Goal: Task Accomplishment & Management: Complete application form

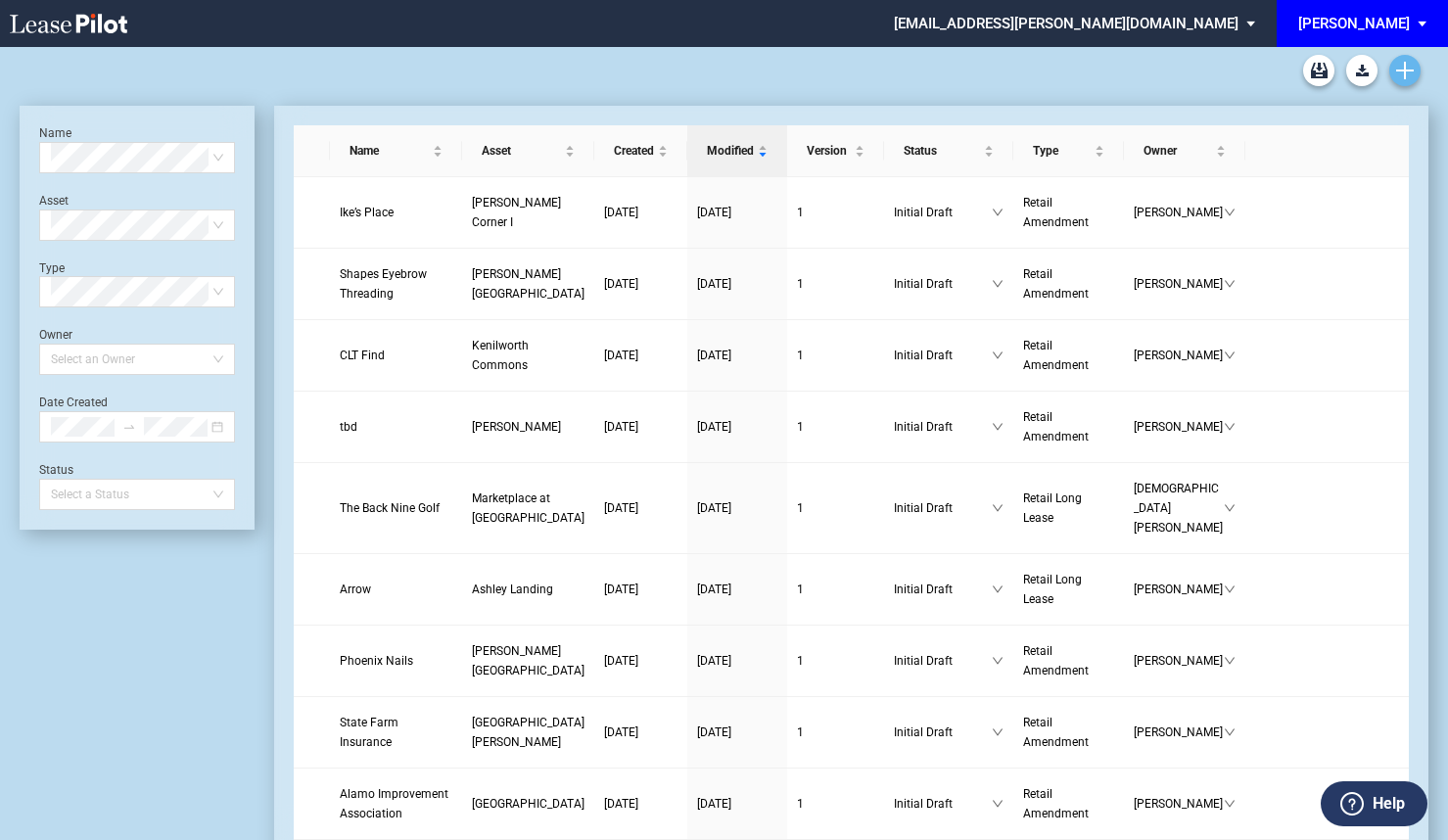
click at [1406, 66] on use "Create new document" at bounding box center [1405, 70] width 18 height 18
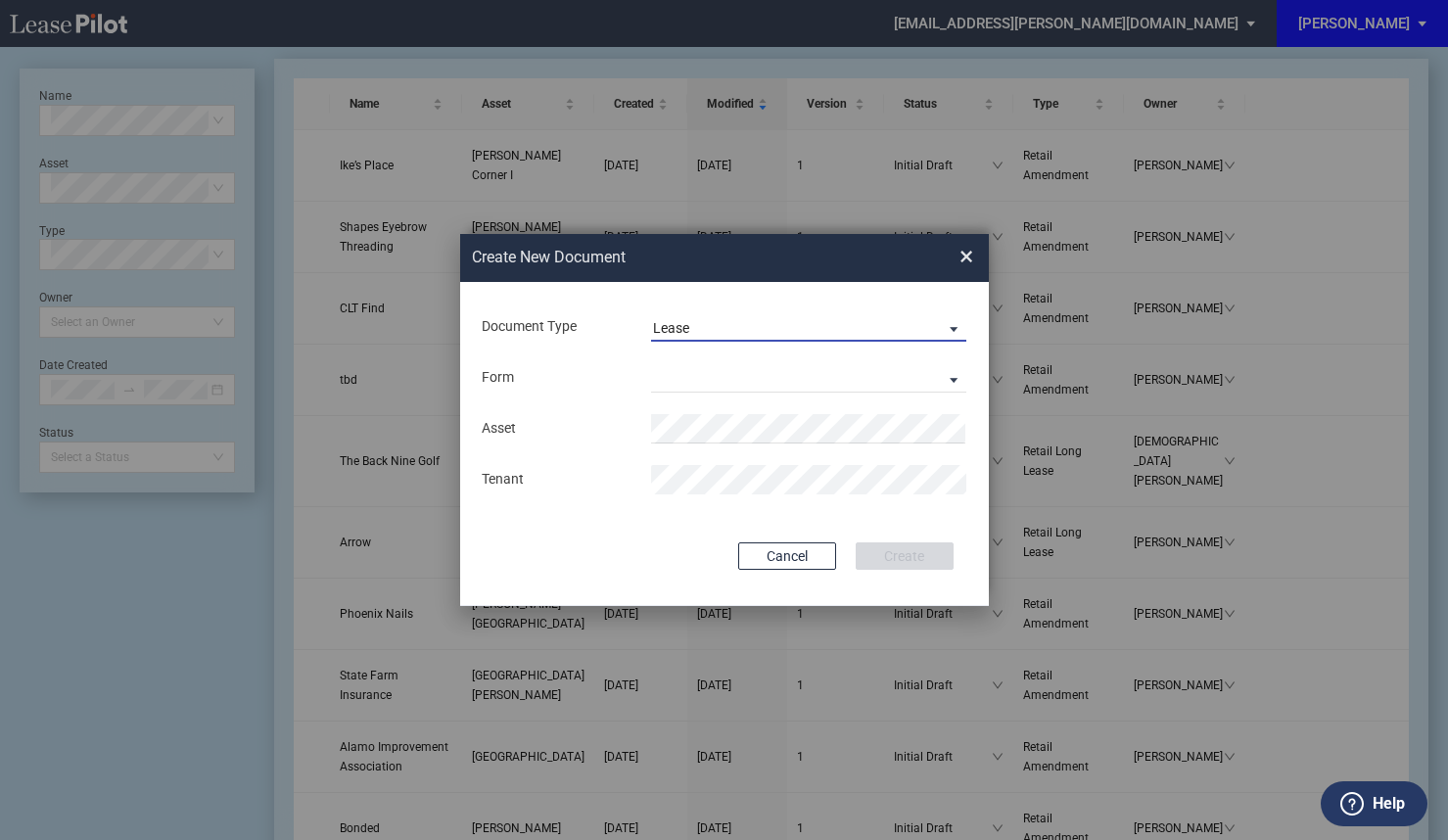
click at [903, 330] on span "Lease" at bounding box center [794, 329] width 281 height 20
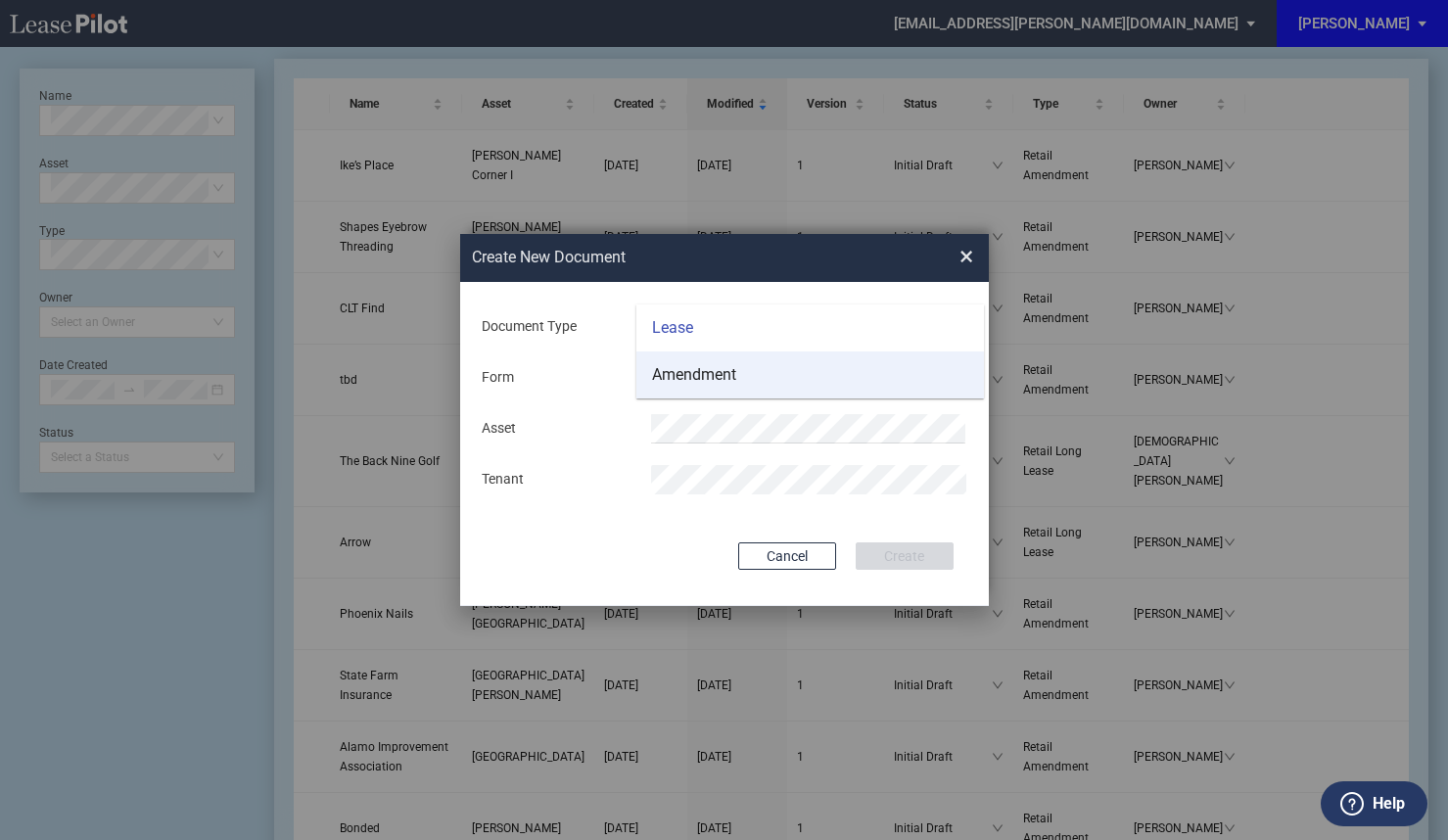
click at [792, 382] on md-option "Amendment" at bounding box center [810, 374] width 347 height 47
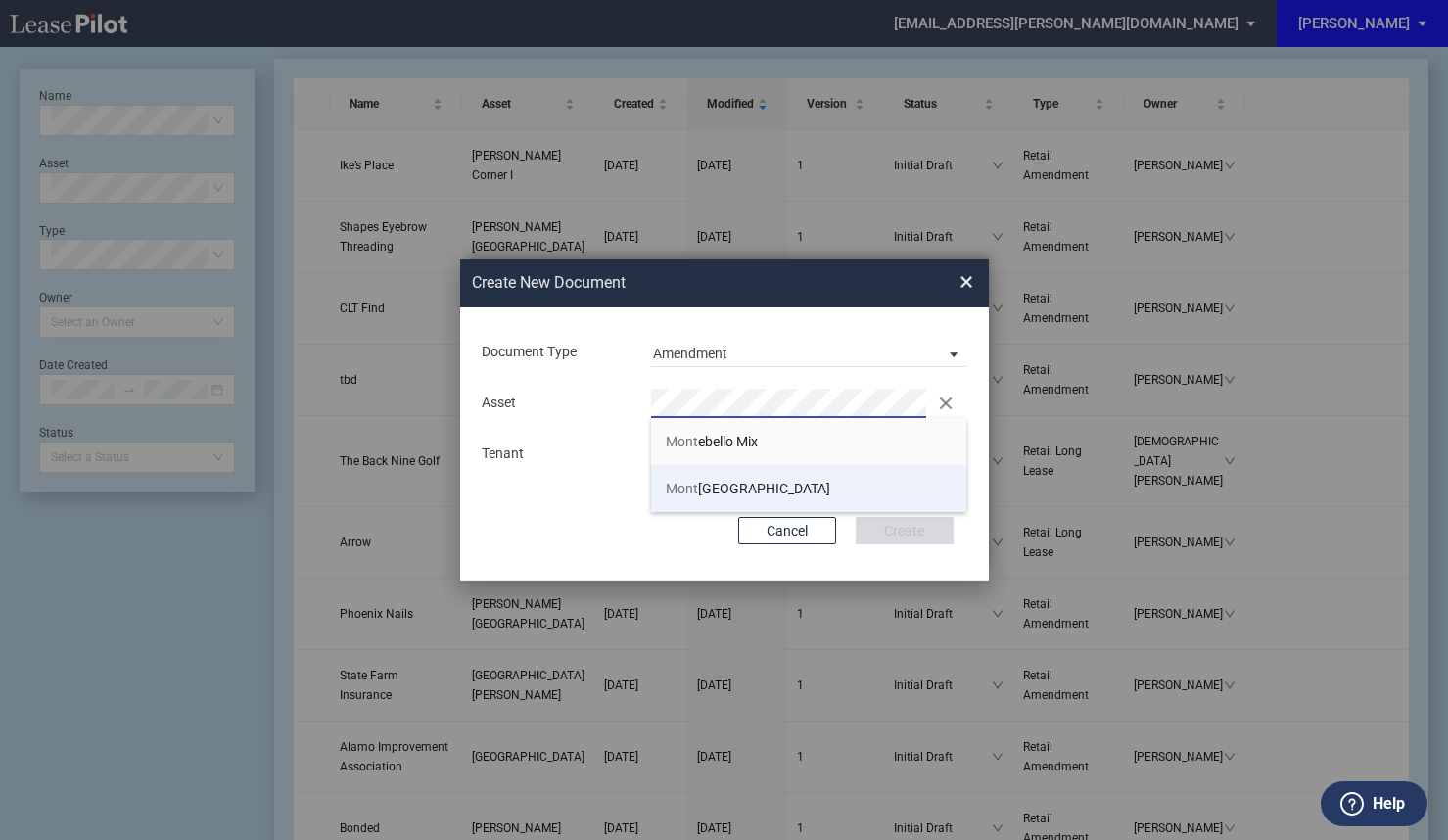
click at [737, 485] on span "Mont gomery Village Crossing" at bounding box center [748, 489] width 164 height 16
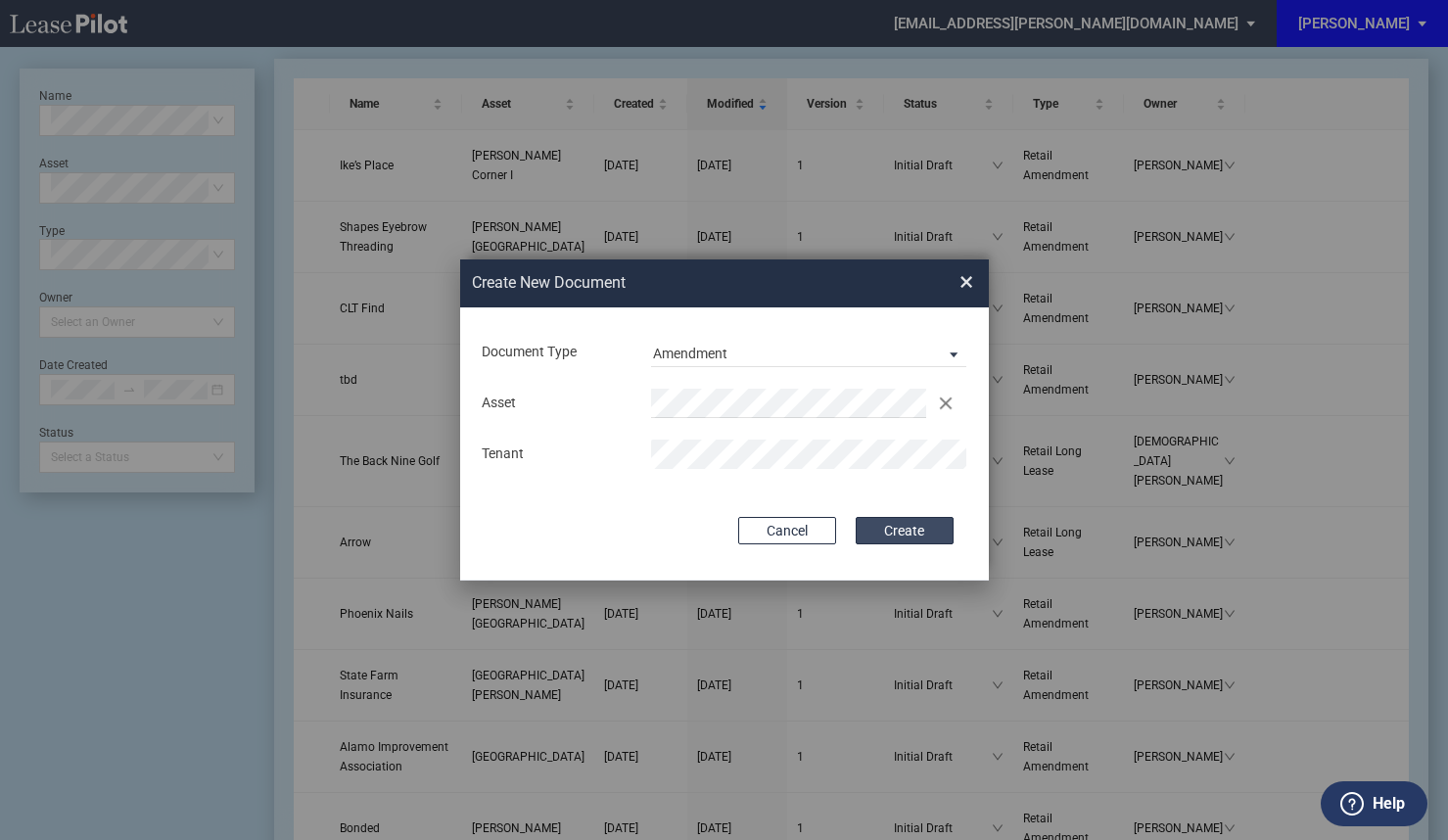
click at [900, 529] on button "Create" at bounding box center [905, 530] width 98 height 28
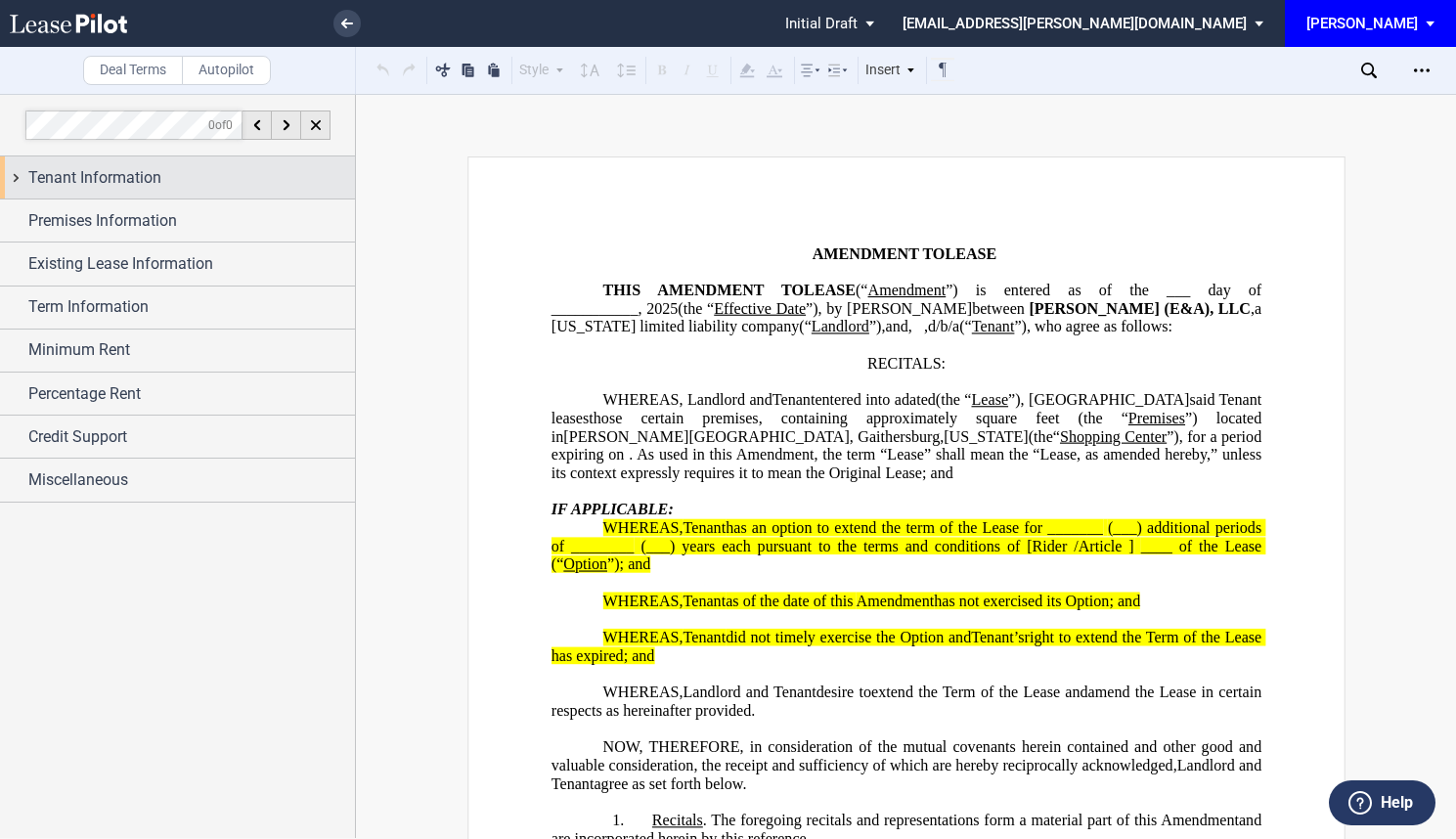
click at [157, 175] on span "Tenant Information" at bounding box center [95, 178] width 133 height 24
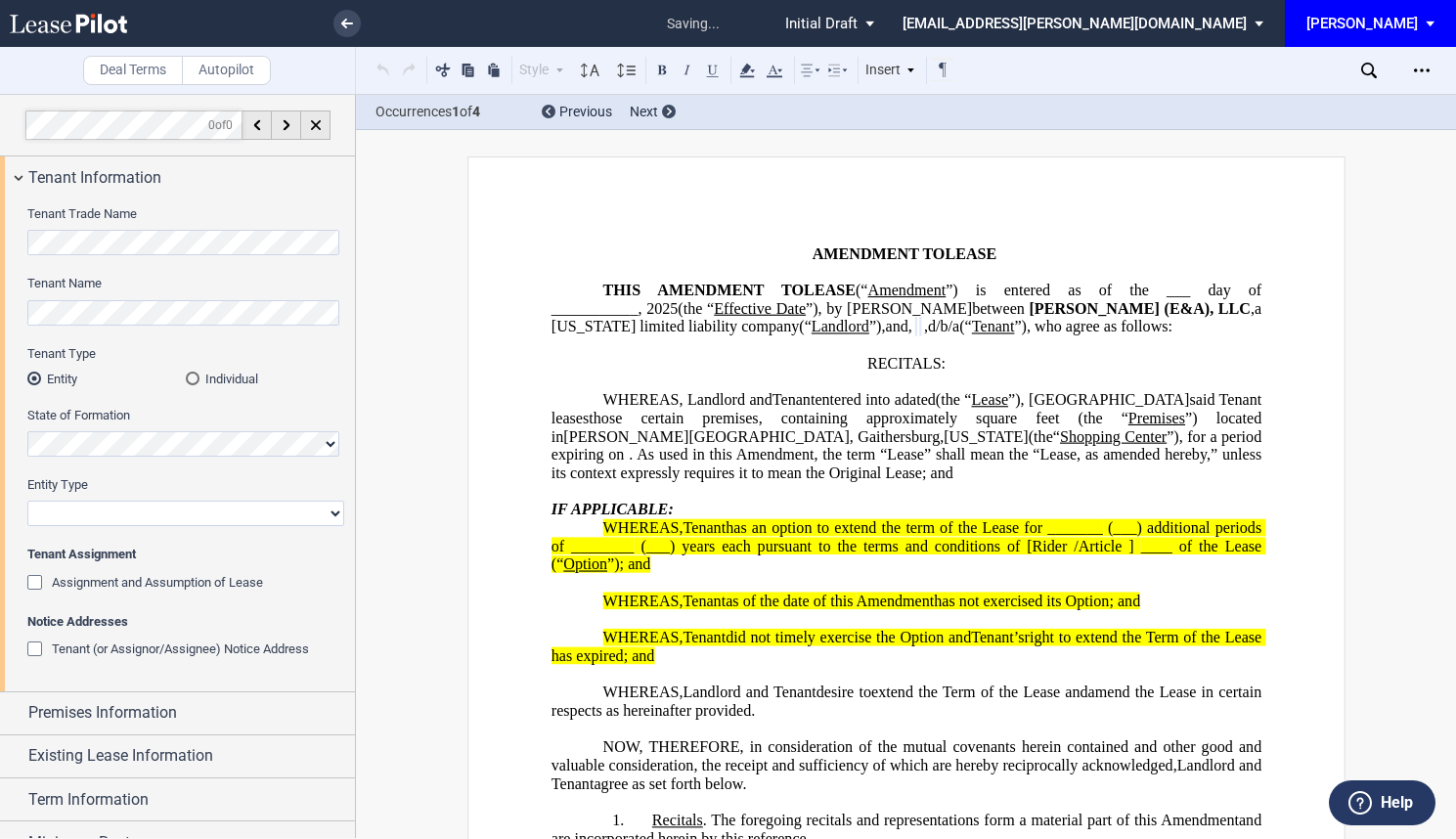
click at [129, 512] on select "Corporation Limited Liability Company General Partnership Limited Partnership O…" at bounding box center [186, 514] width 317 height 26
select select "limited liability company"
click at [28, 501] on select "Corporation Limited Liability Company General Partnership Limited Partnership O…" at bounding box center [186, 514] width 317 height 26
click at [35, 581] on div "Assignment and Assumption of Lease" at bounding box center [38, 585] width 20 height 20
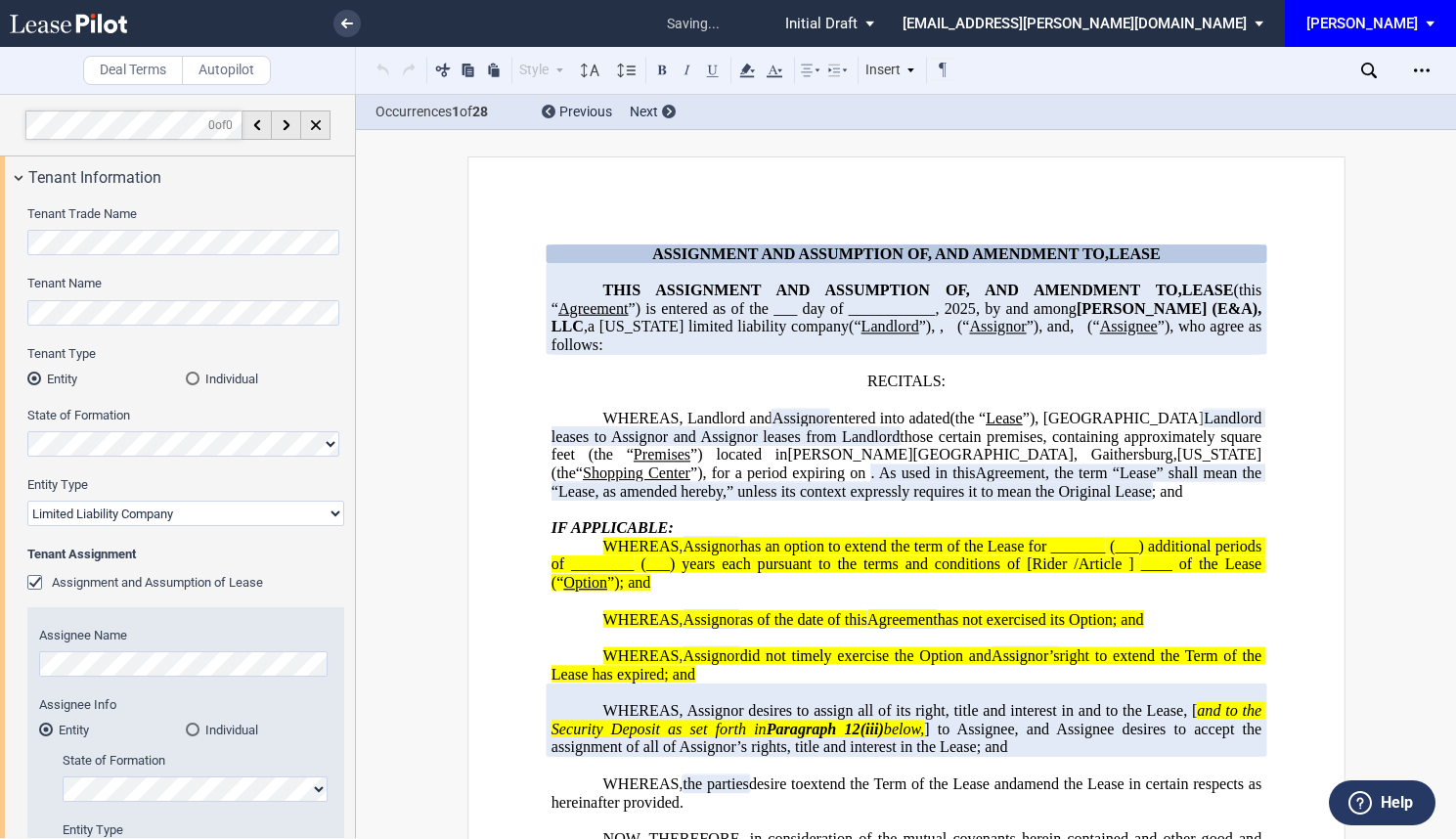
scroll to position [294, 0]
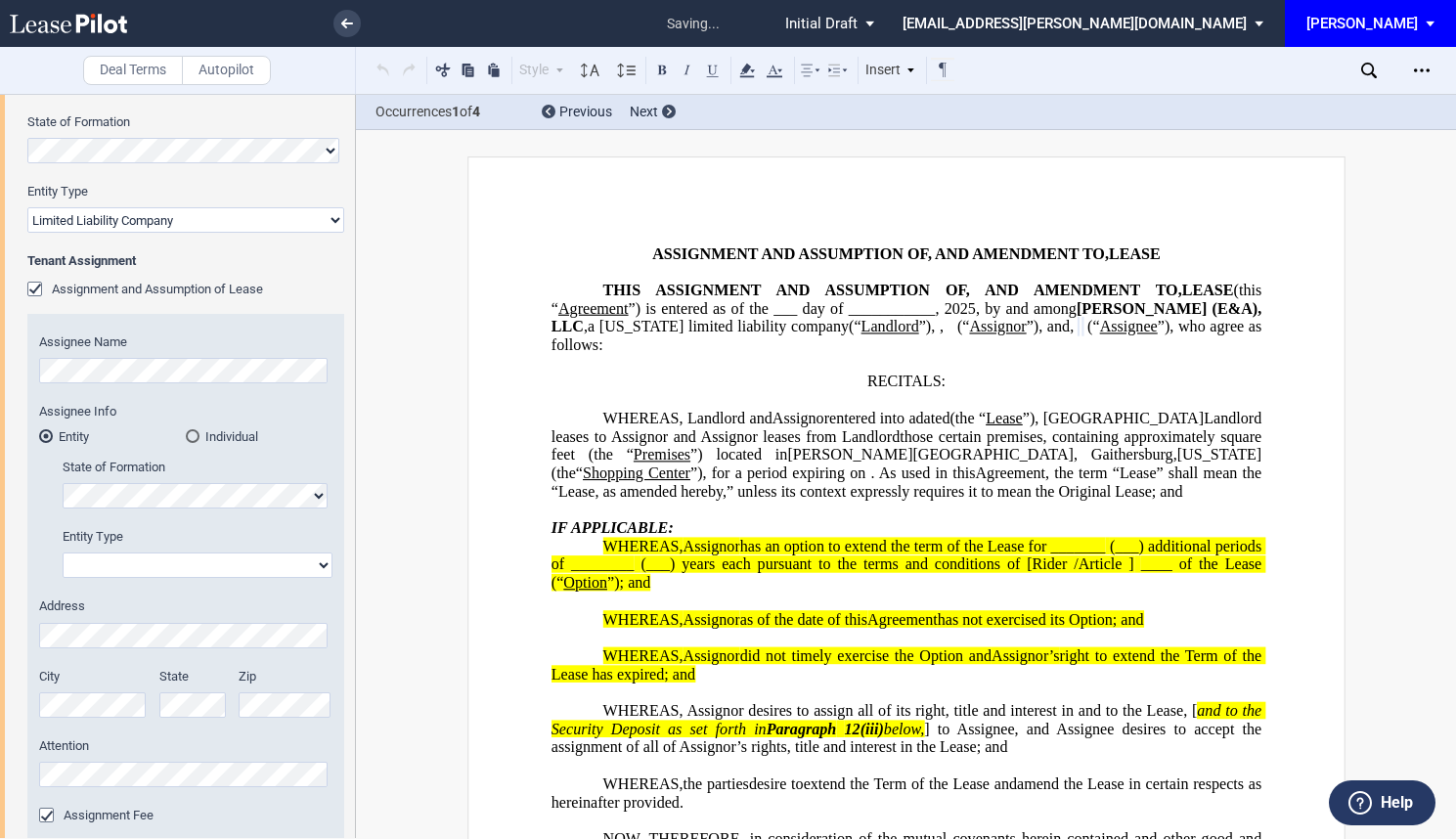
click at [121, 576] on select "Corporation Limited Liability Company General Partnership Limited Partnership O…" at bounding box center [197, 565] width 270 height 26
select select "limited liability company"
click at [62, 552] on select "Corporation Limited Liability Company General Partnership Limited Partnership O…" at bounding box center [197, 565] width 270 height 26
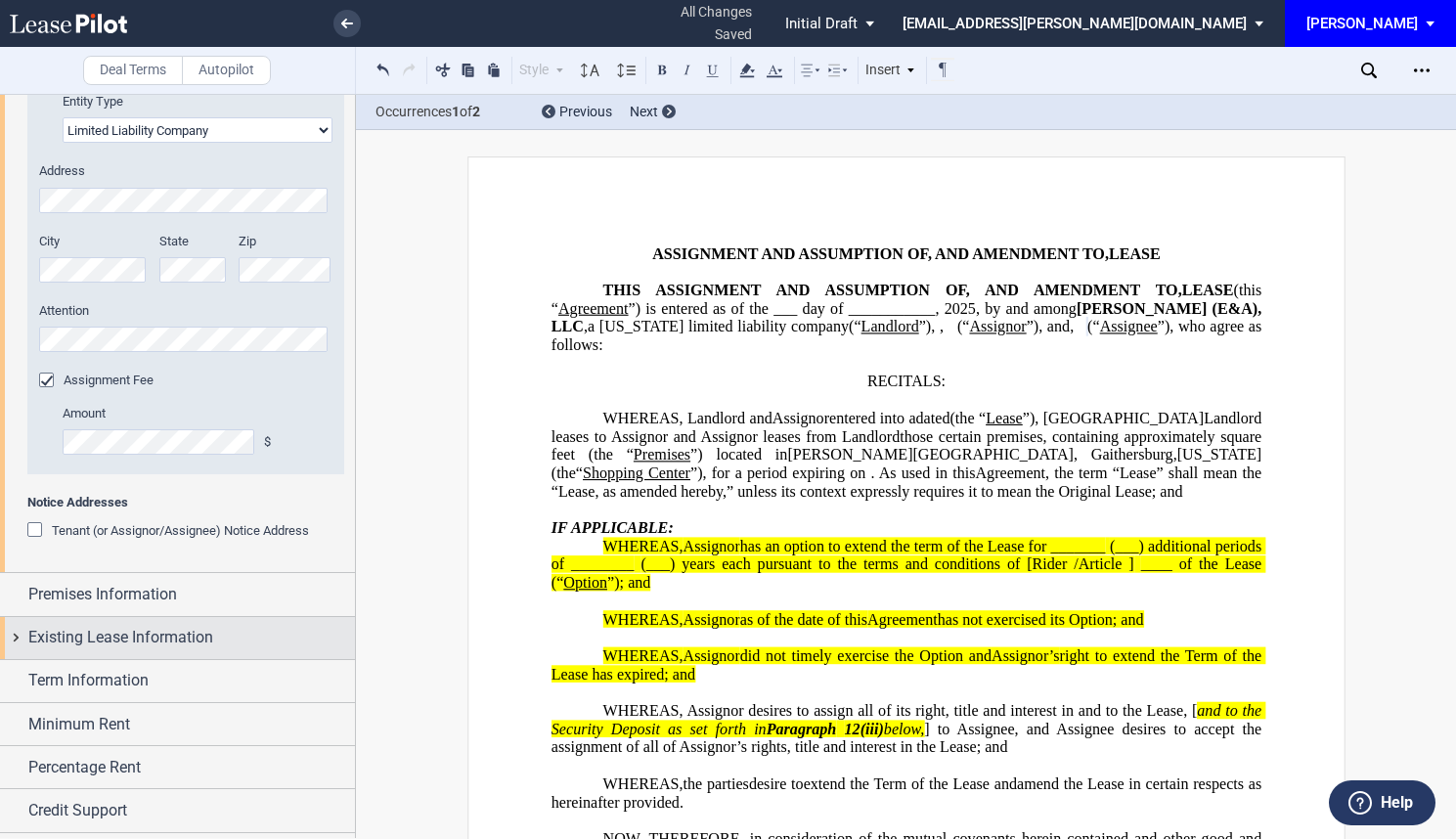
scroll to position [767, 0]
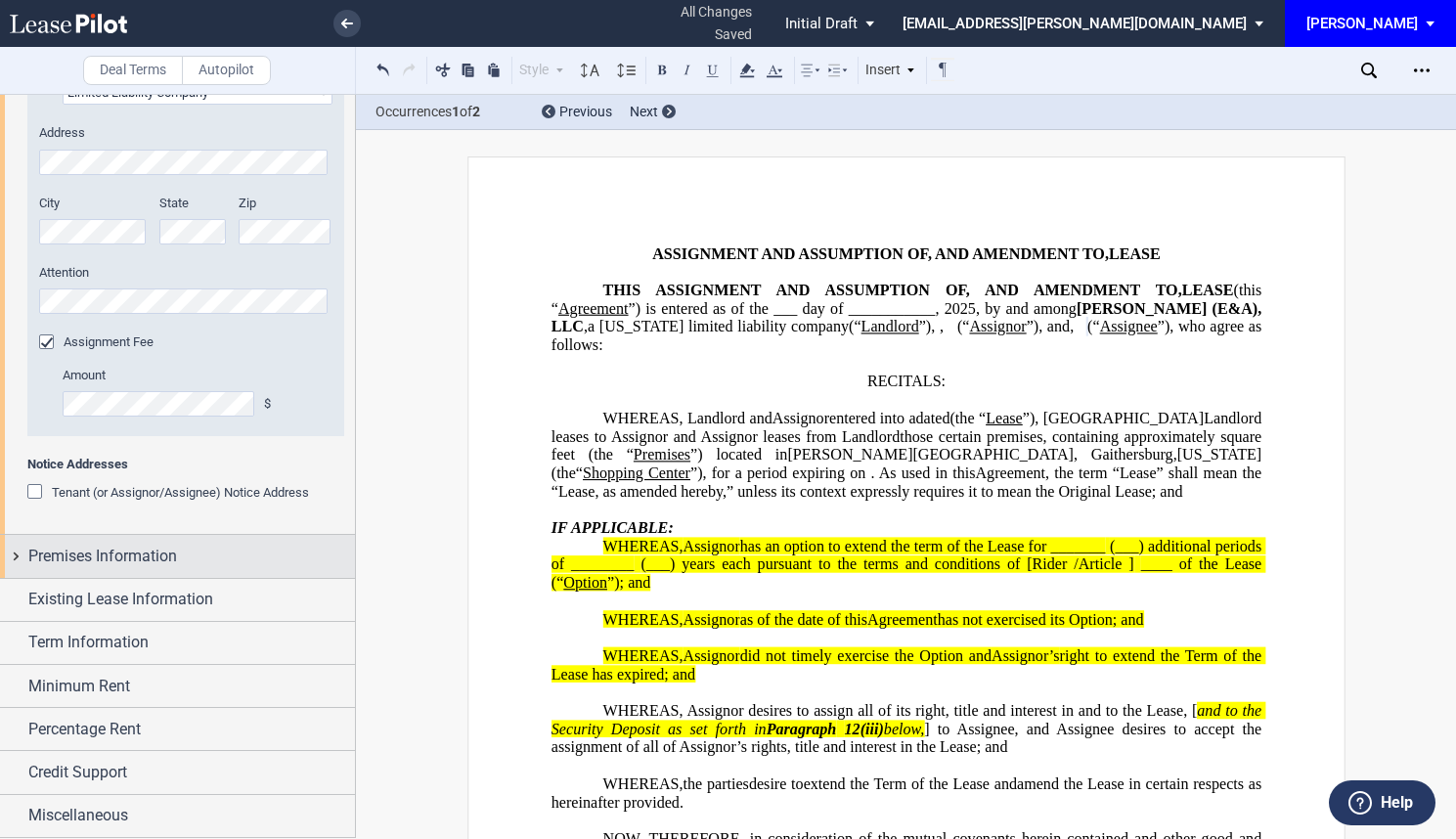
click at [216, 561] on div "Premises Information" at bounding box center [192, 556] width 326 height 24
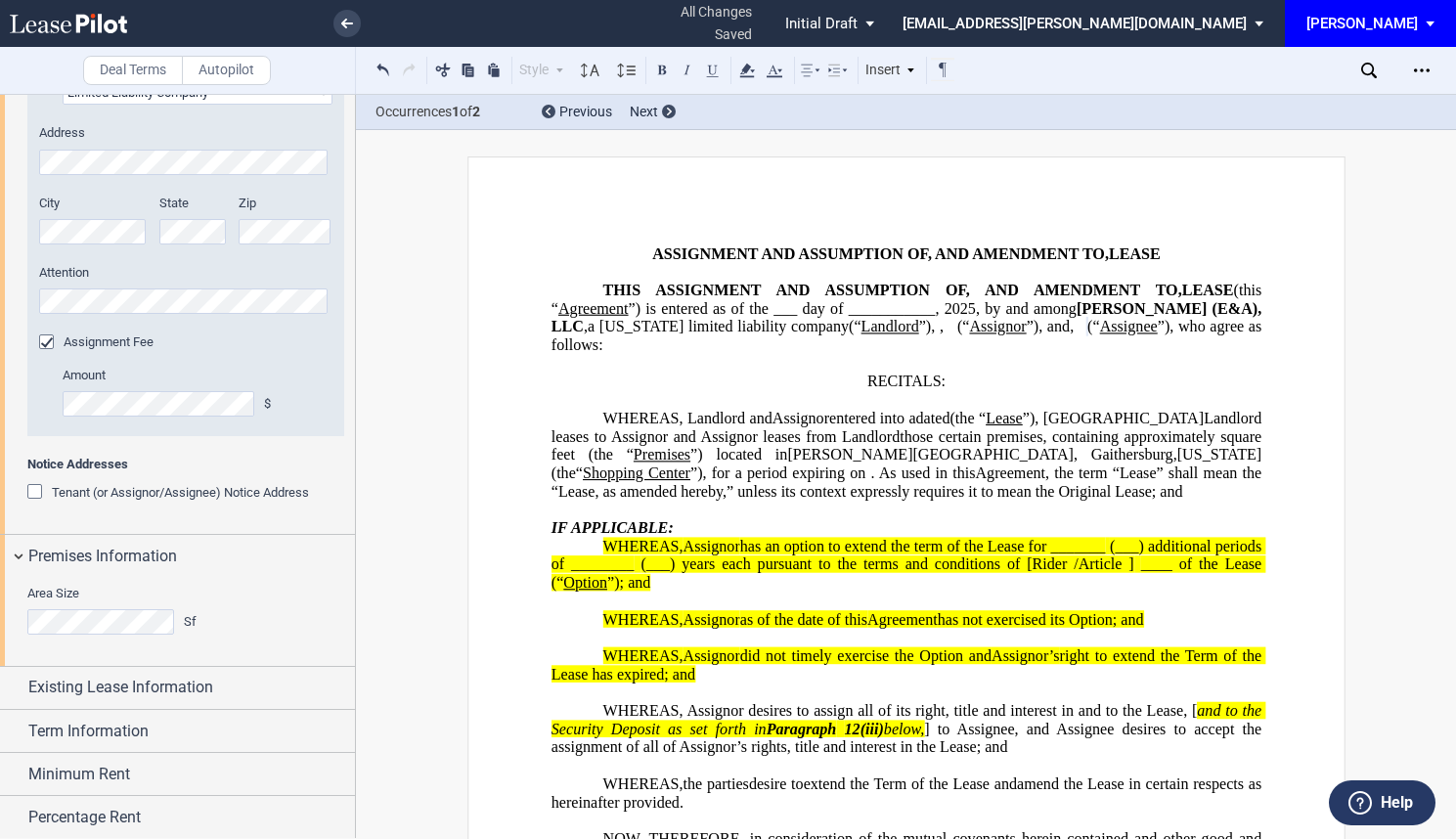
scroll to position [855, 0]
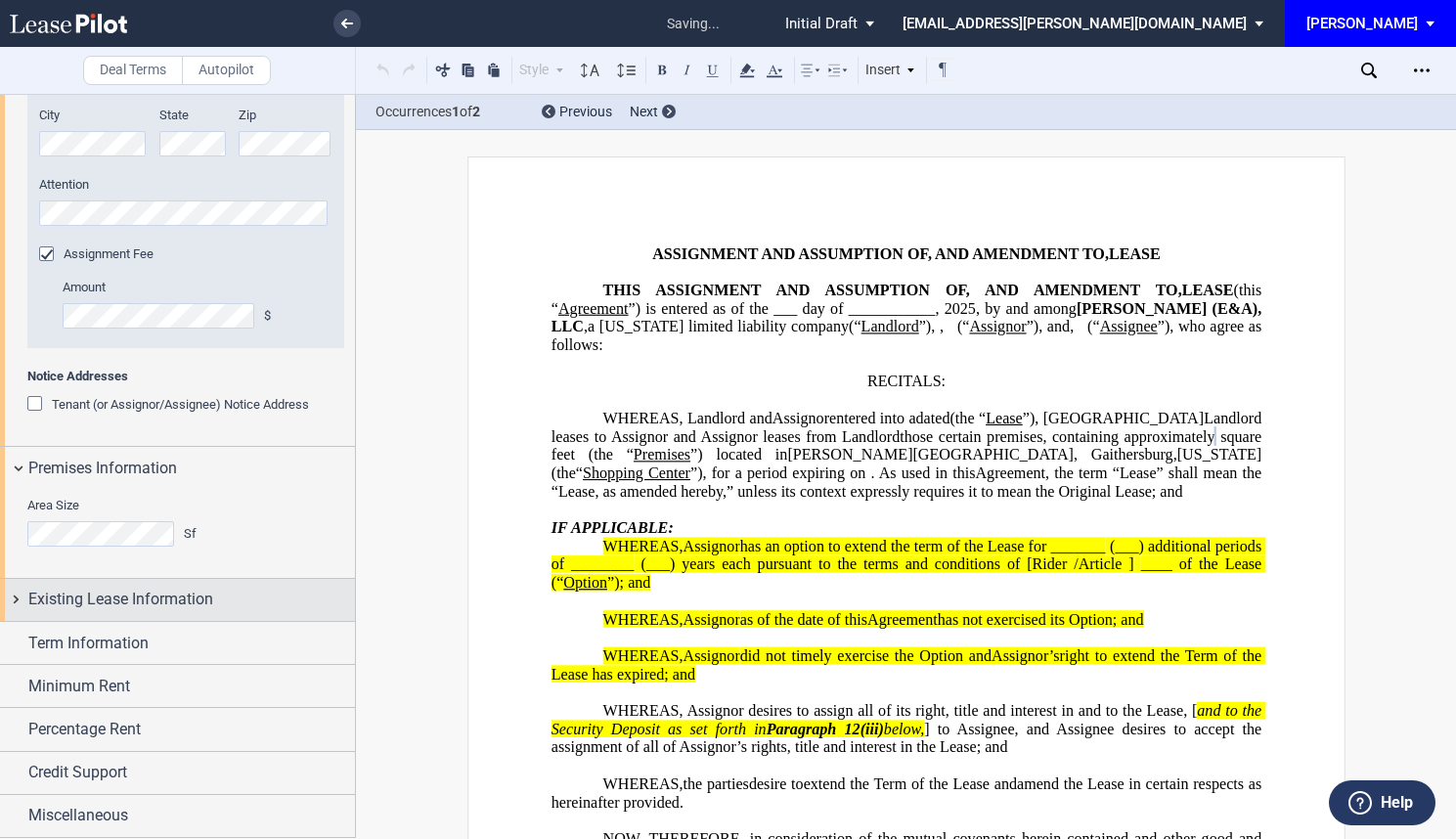
click at [65, 606] on span "Existing Lease Information" at bounding box center [121, 600] width 185 height 24
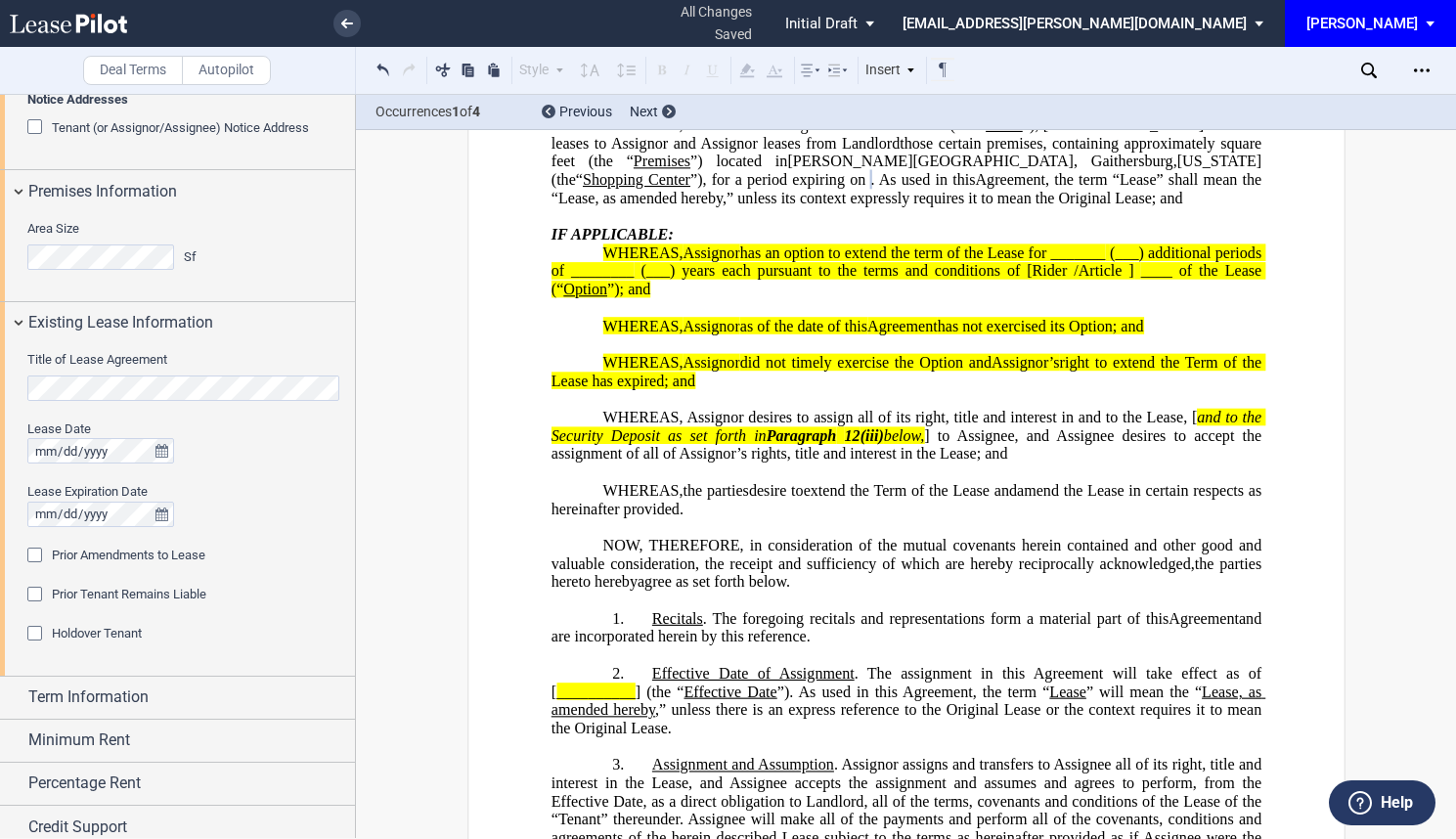
scroll to position [1148, 0]
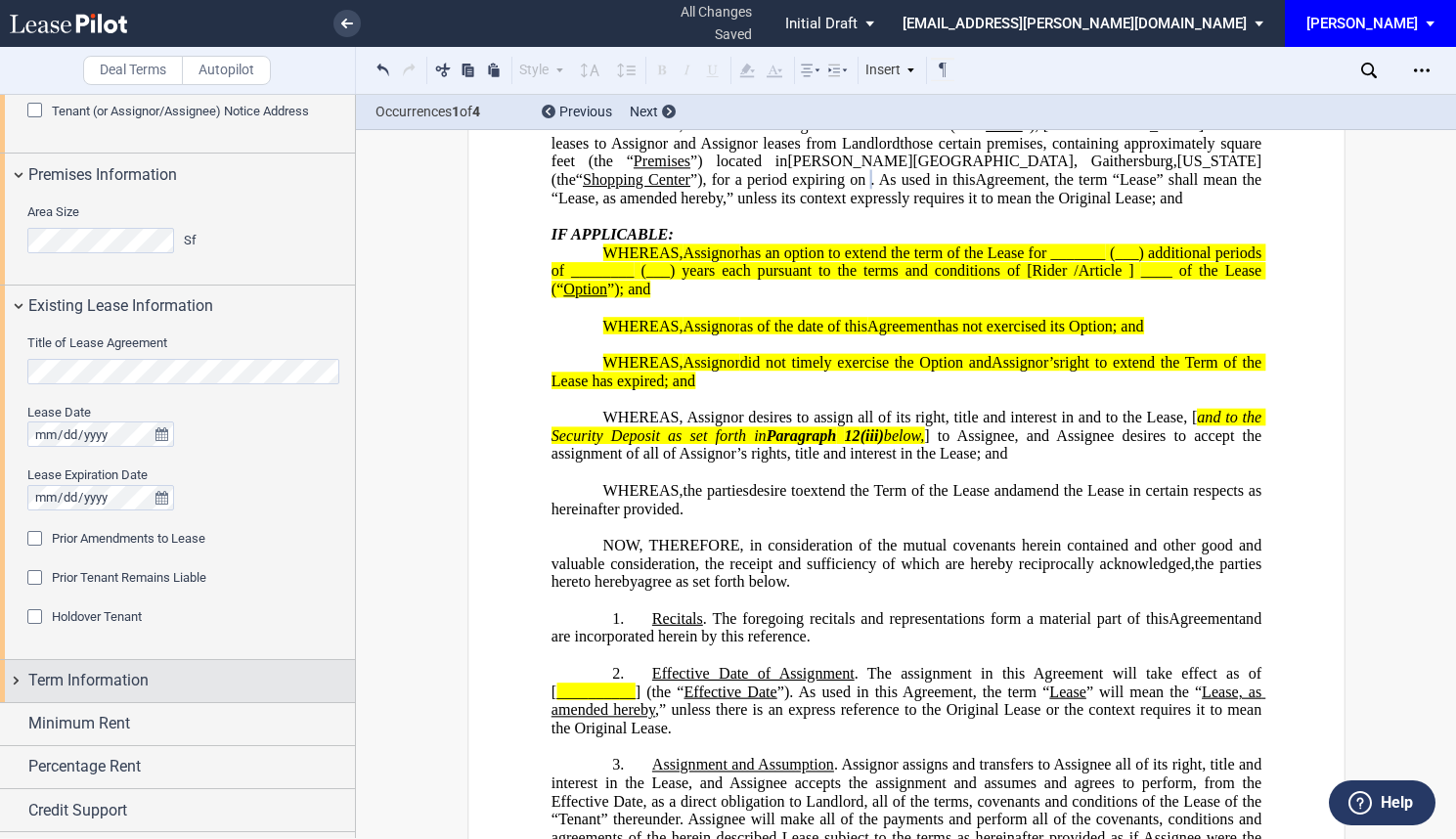
click at [204, 670] on div "Term Information" at bounding box center [192, 681] width 326 height 24
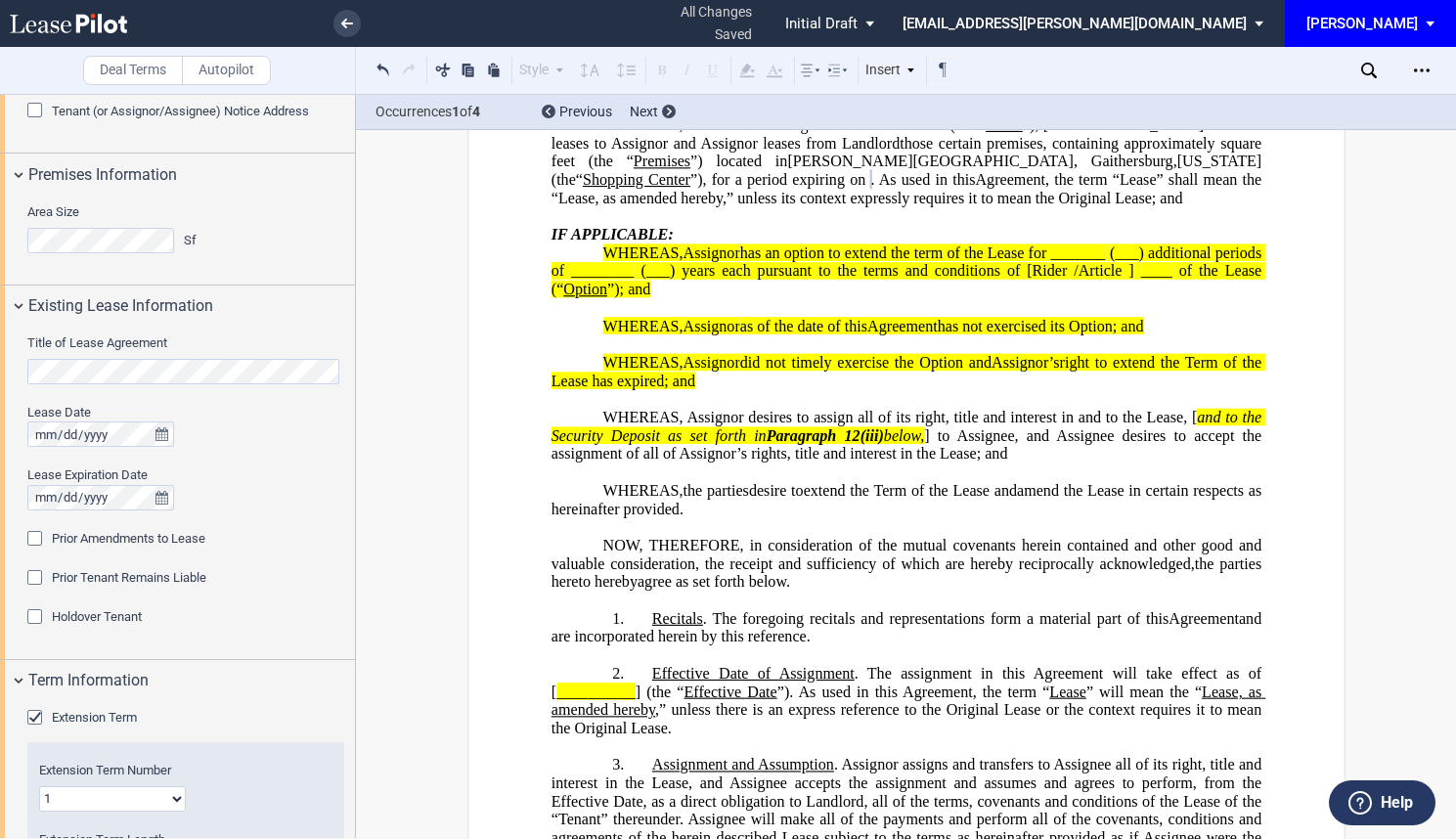
scroll to position [1441, 0]
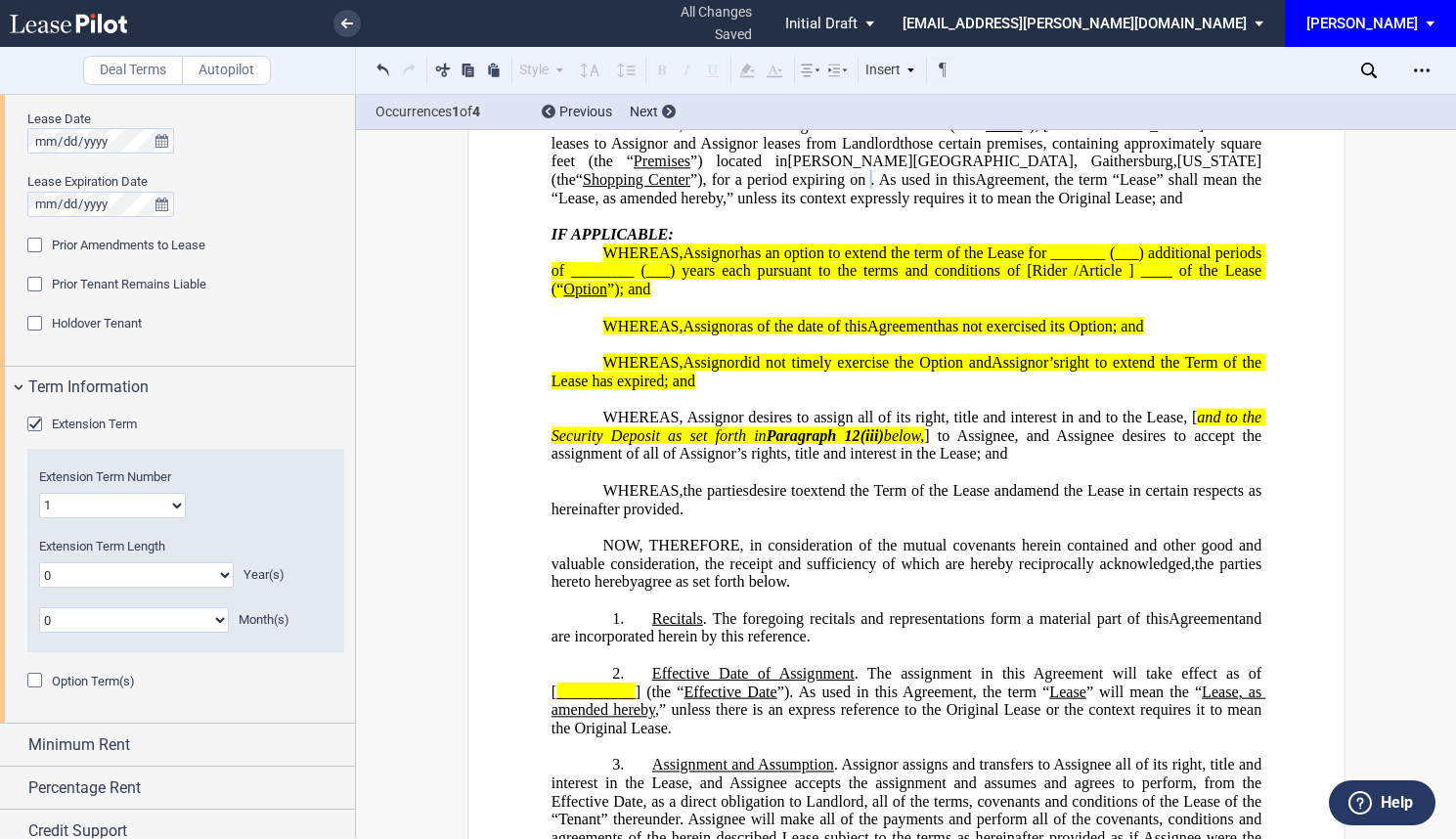
click at [196, 571] on select "0 1 2 3 4 5 6 7 8 9 10 11 12 13 14 15 16 17 18 19 20" at bounding box center [136, 575] width 195 height 26
select select "number:5"
click at [40, 562] on select "0 1 2 3 4 5 6 7 8 9 10 11 12 13 14 15 16 17 18 19 20" at bounding box center [136, 575] width 195 height 26
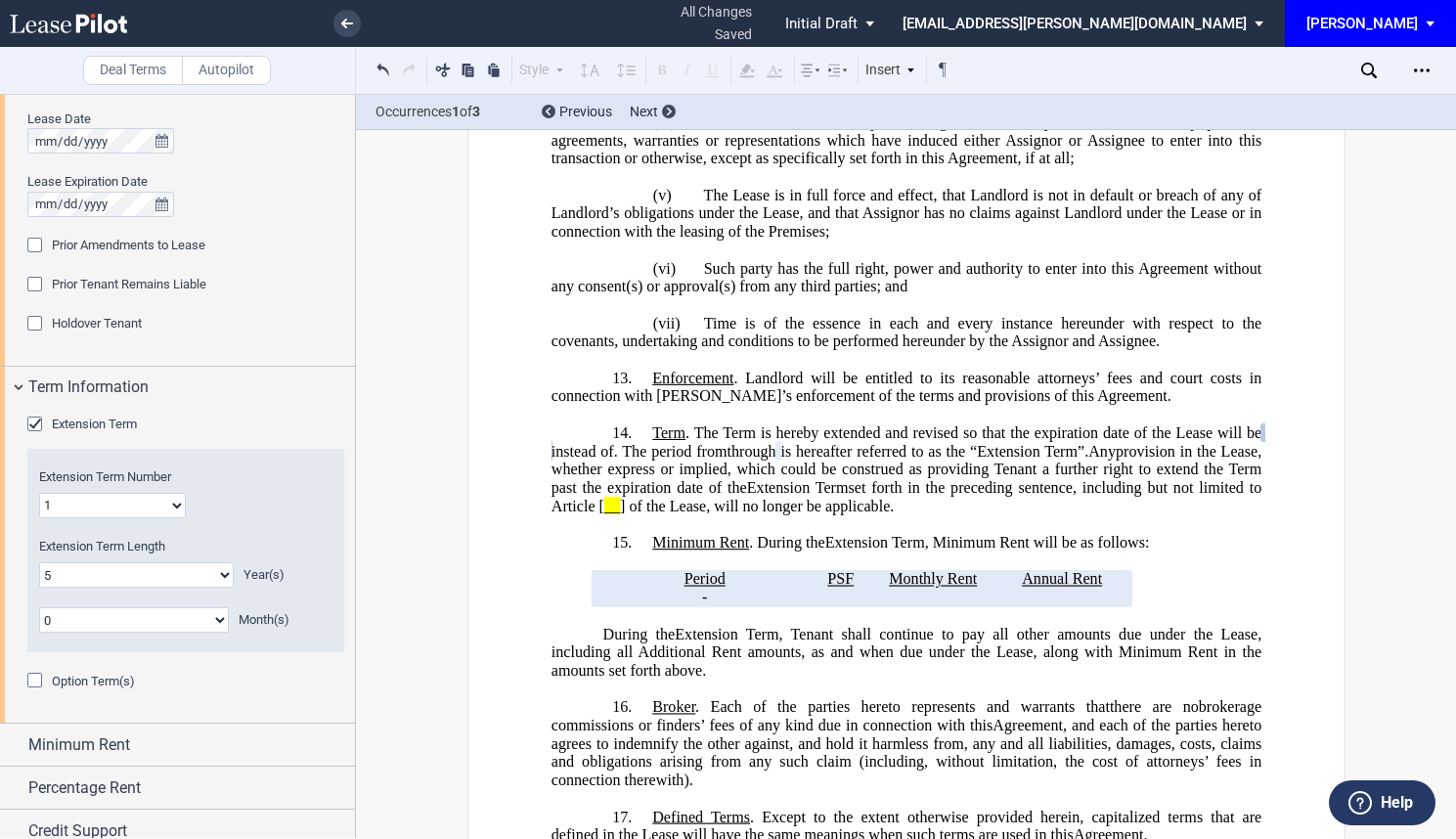
scroll to position [1500, 0]
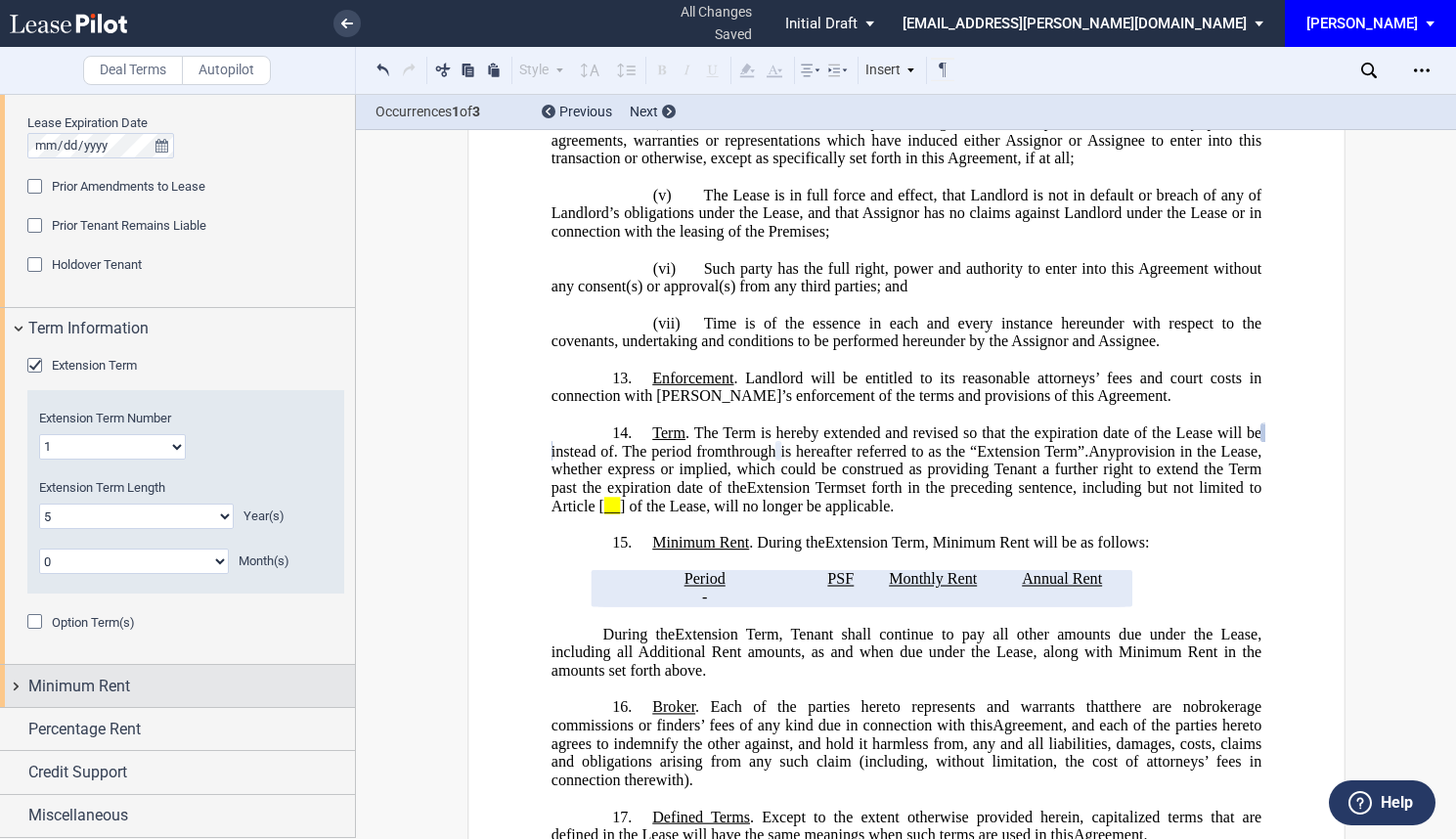
click at [209, 691] on div "Minimum Rent" at bounding box center [192, 687] width 326 height 24
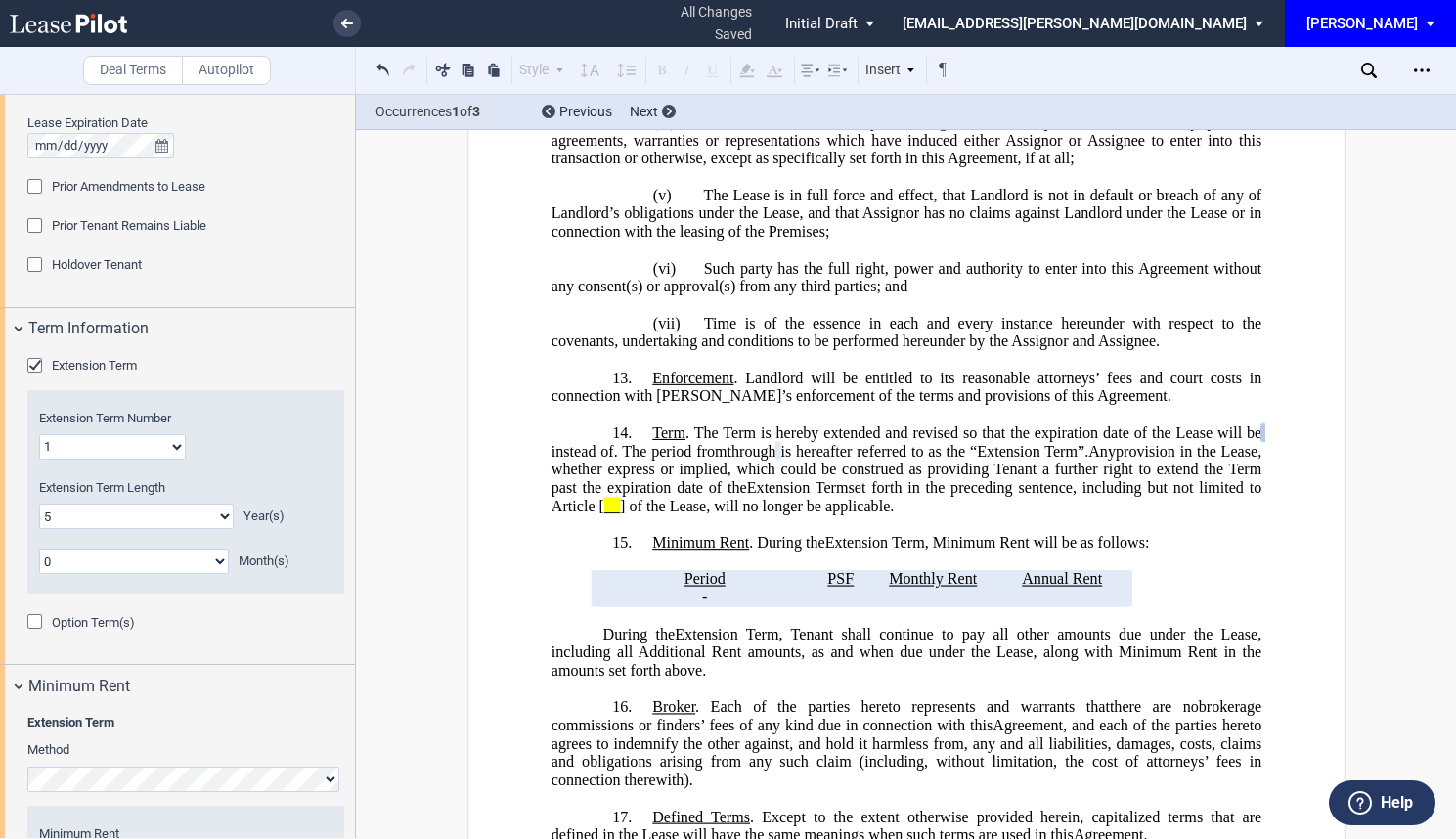
scroll to position [1789, 0]
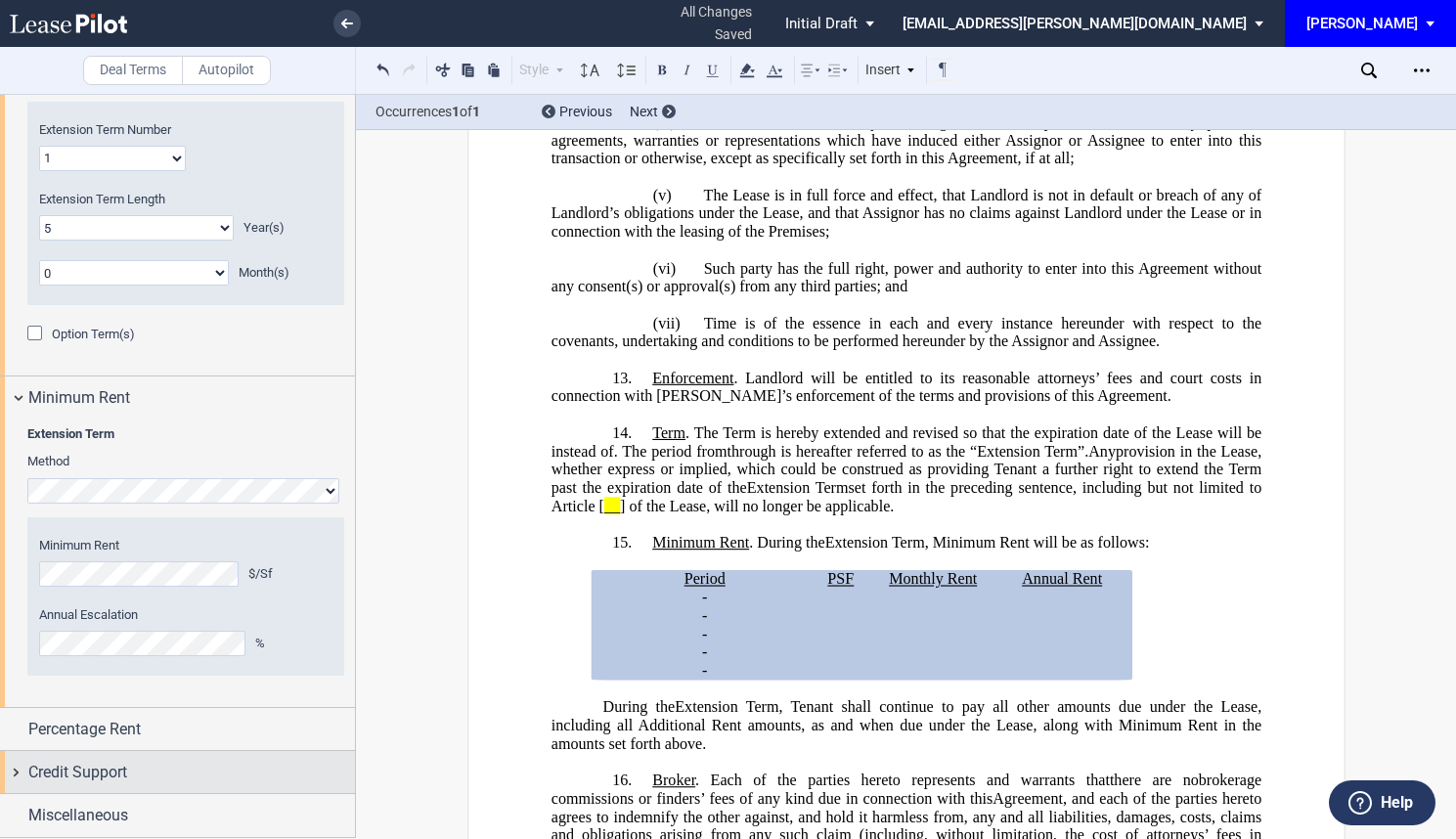
click at [141, 787] on div "Credit Support" at bounding box center [177, 772] width 355 height 42
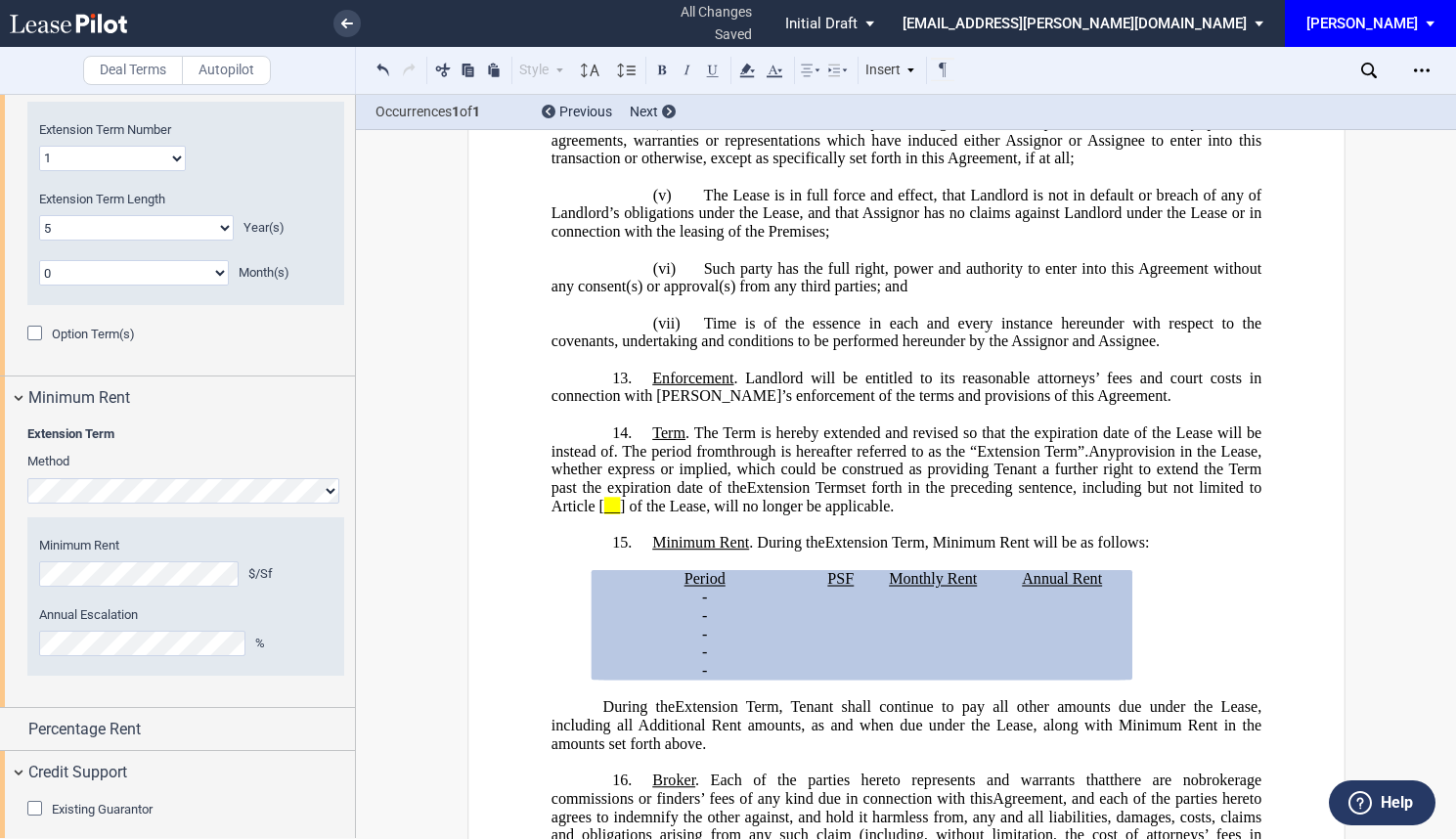
click at [34, 800] on div "Existing Guarantor" at bounding box center [38, 810] width 20 height 20
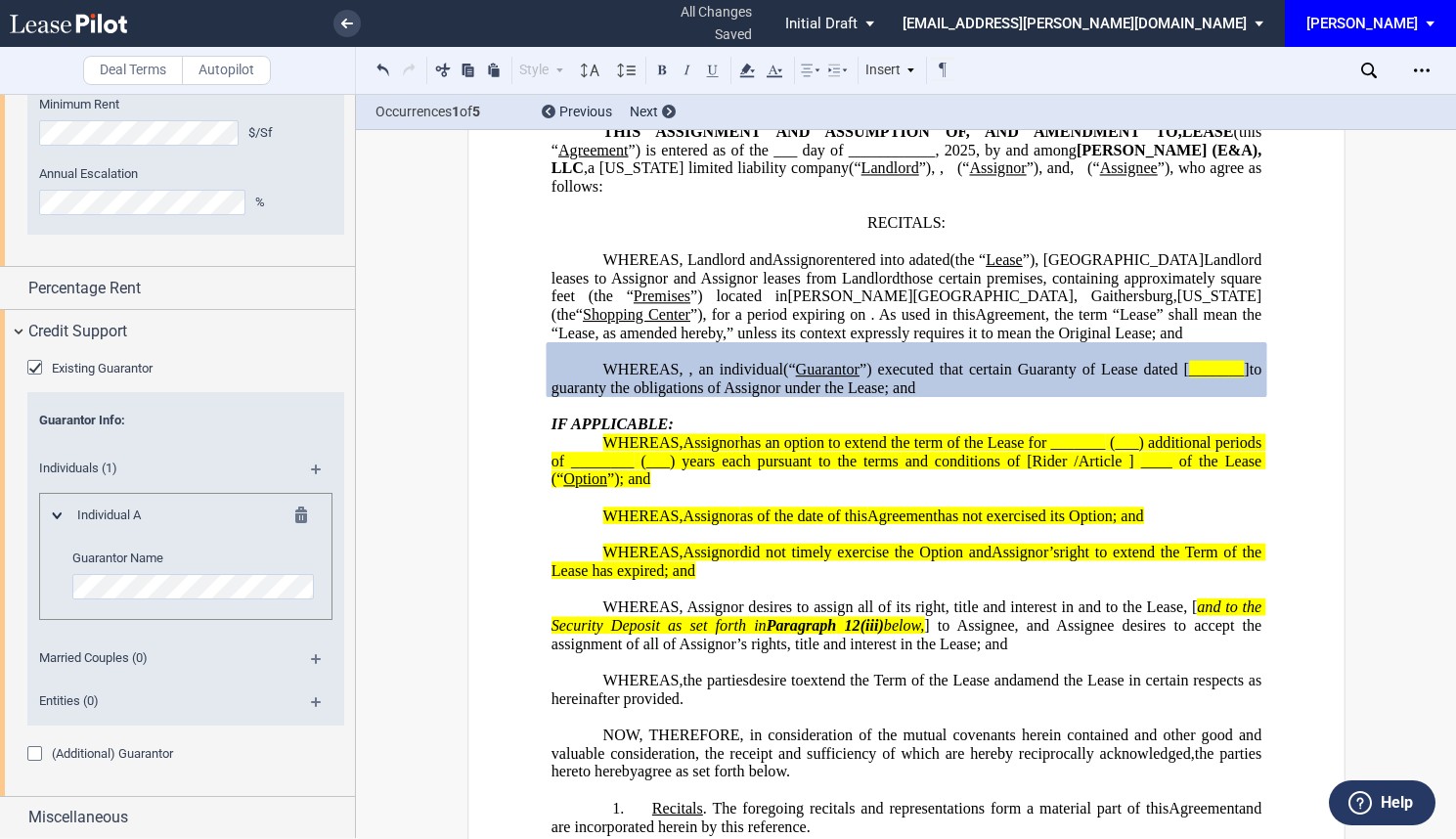
scroll to position [2231, 0]
click at [299, 518] on md-icon at bounding box center [307, 517] width 24 height 24
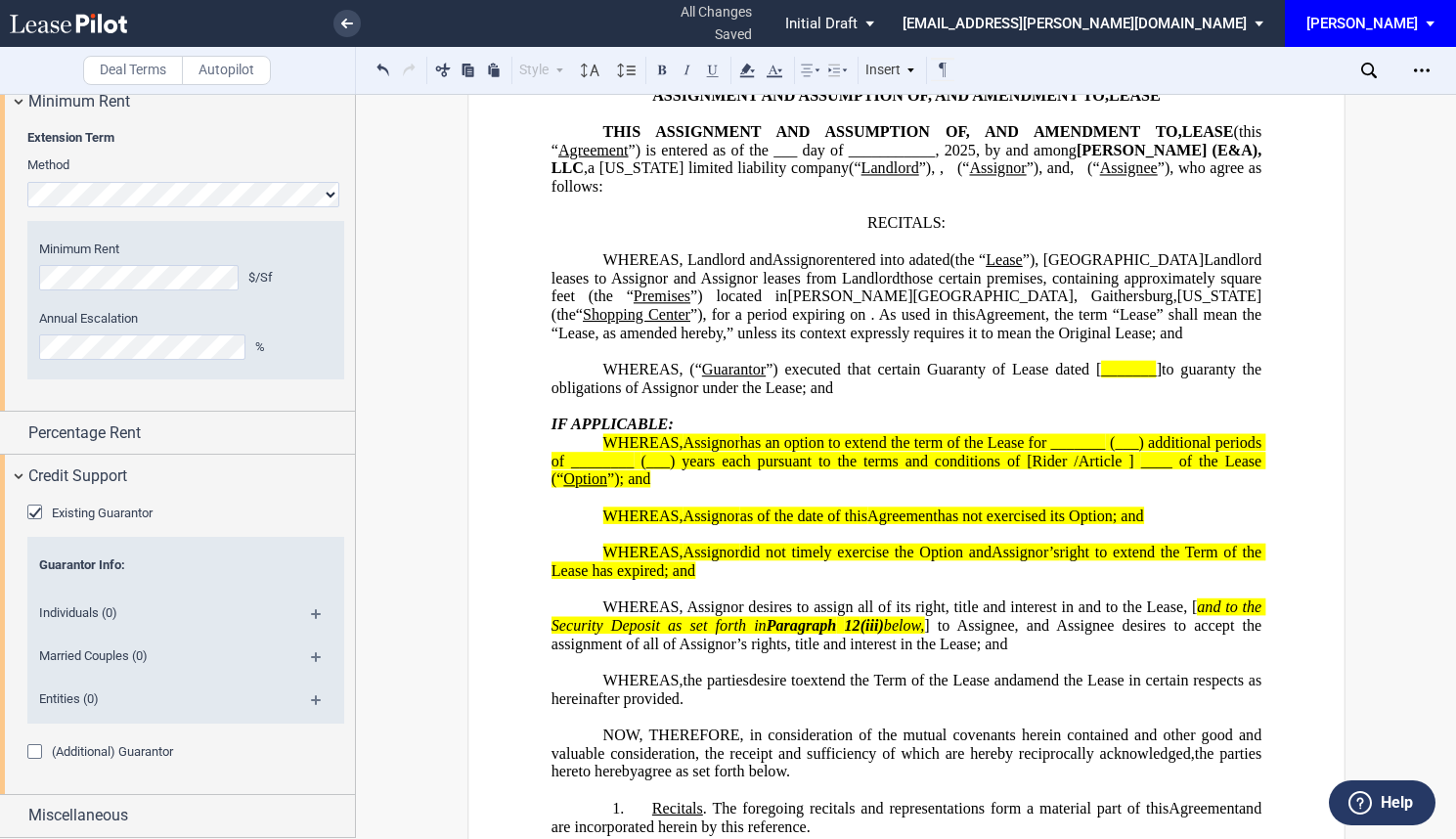
scroll to position [2084, 0]
click at [311, 662] on md-icon at bounding box center [324, 664] width 27 height 24
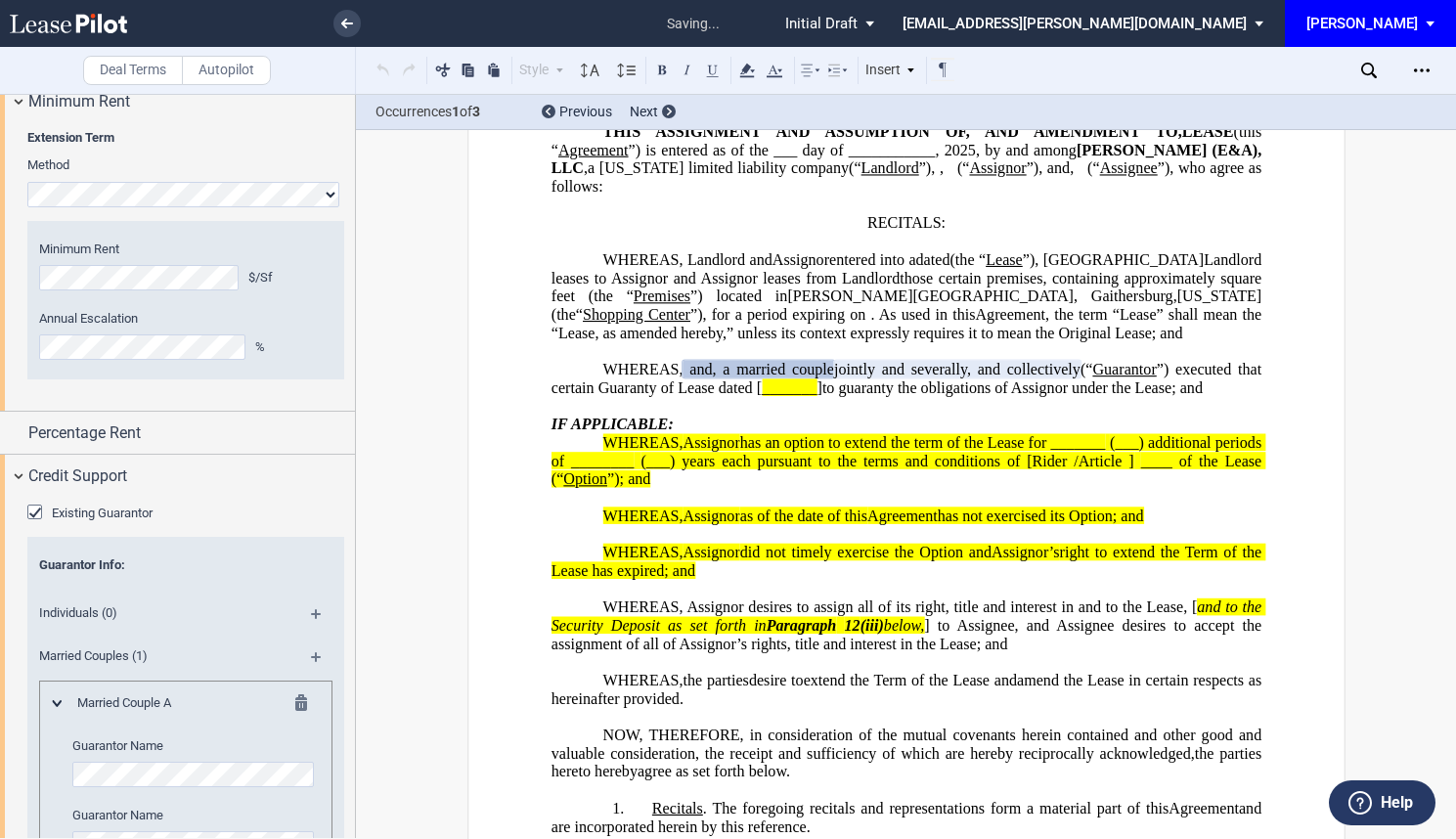
click at [311, 662] on md-icon at bounding box center [324, 664] width 27 height 24
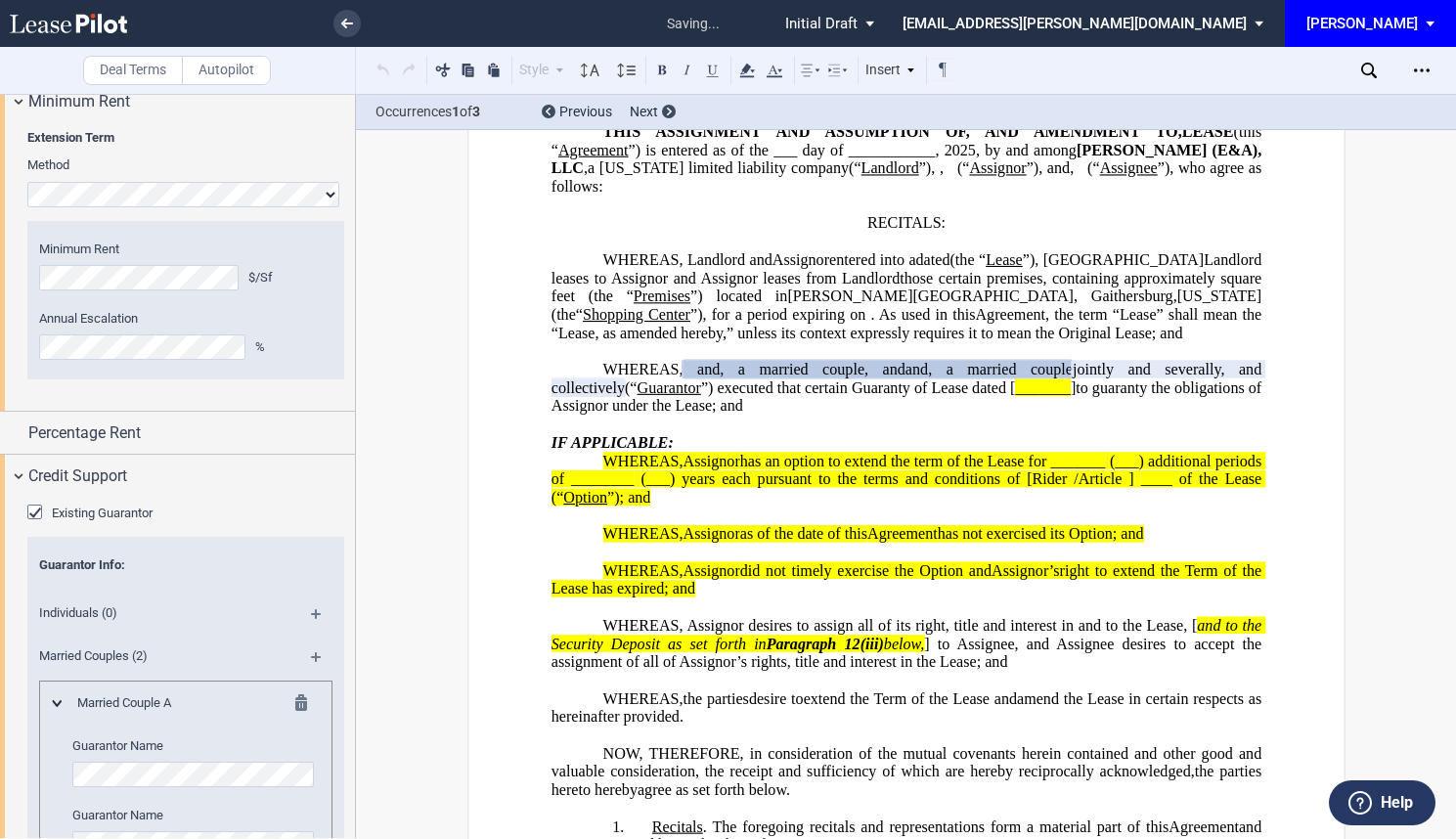
click at [311, 662] on md-icon at bounding box center [324, 664] width 27 height 24
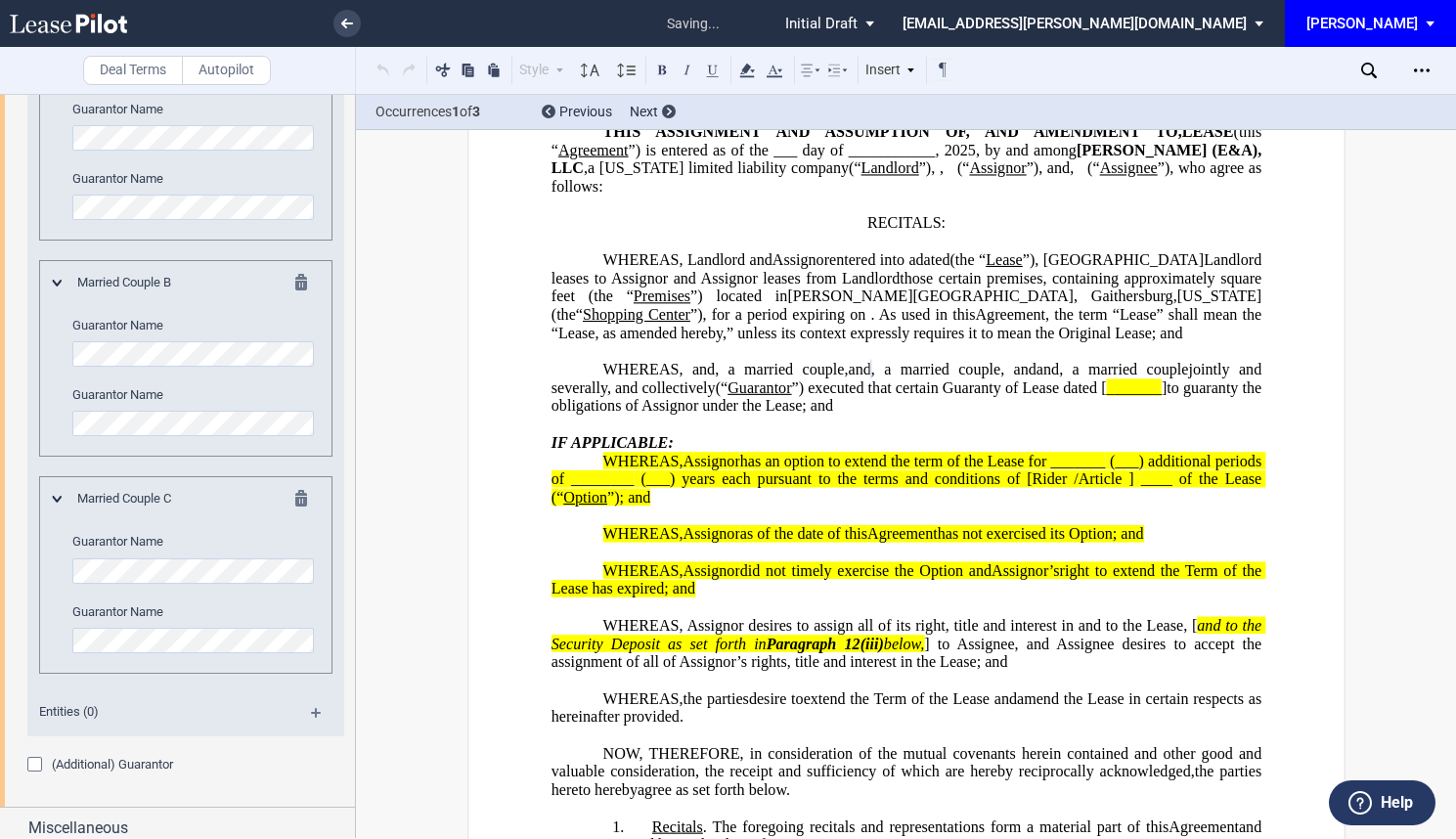
scroll to position [2733, 0]
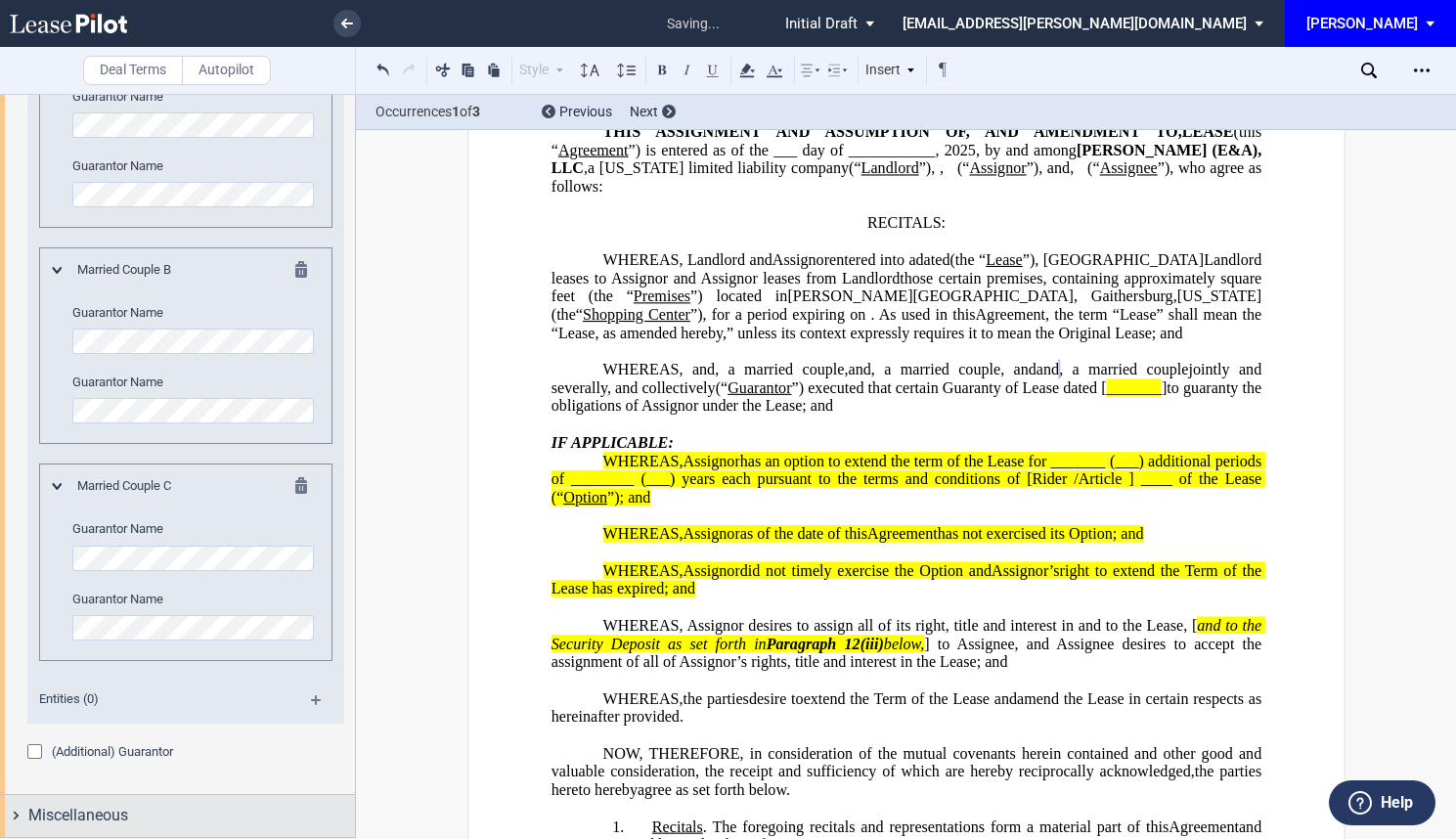
click at [162, 816] on div "Miscellaneous" at bounding box center [192, 815] width 326 height 24
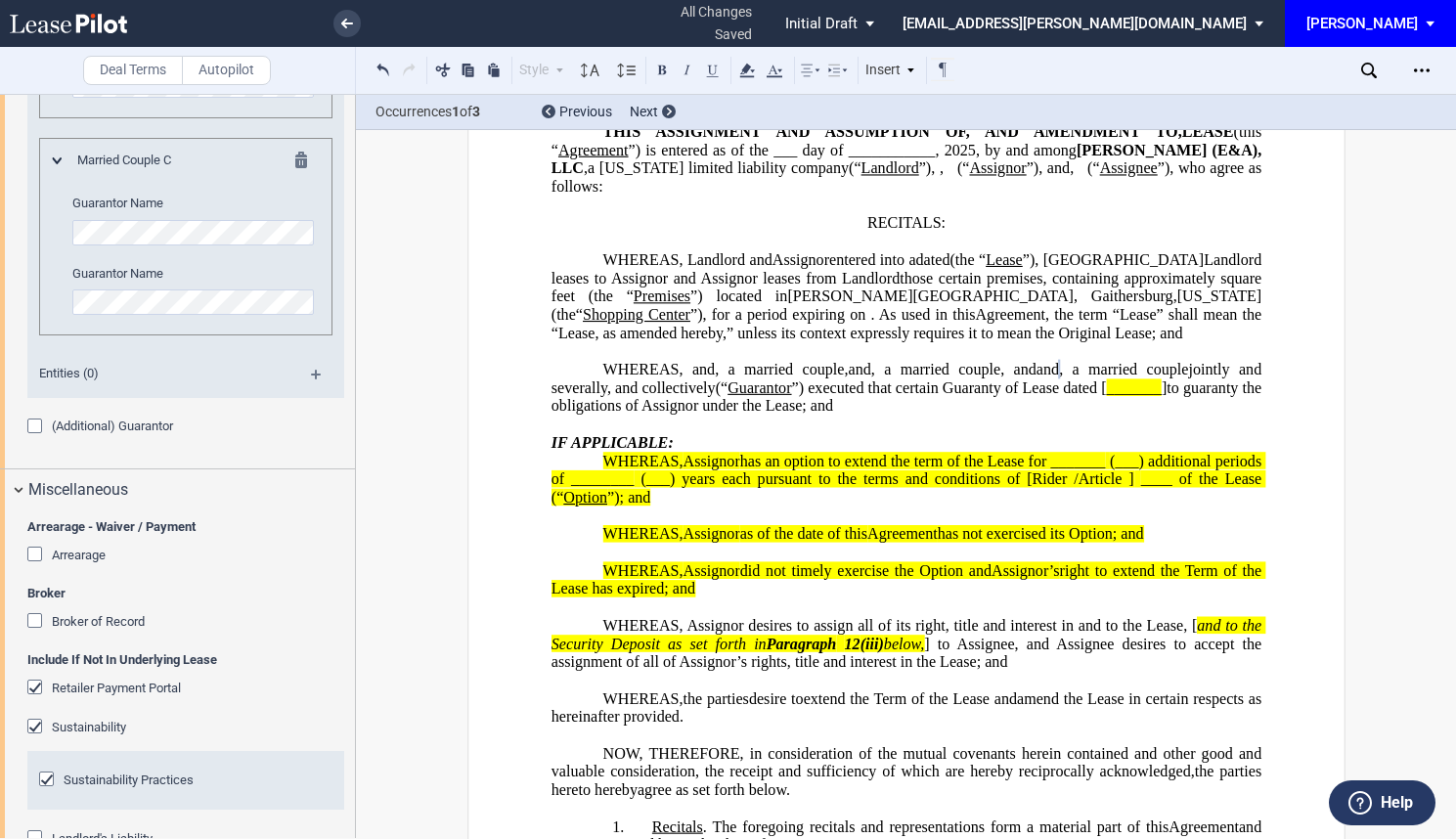
scroll to position [3125, 0]
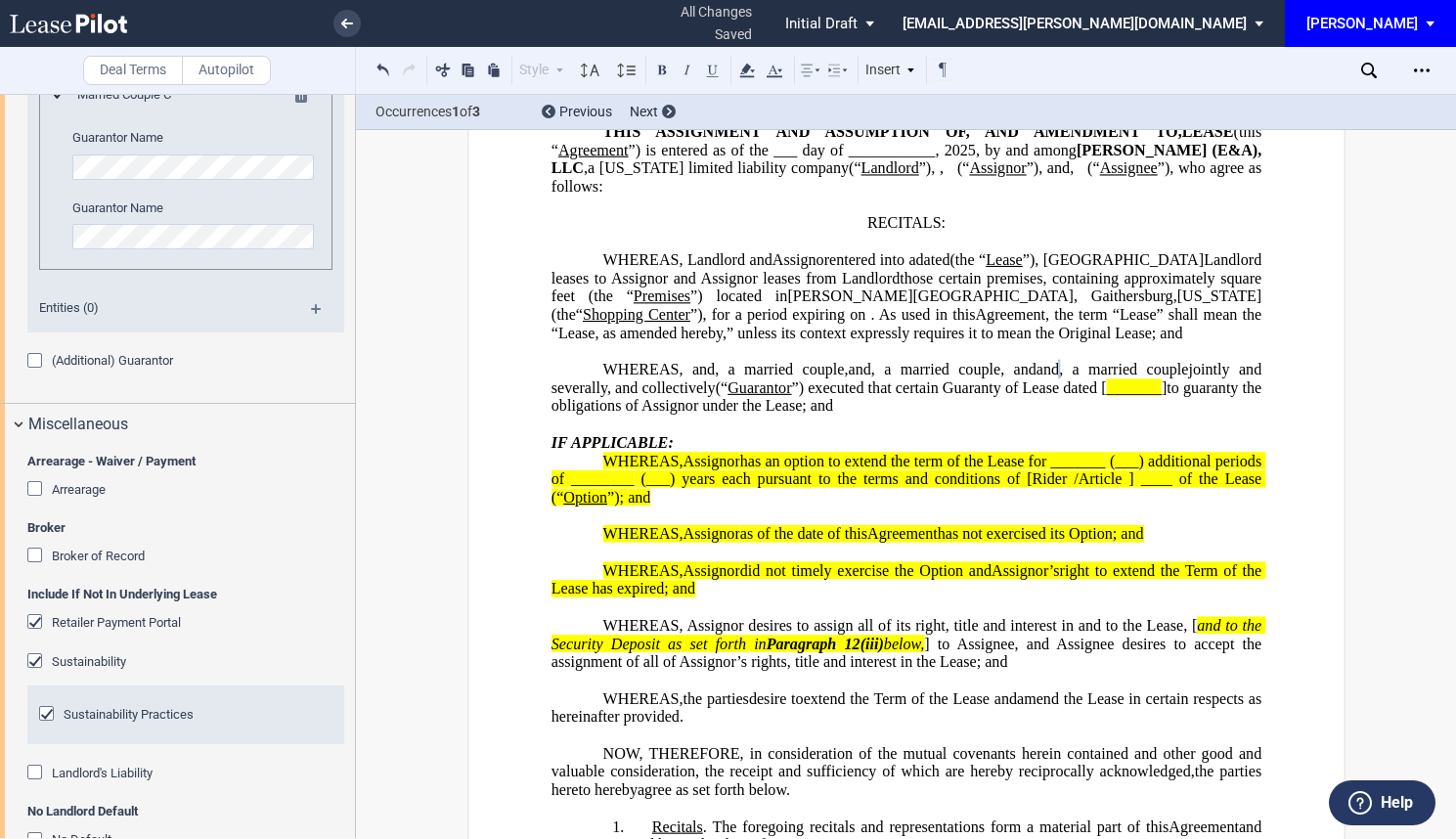
click at [35, 482] on div "Arrearage" at bounding box center [38, 491] width 20 height 20
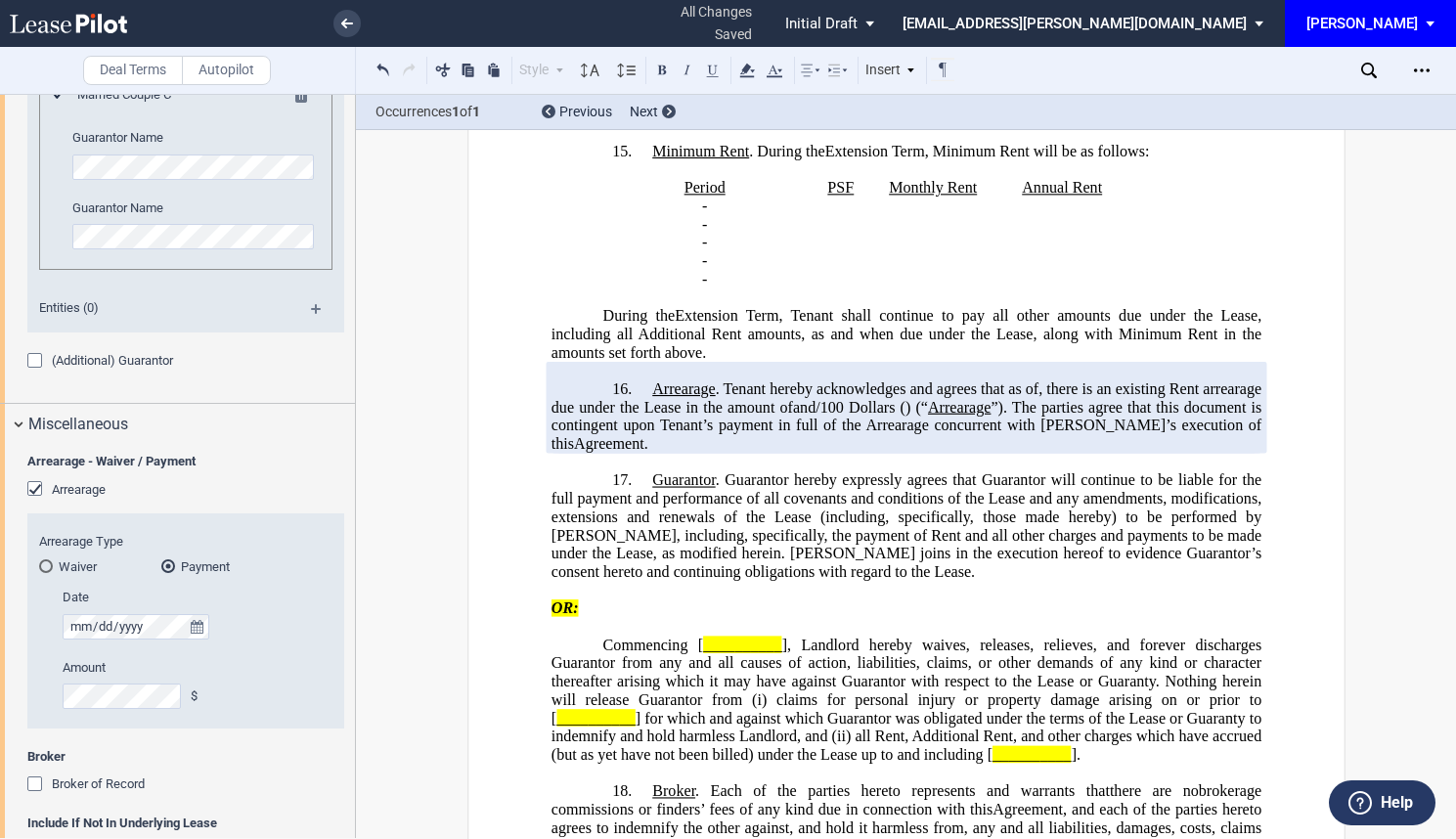
scroll to position [3504, 0]
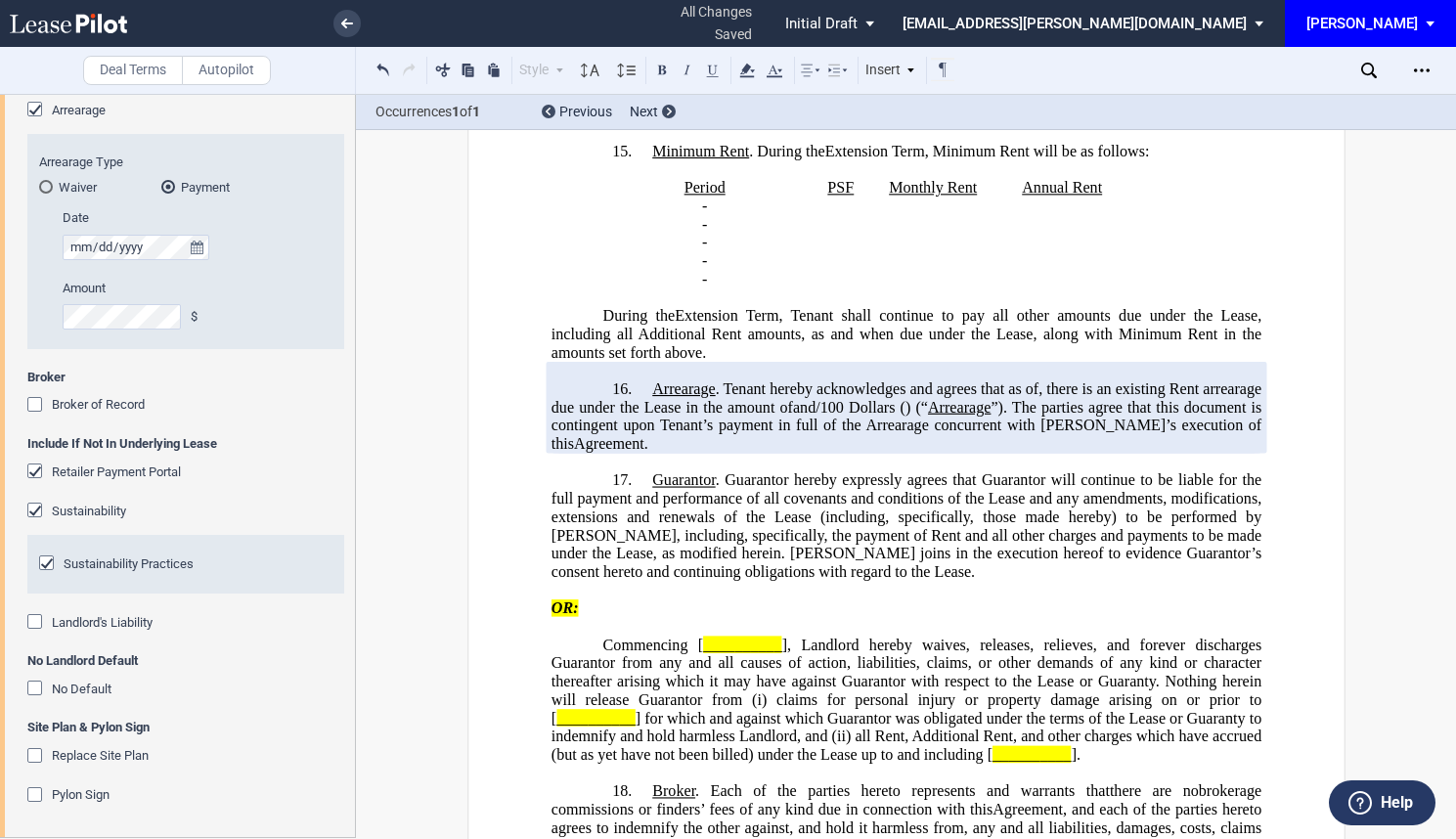
click at [48, 559] on div "Sustainability Practices" at bounding box center [49, 565] width 20 height 20
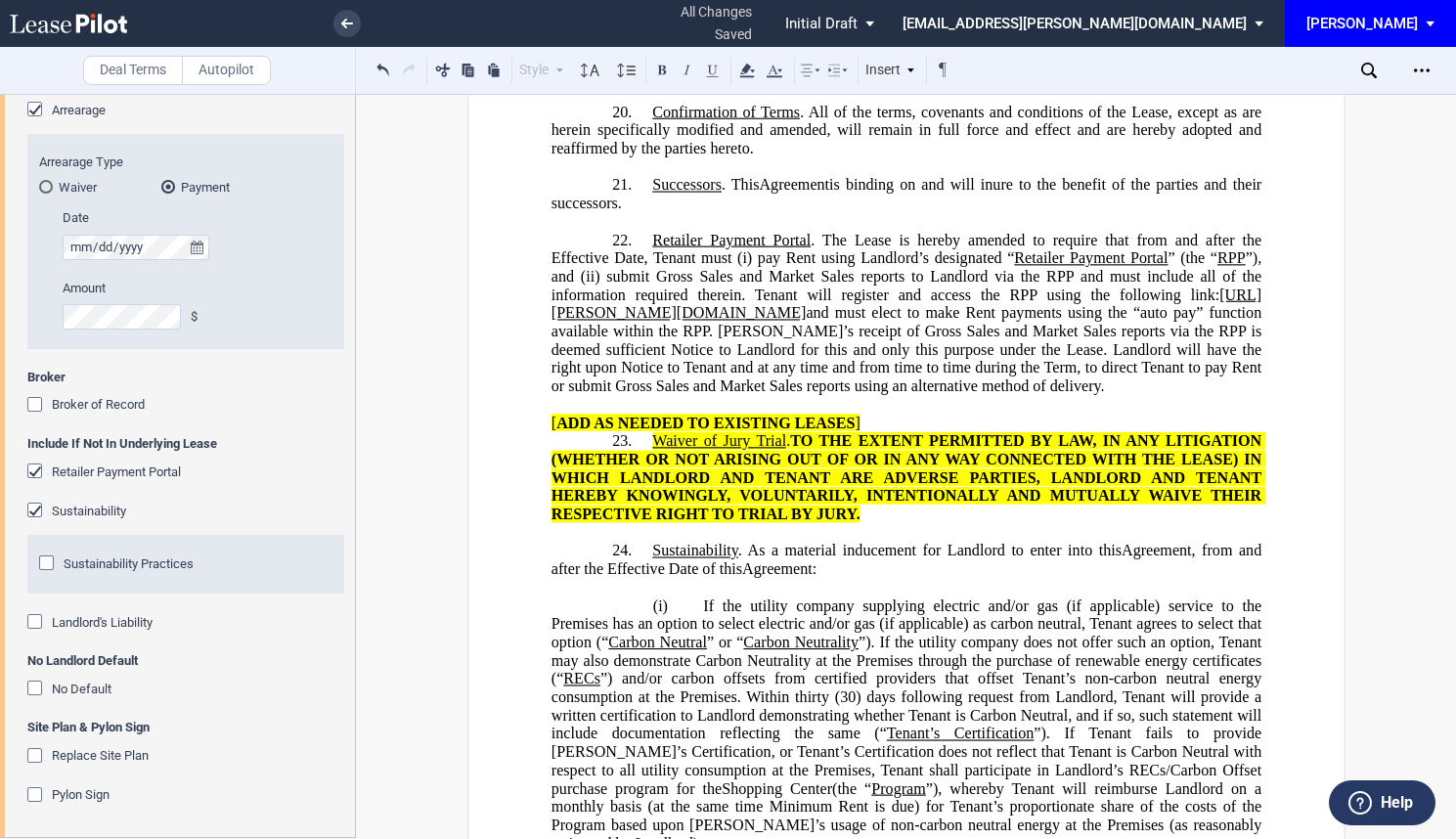
scroll to position [4834, 0]
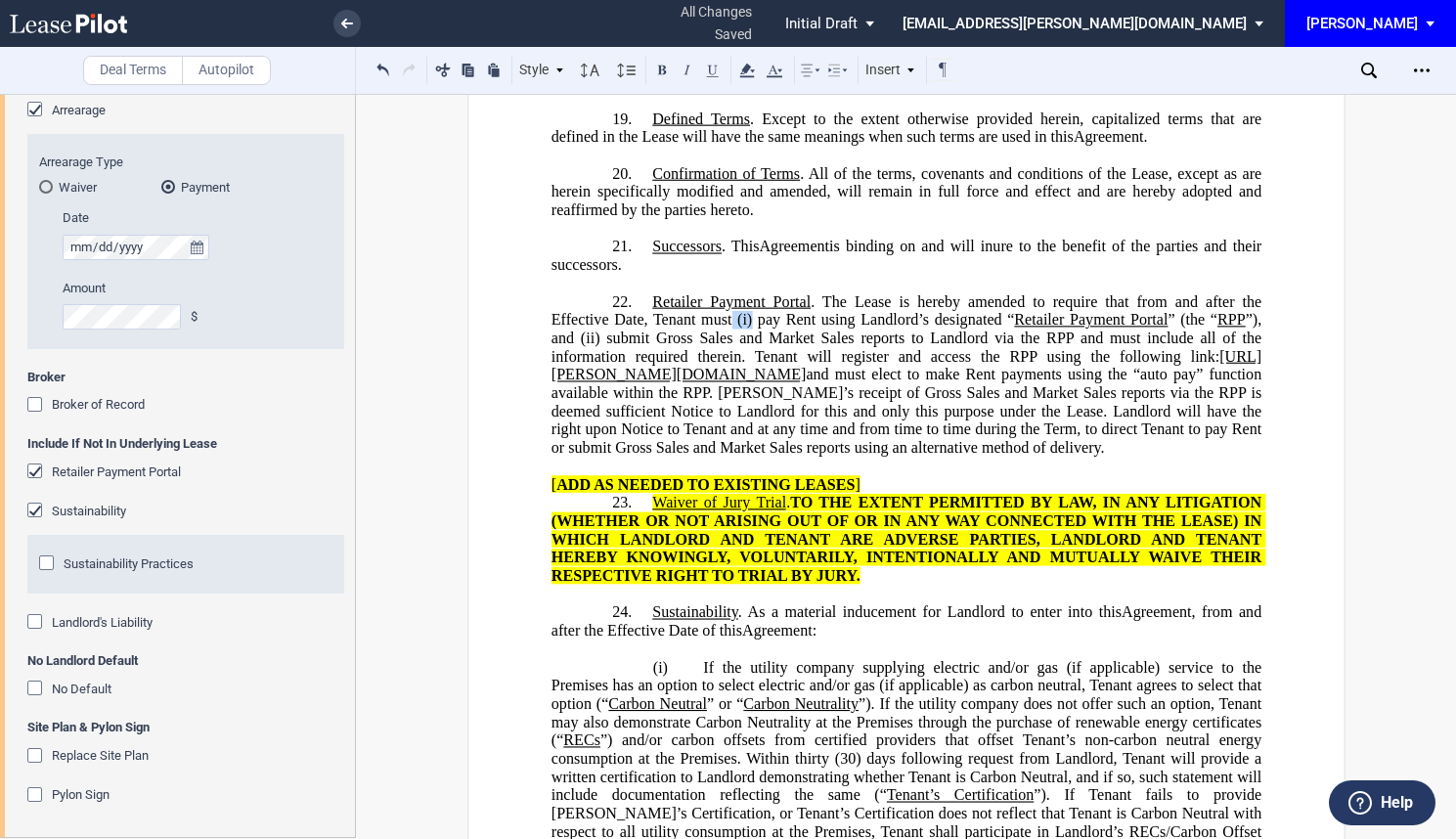
drag, startPoint x: 748, startPoint y: 320, endPoint x: 728, endPoint y: 321, distance: 20.0
click at [728, 321] on span "Retailer Payment Portal . The Lease is hereby amended to require that from and …" at bounding box center [907, 374] width 715 height 163
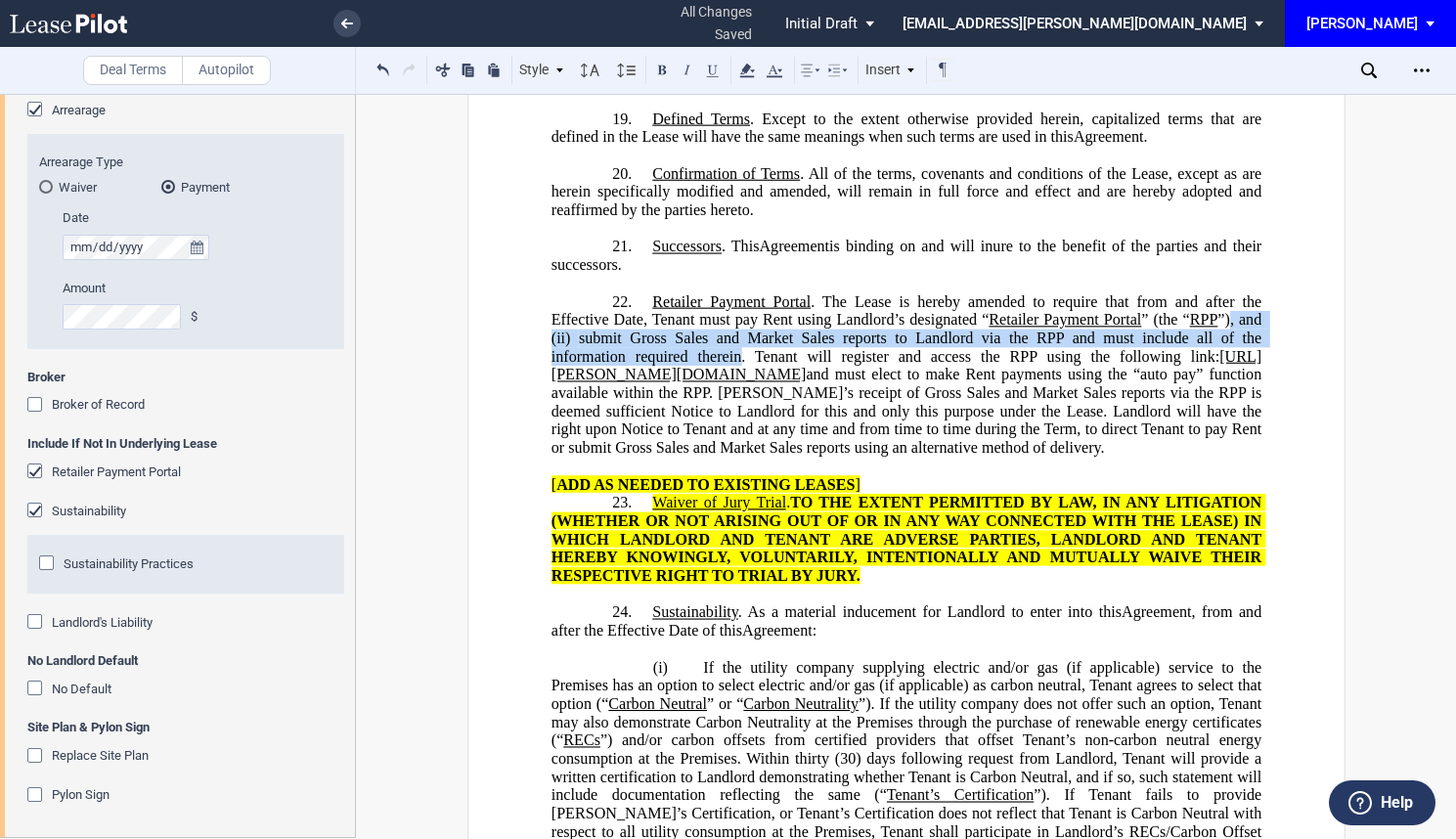
drag, startPoint x: 742, startPoint y: 356, endPoint x: 1227, endPoint y: 317, distance: 486.6
click at [1227, 317] on span "Retailer Payment Portal . The Lease is hereby amended to require that from and …" at bounding box center [907, 374] width 714 height 163
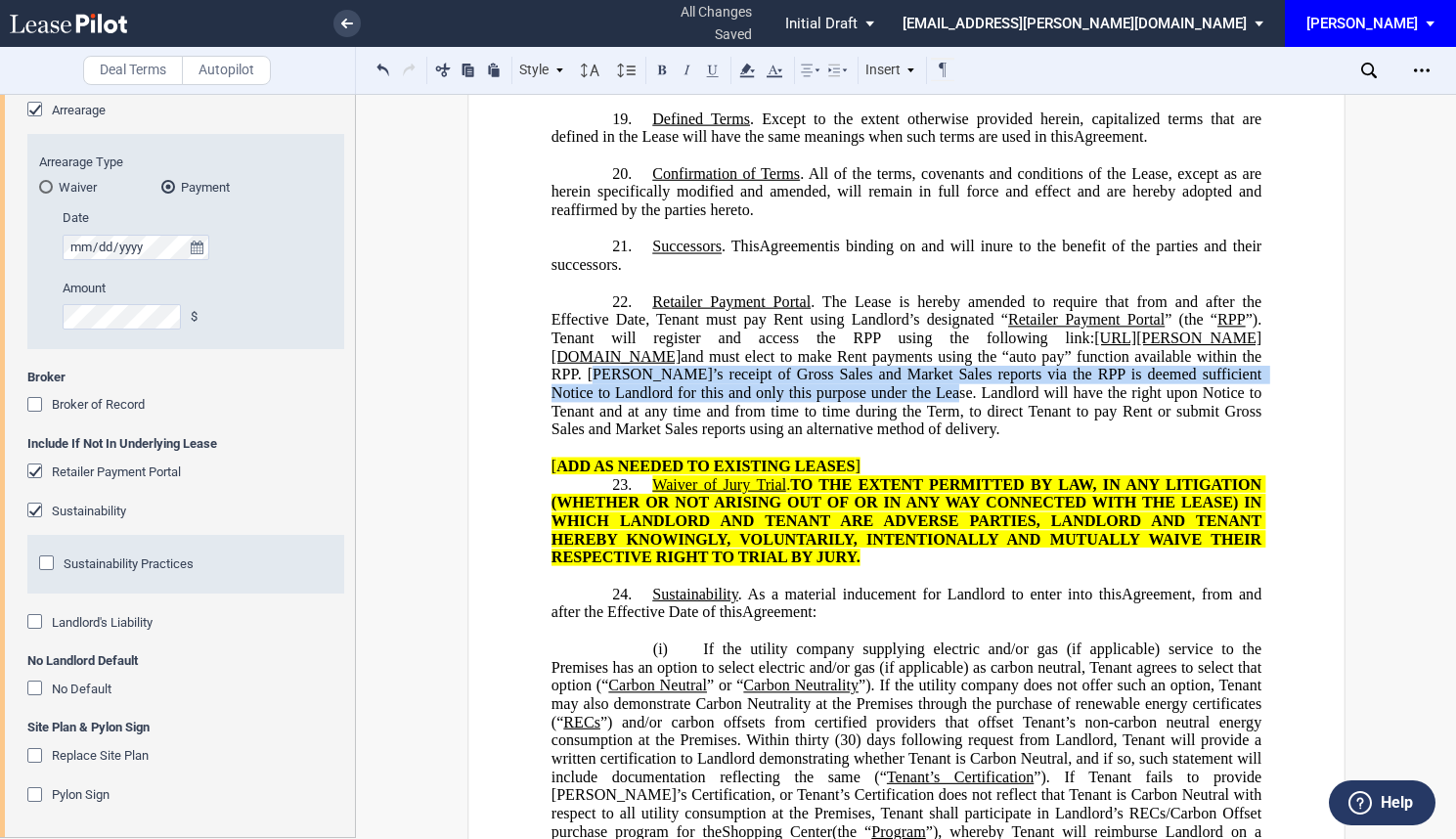
drag, startPoint x: 1119, startPoint y: 356, endPoint x: 714, endPoint y: 393, distance: 406.7
click at [714, 393] on span "and must elect to make Rent payments using the “auto pay” function available wi…" at bounding box center [907, 391] width 714 height 90
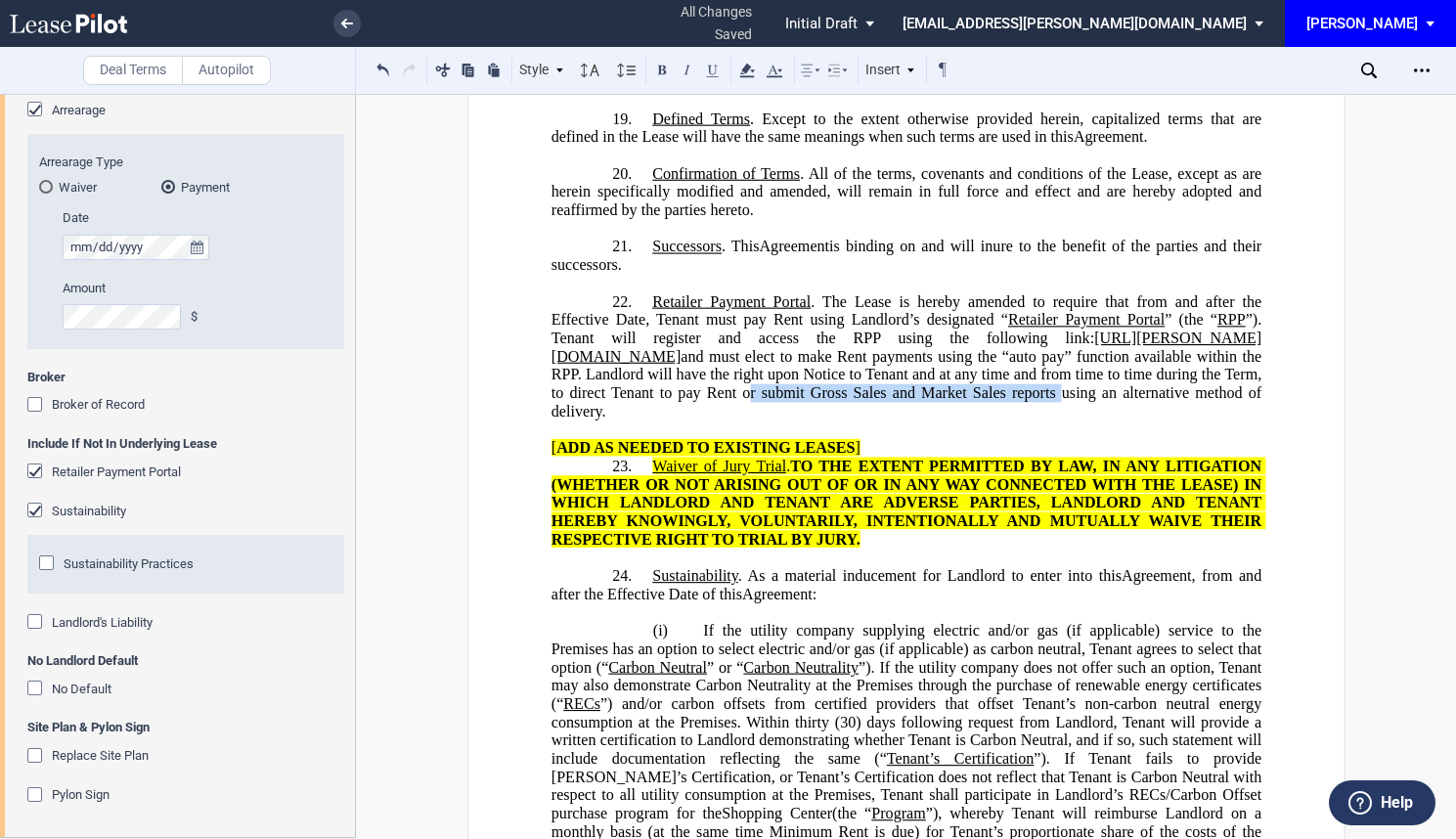
drag, startPoint x: 847, startPoint y: 392, endPoint x: 518, endPoint y: 390, distance: 329.0
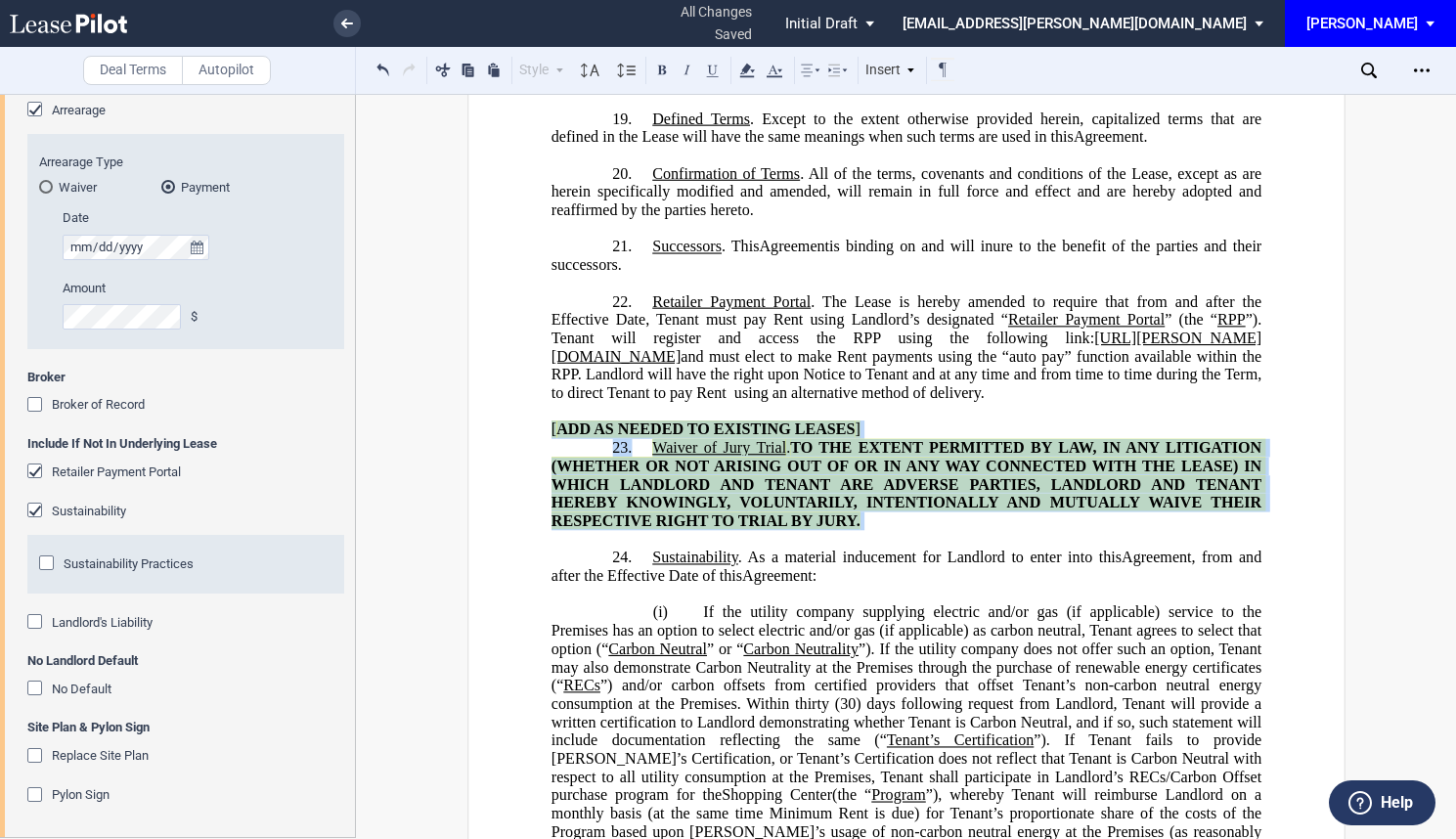
drag, startPoint x: 878, startPoint y: 525, endPoint x: 474, endPoint y: 429, distance: 415.2
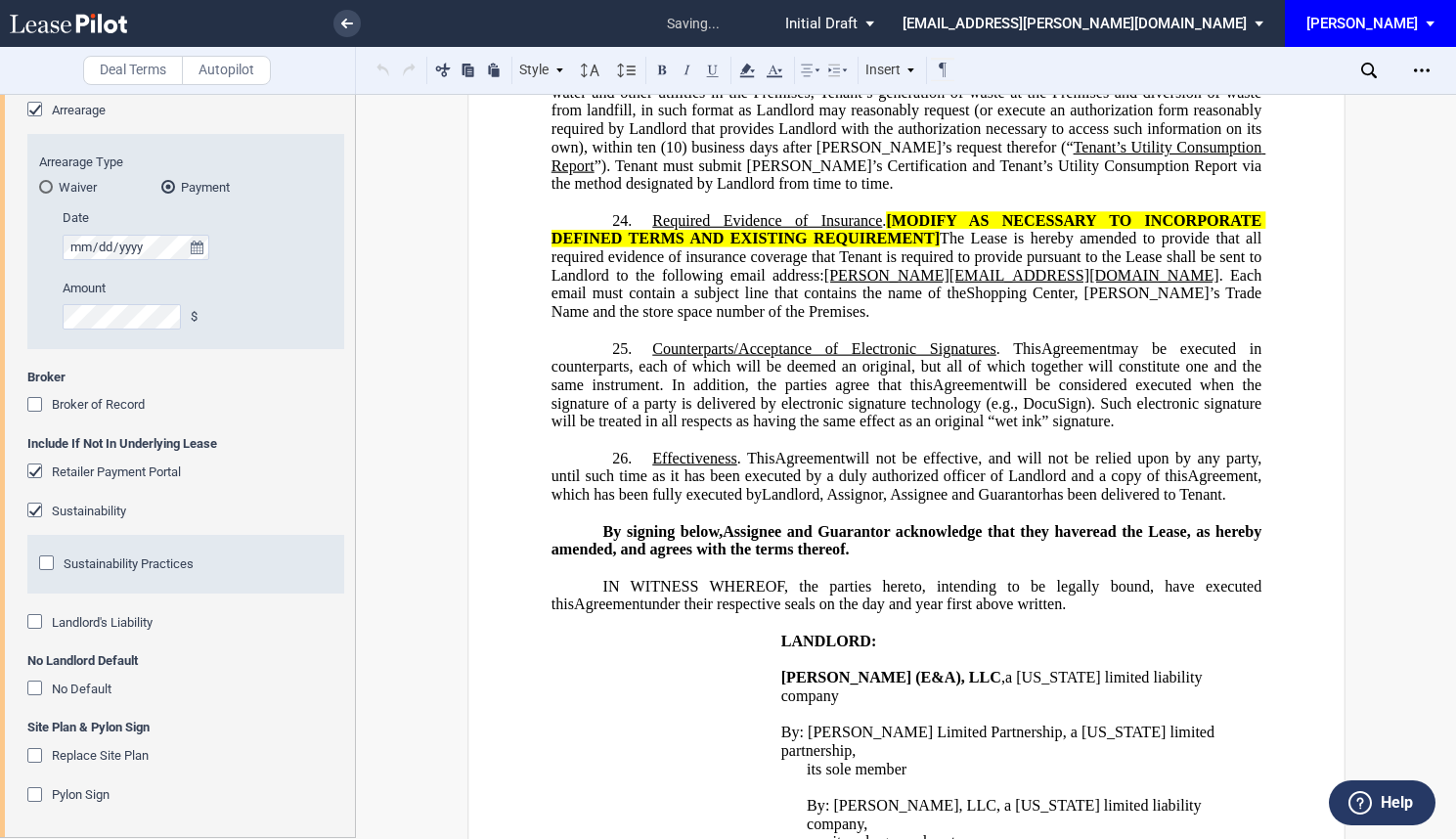
scroll to position [5324, 0]
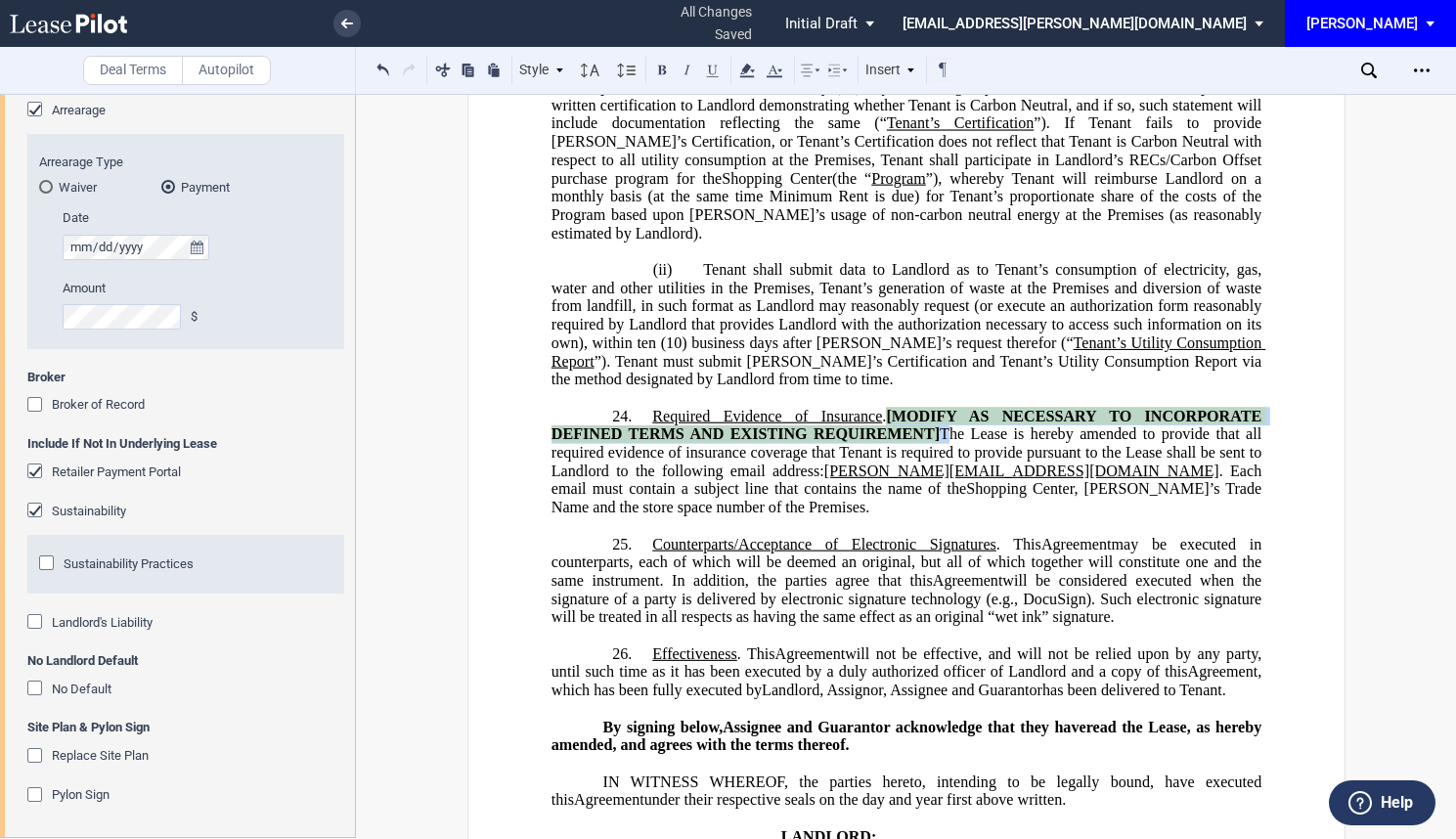
drag, startPoint x: 940, startPoint y: 413, endPoint x: 886, endPoint y: 400, distance: 55.5
click at [886, 407] on span "Required Evidence of Insurance . [MODIFY AS NECESSARY TO INCORPORATE DEFINED TE…" at bounding box center [907, 452] width 714 height 90
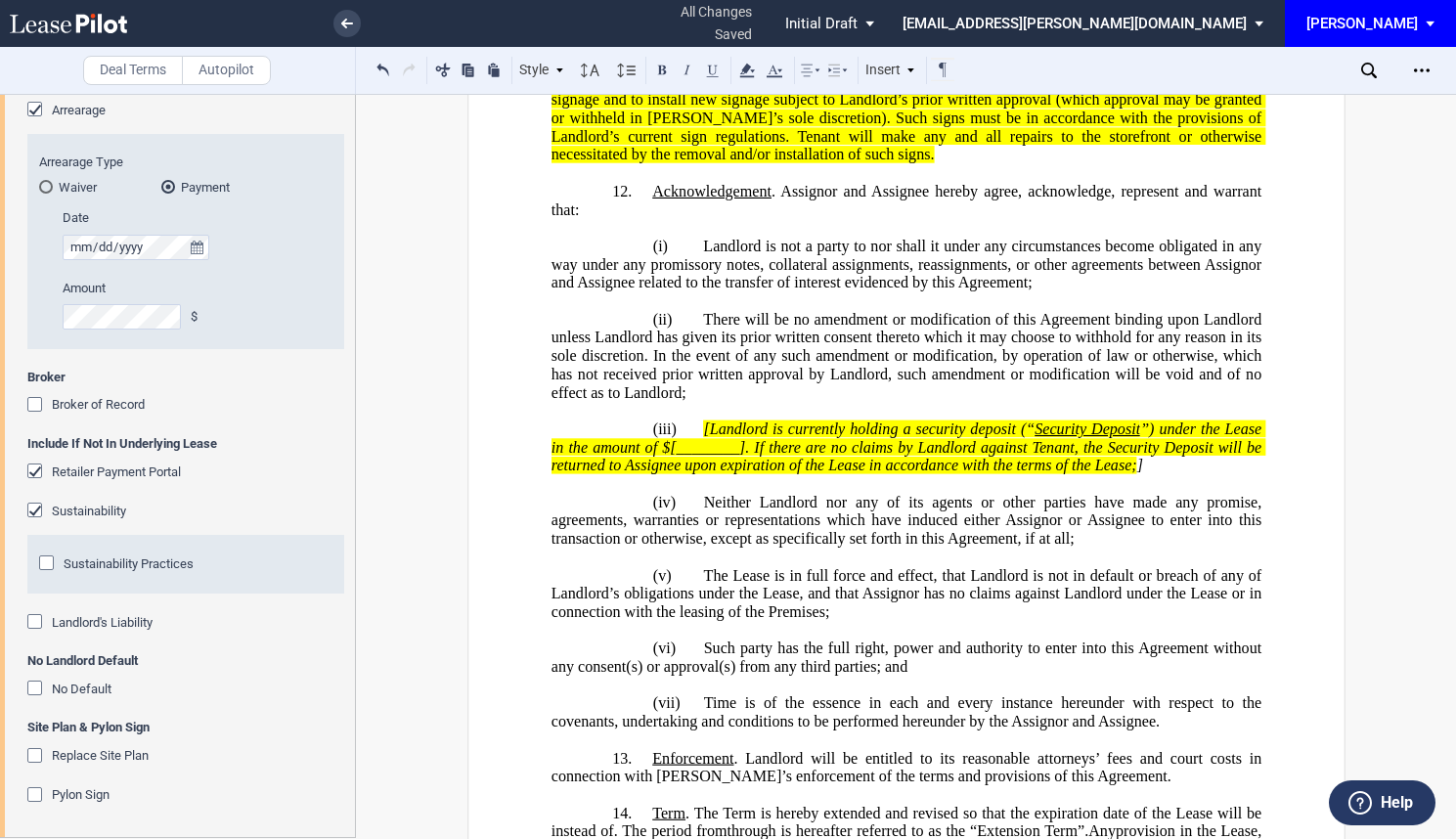
scroll to position [3178, 0]
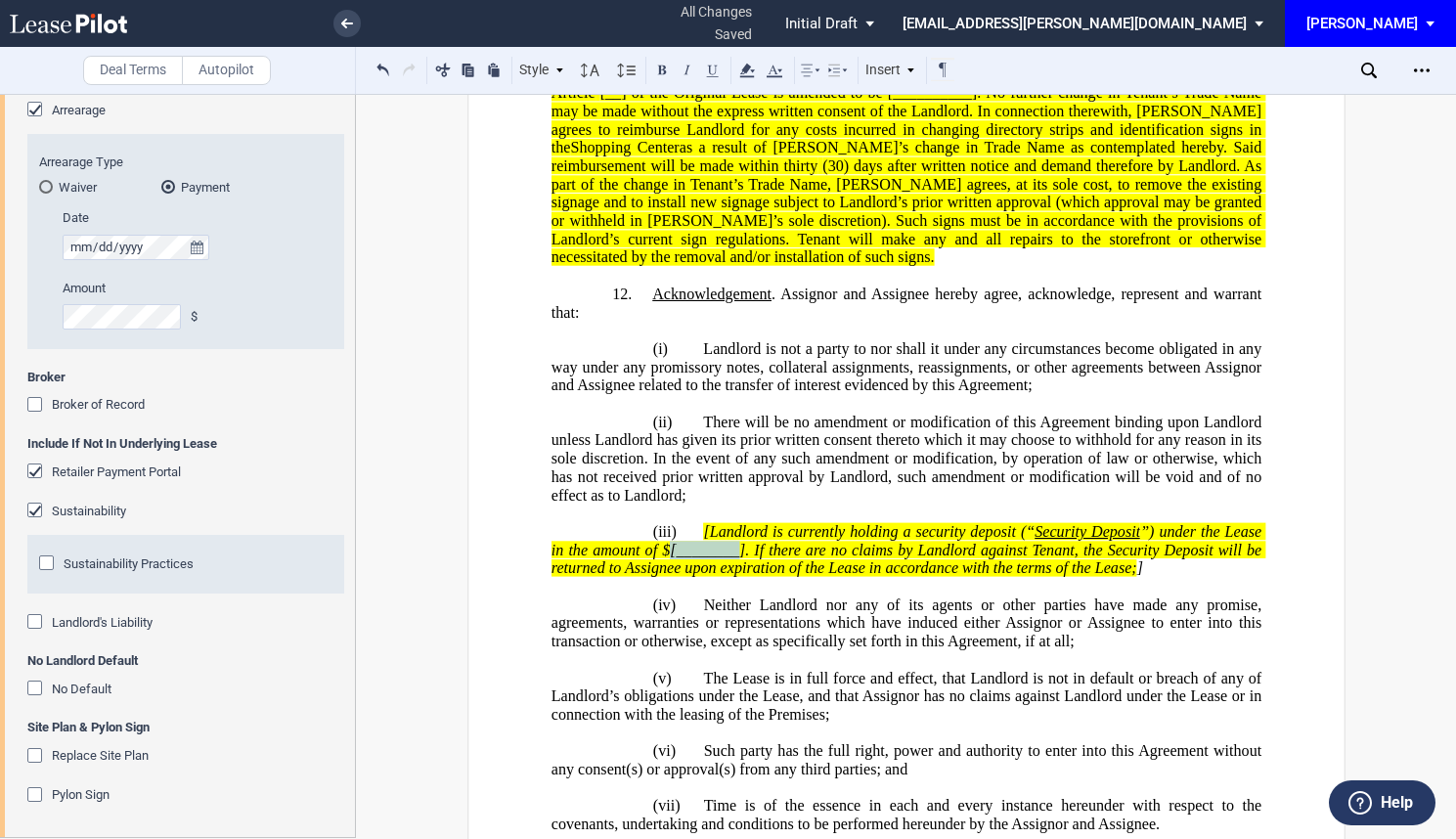
drag, startPoint x: 737, startPoint y: 530, endPoint x: 665, endPoint y: 534, distance: 72.1
click at [665, 534] on span "”) under the Lease in the amount of $[________]. If there are no claims by Land…" at bounding box center [907, 549] width 714 height 53
drag, startPoint x: 1143, startPoint y: 555, endPoint x: 1159, endPoint y: 555, distance: 16.0
click at [1144, 559] on span at bounding box center [1146, 568] width 4 height 18
click at [706, 523] on span "[Landlord is currently holding a security deposit (“" at bounding box center [868, 532] width 331 height 18
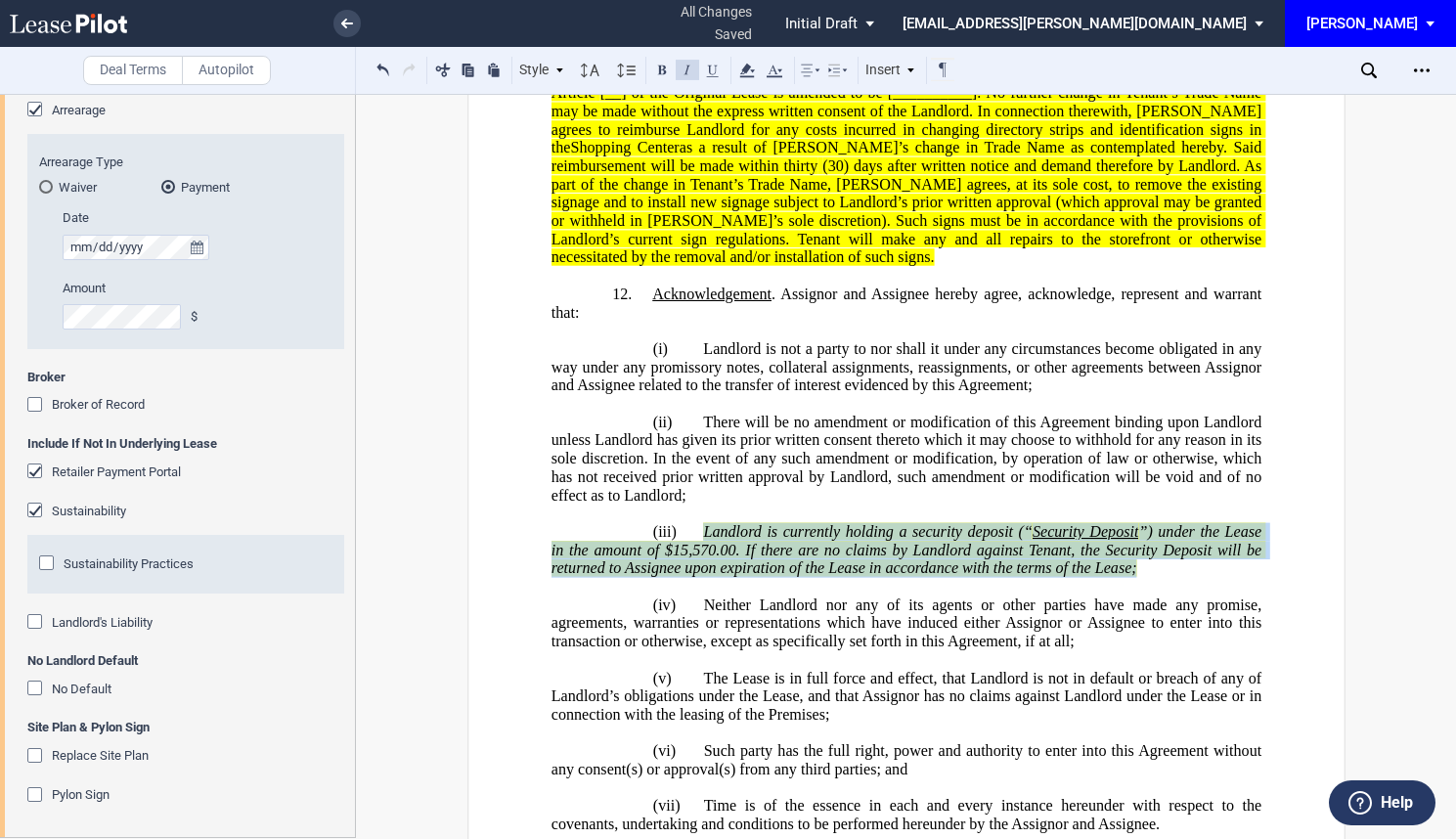
drag, startPoint x: 1144, startPoint y: 551, endPoint x: 687, endPoint y: 510, distance: 458.8
click at [687, 523] on p "(iii) Landlord is currently holding a security deposit (“ Security Deposit ”) u…" at bounding box center [905, 549] width 710 height 54
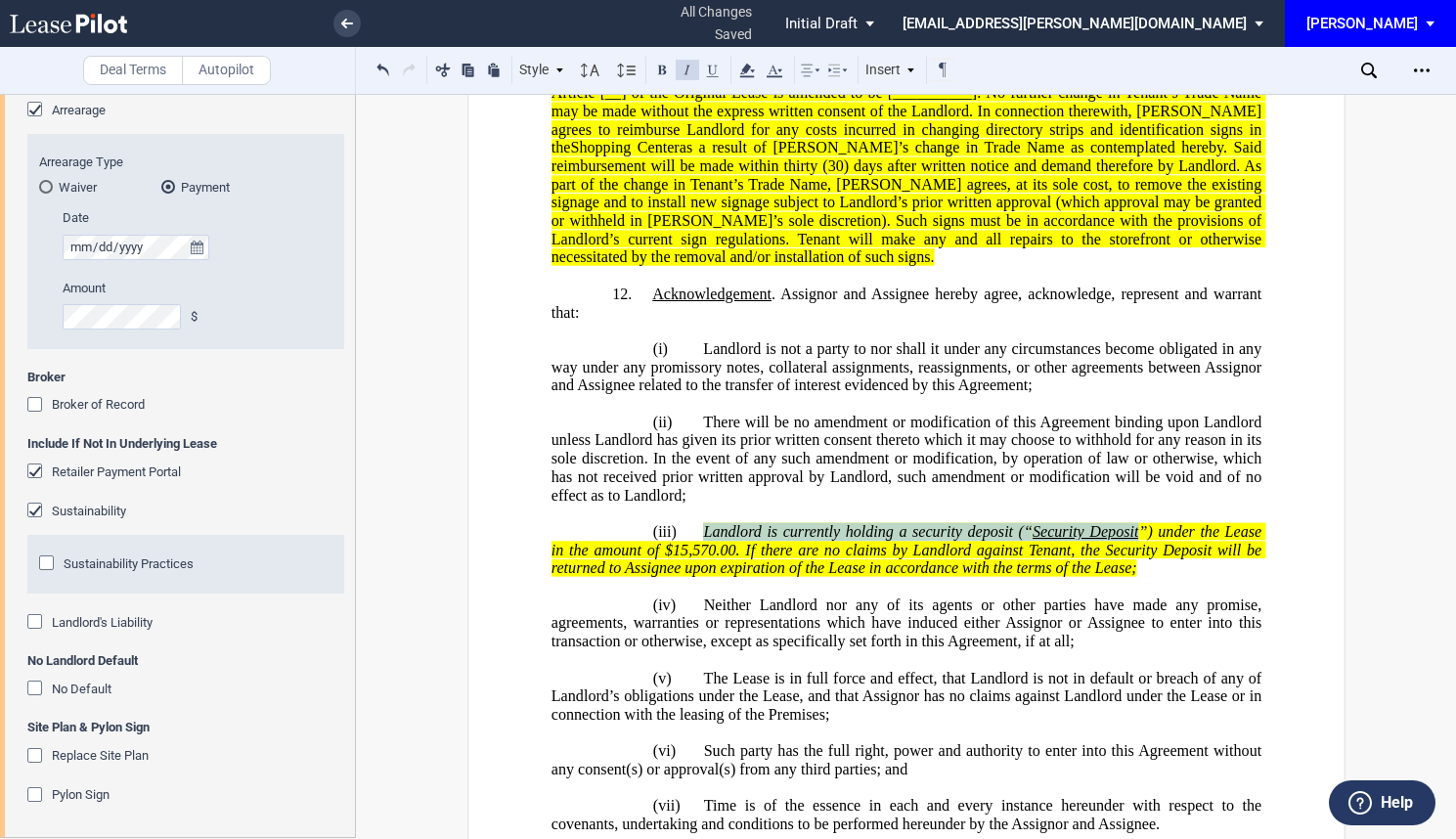
click at [684, 75] on button at bounding box center [688, 69] width 24 height 24
click at [777, 79] on icon at bounding box center [775, 70] width 24 height 24
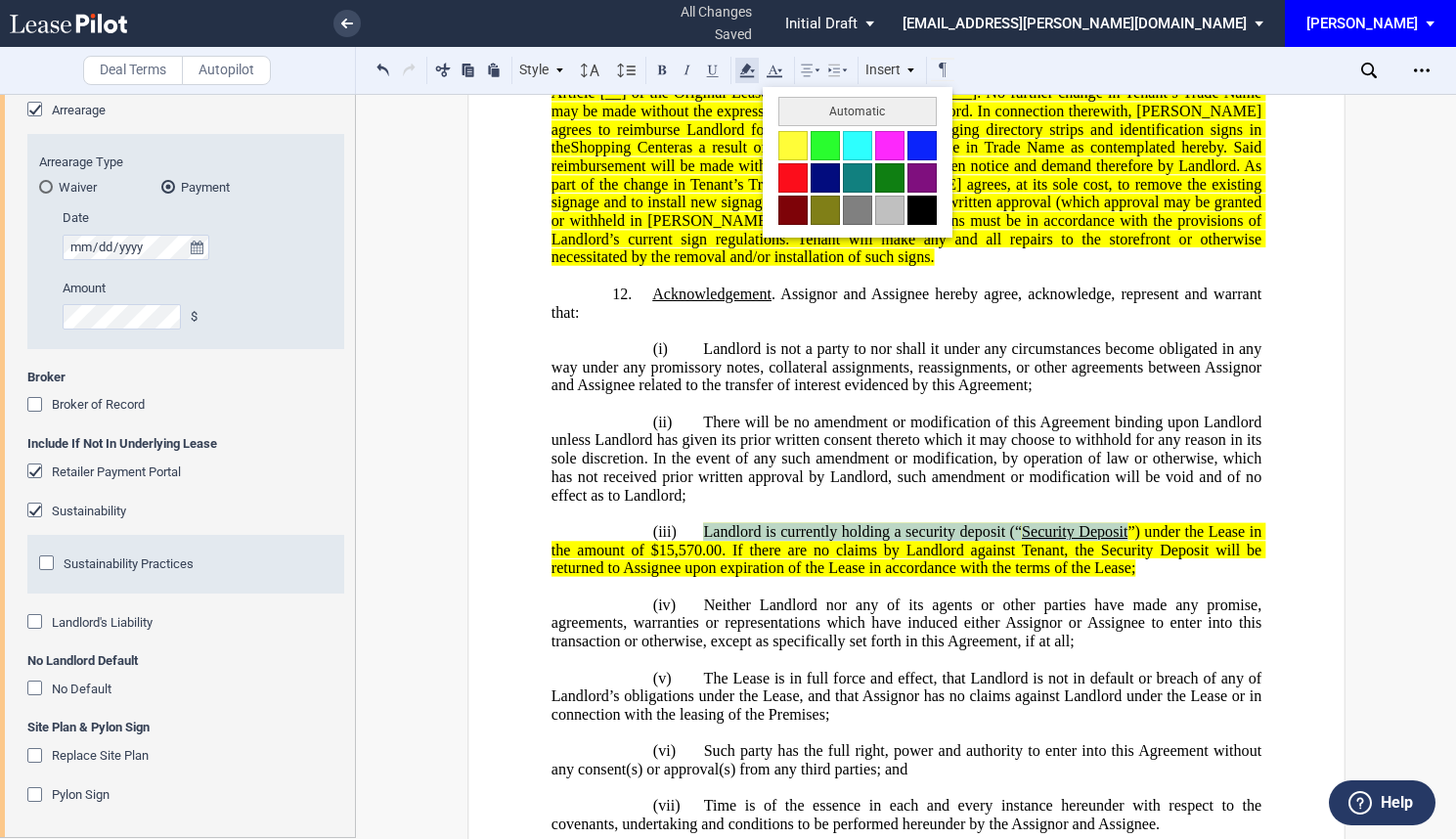
click at [753, 77] on use at bounding box center [746, 70] width 15 height 14
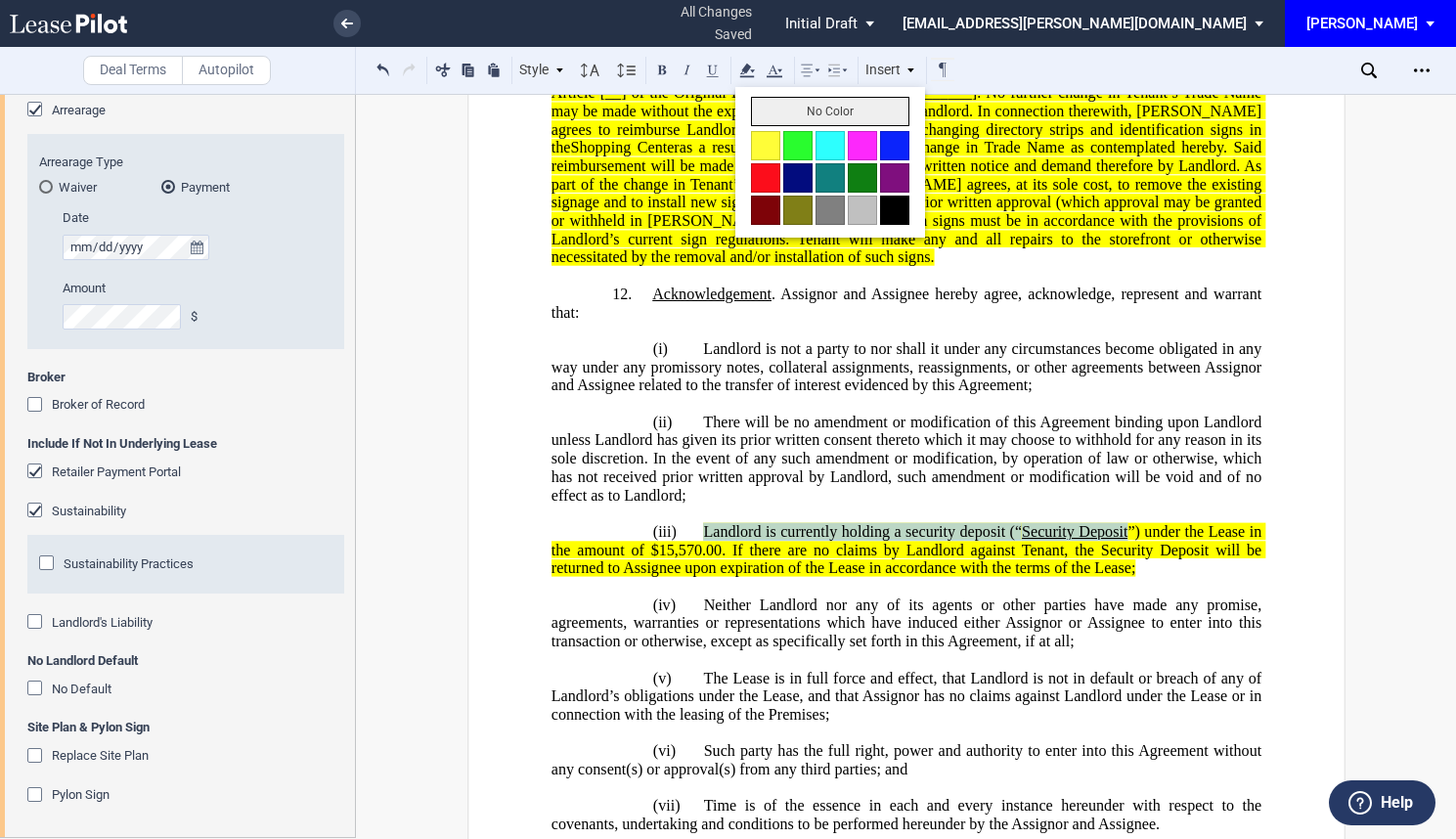
click at [779, 115] on button "No Color" at bounding box center [830, 112] width 158 height 30
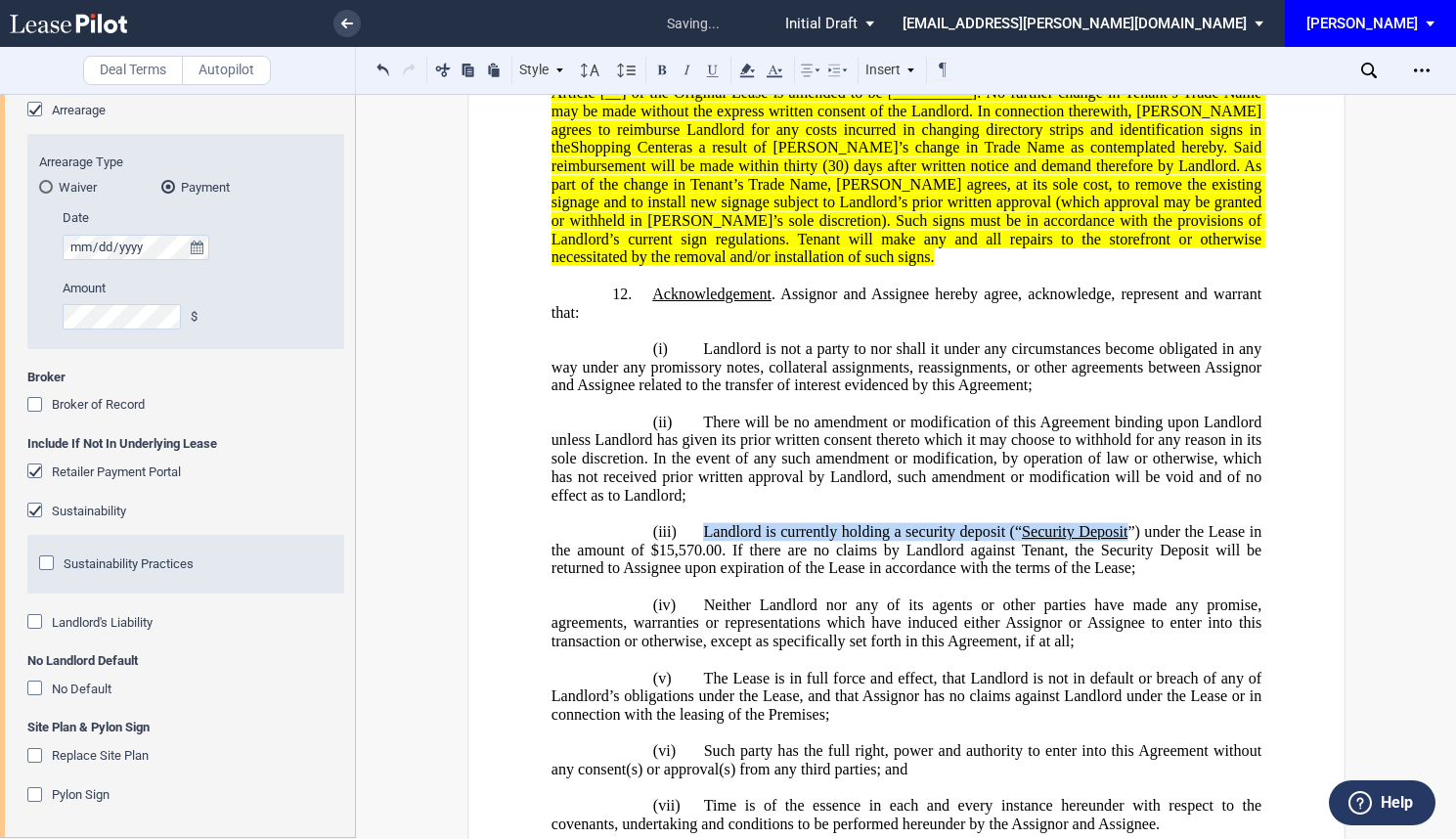
click at [1142, 578] on p at bounding box center [905, 587] width 710 height 19
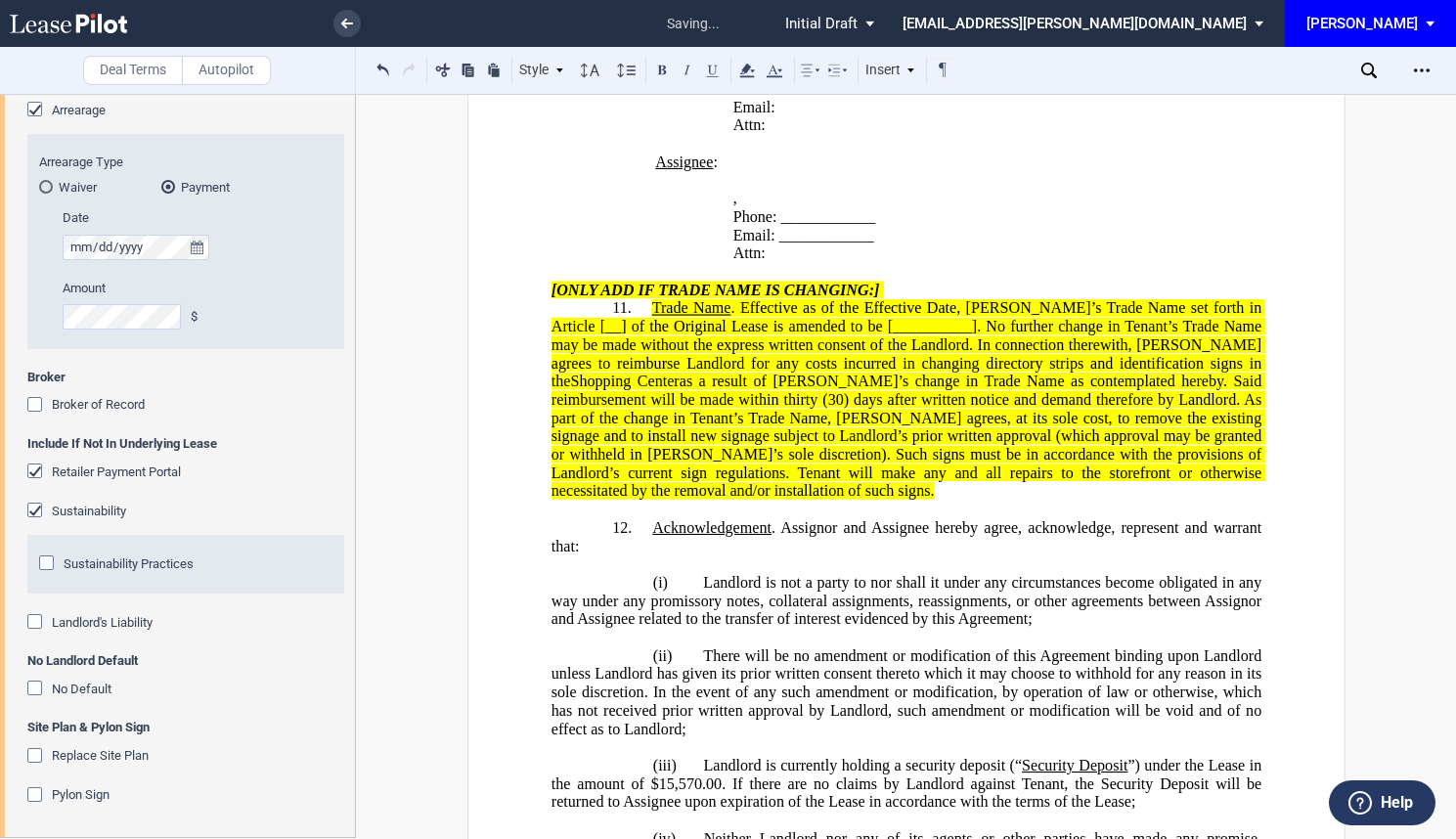
scroll to position [2886, 0]
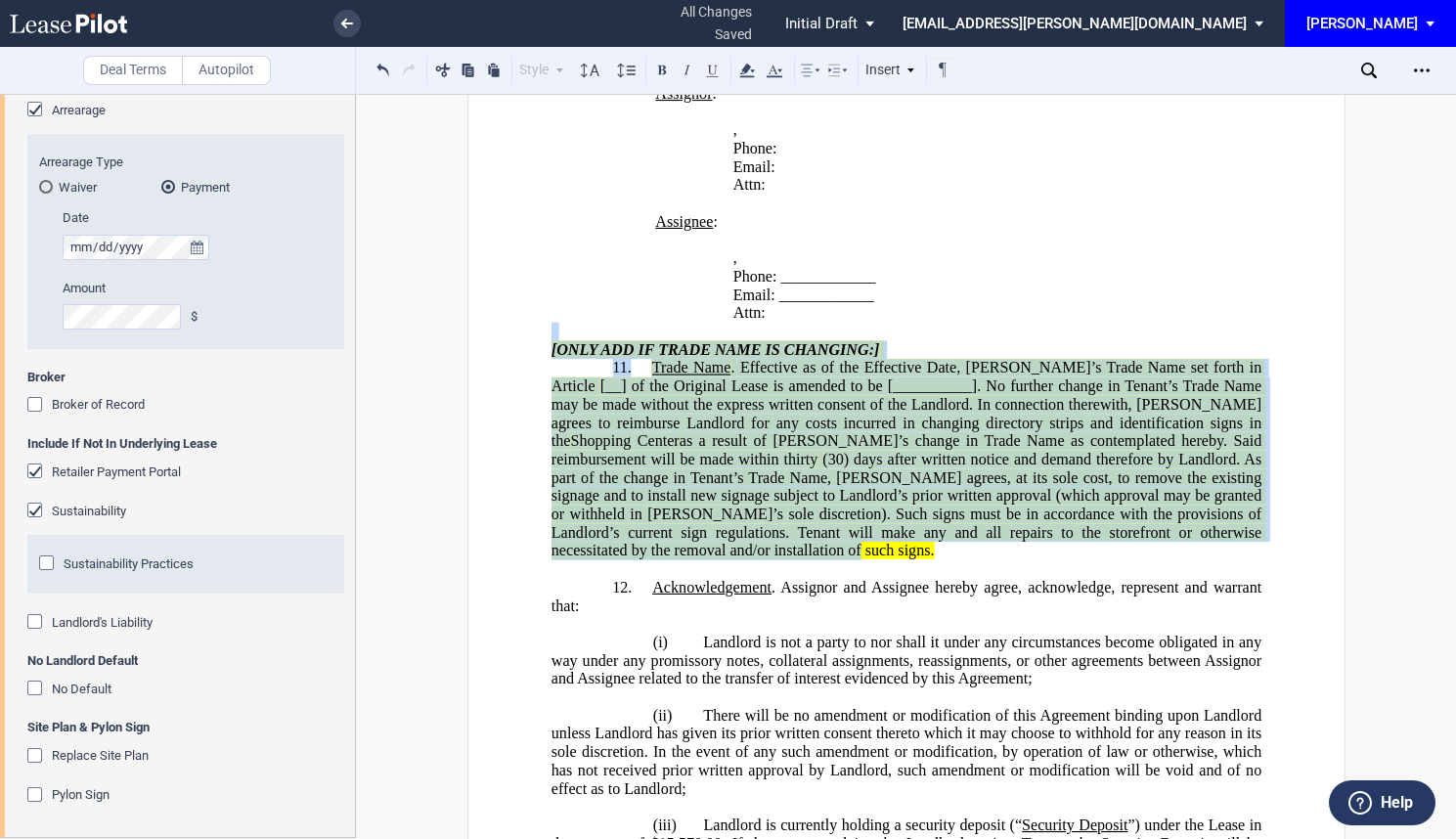
drag, startPoint x: 1247, startPoint y: 537, endPoint x: 517, endPoint y: 340, distance: 756.1
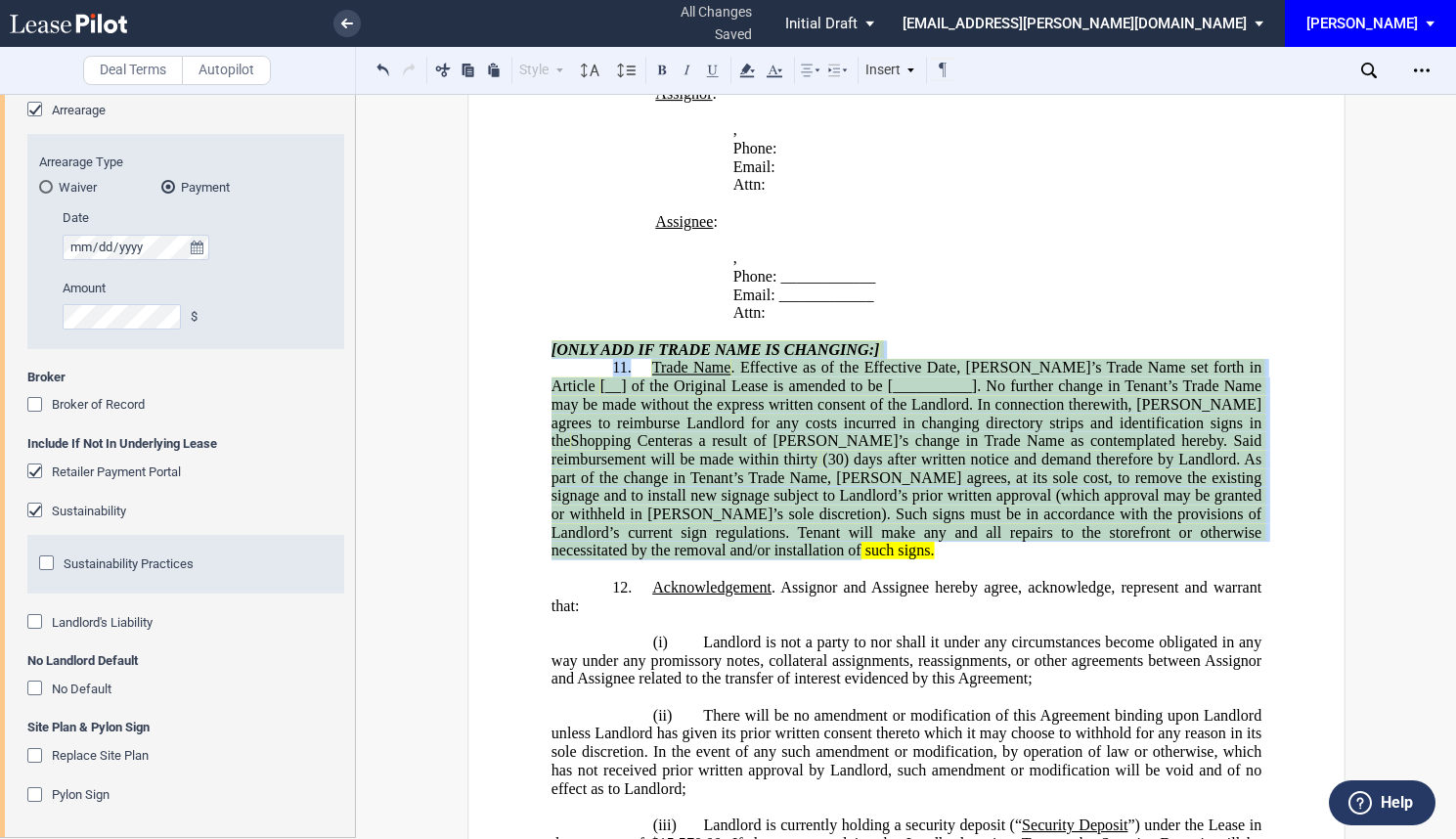
drag, startPoint x: 1245, startPoint y: 536, endPoint x: 533, endPoint y: 351, distance: 735.6
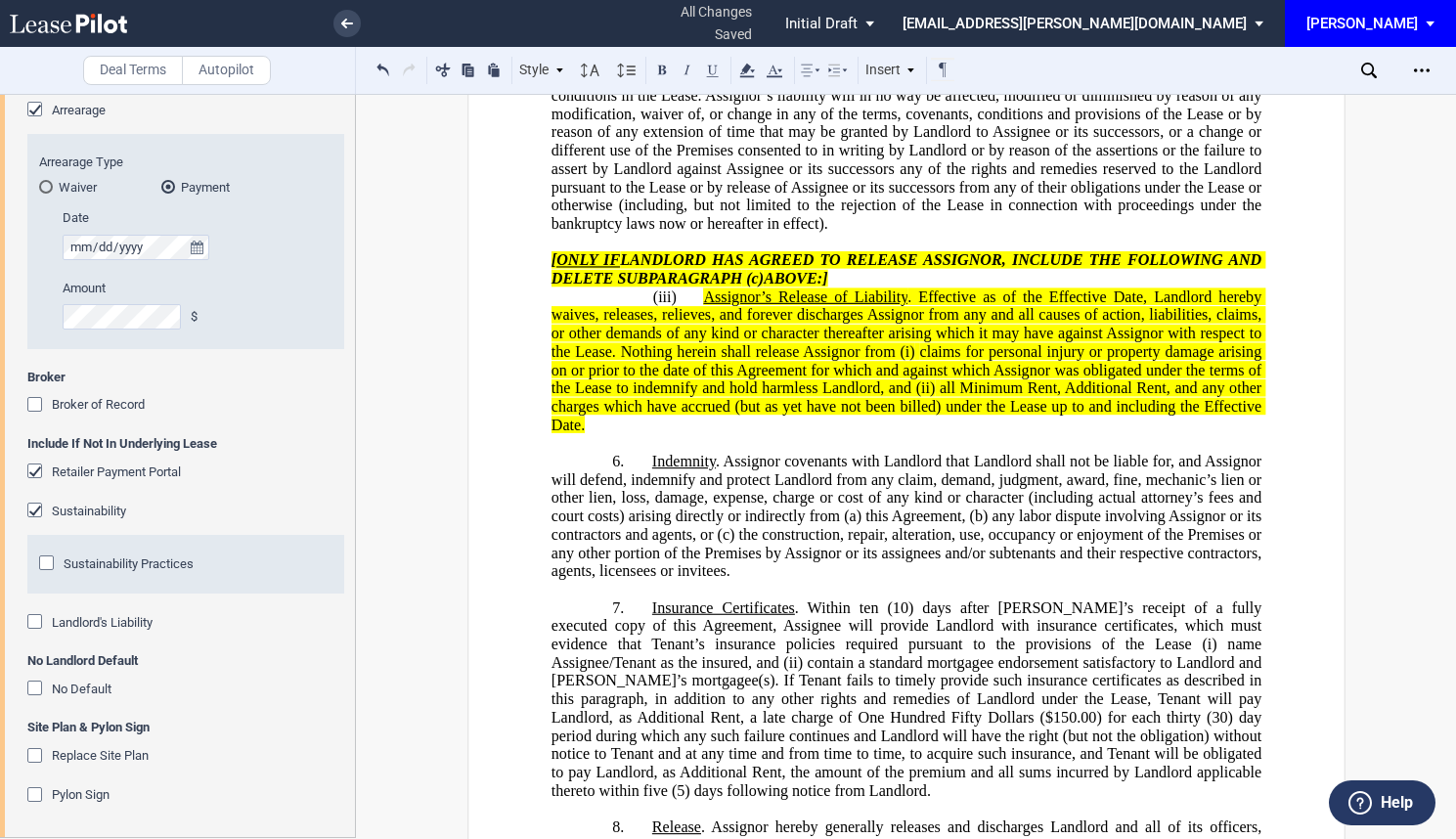
scroll to position [1614, 0]
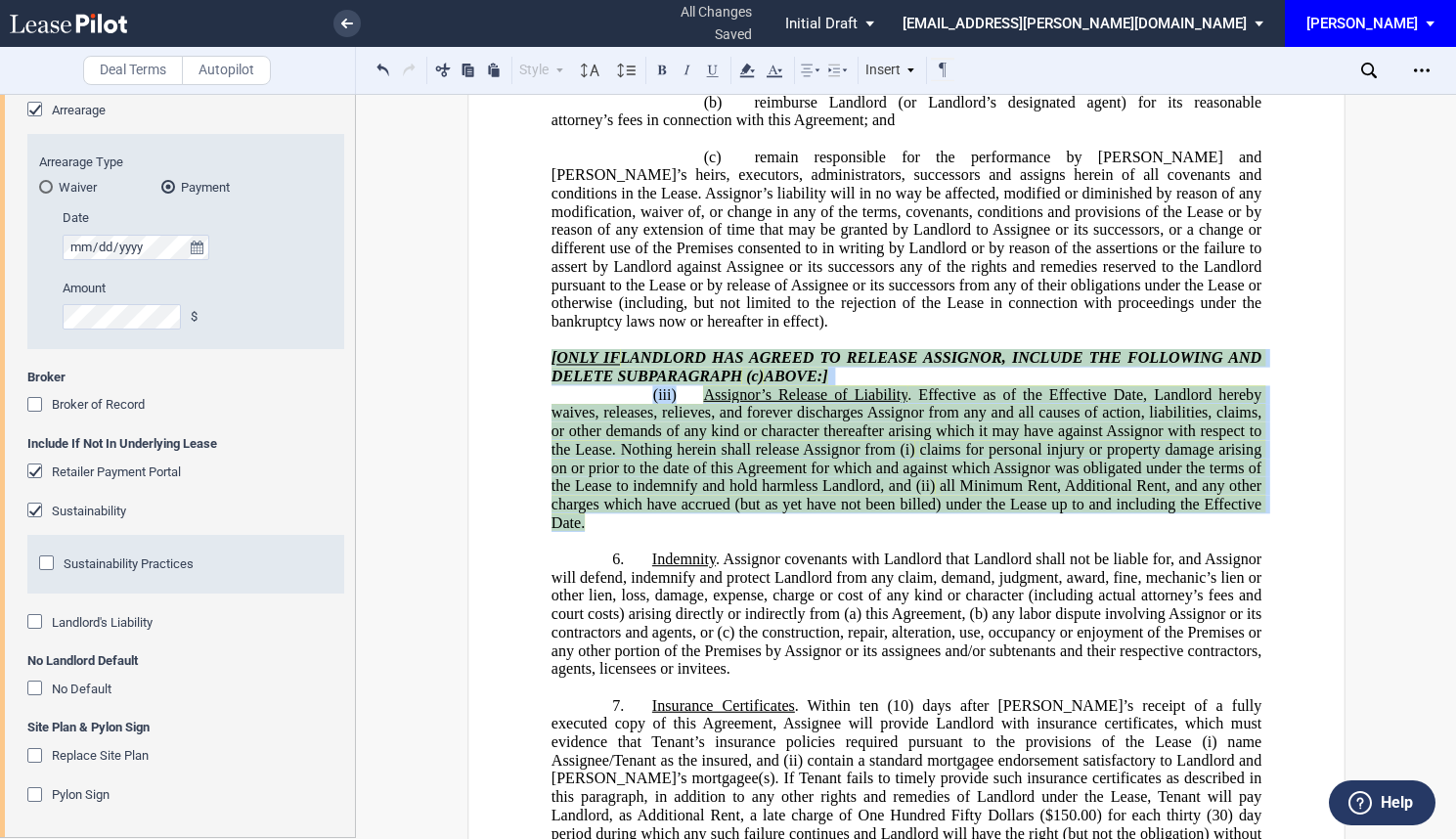
drag, startPoint x: 612, startPoint y: 557, endPoint x: 511, endPoint y: 386, distance: 198.6
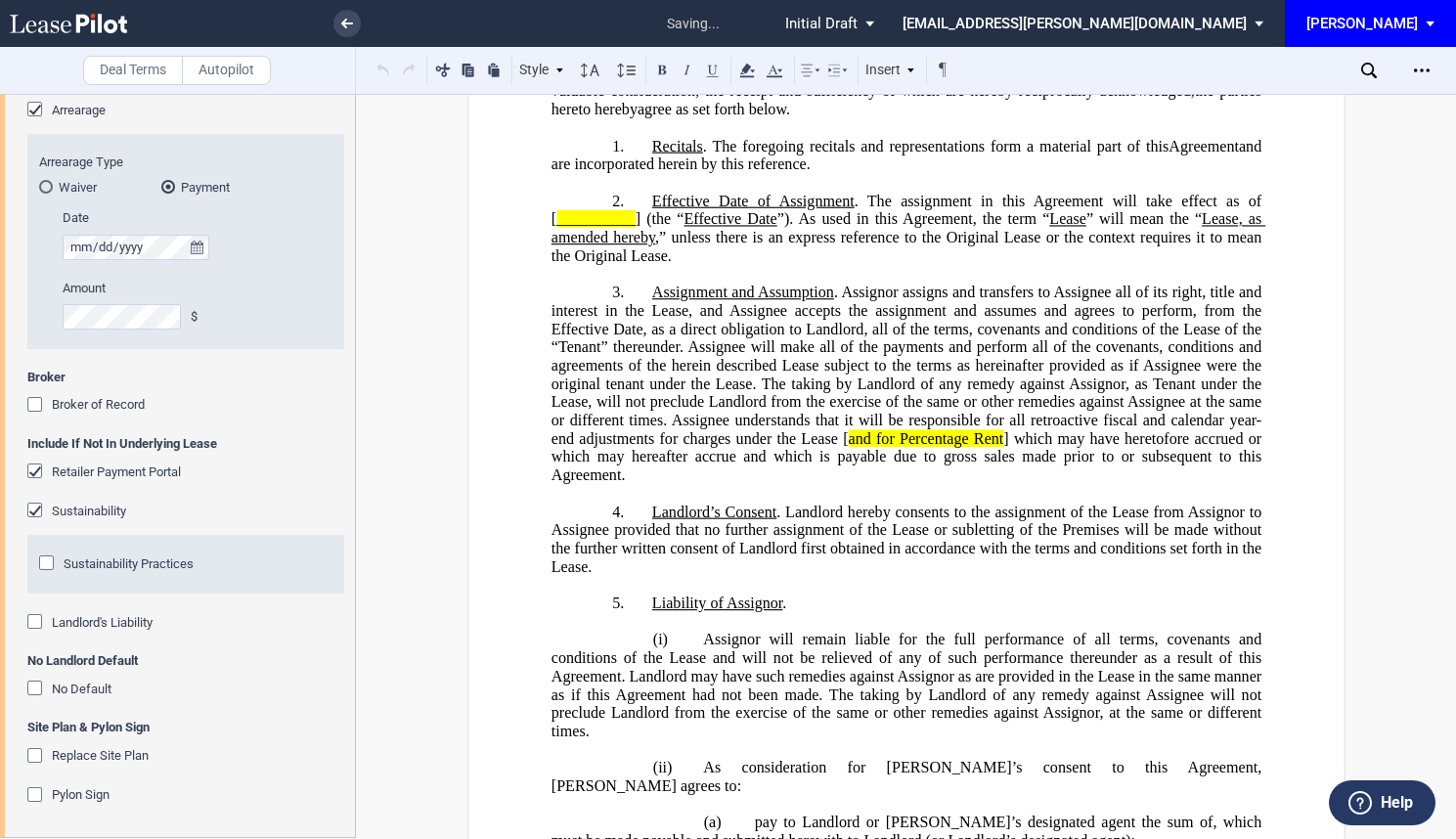
scroll to position [832, 0]
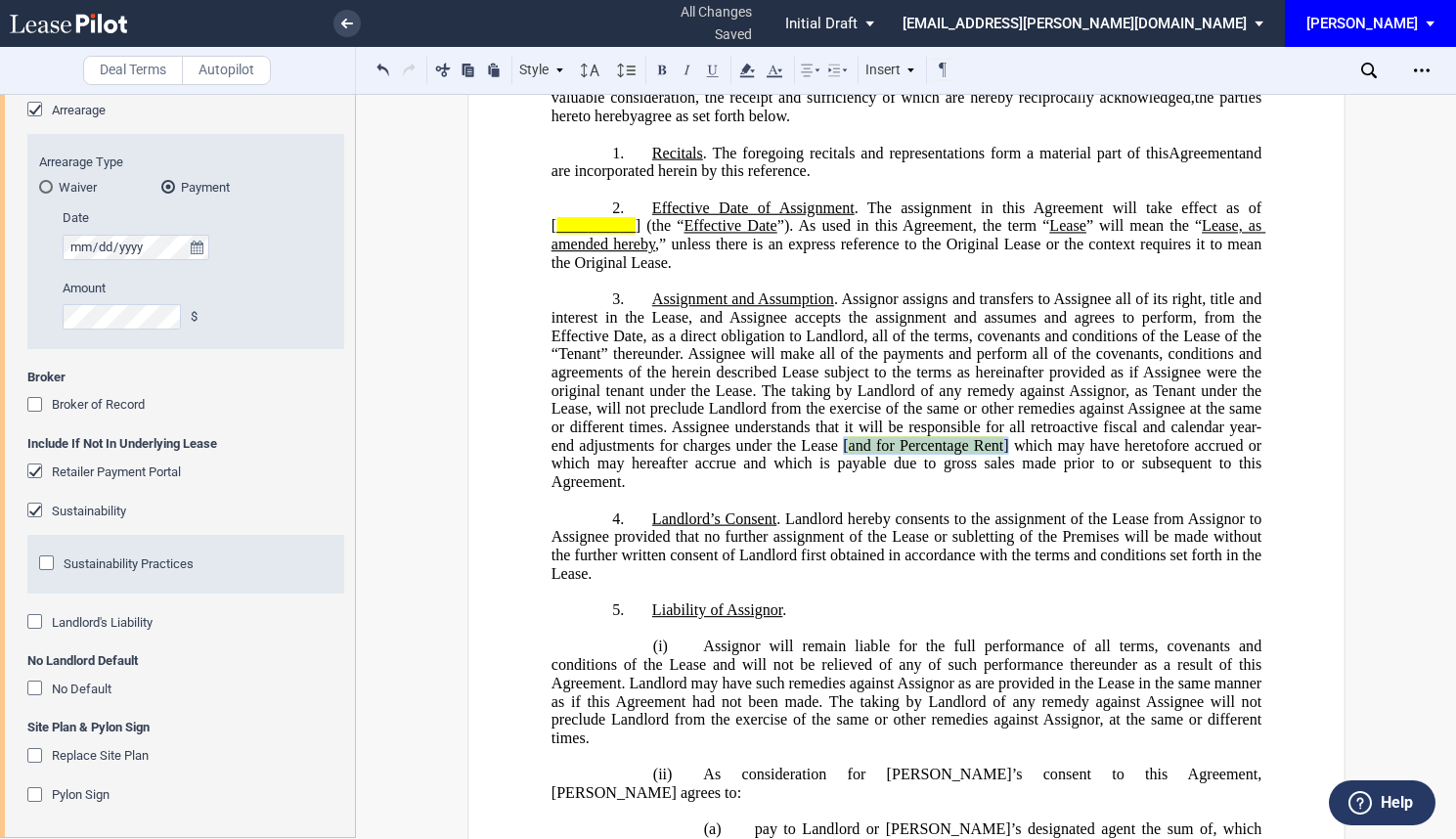
drag, startPoint x: 1005, startPoint y: 499, endPoint x: 838, endPoint y: 493, distance: 167.1
click at [838, 491] on span "Assignment and Assumption . Assignor assigns and transfers to Assignee all of i…" at bounding box center [907, 390] width 714 height 201
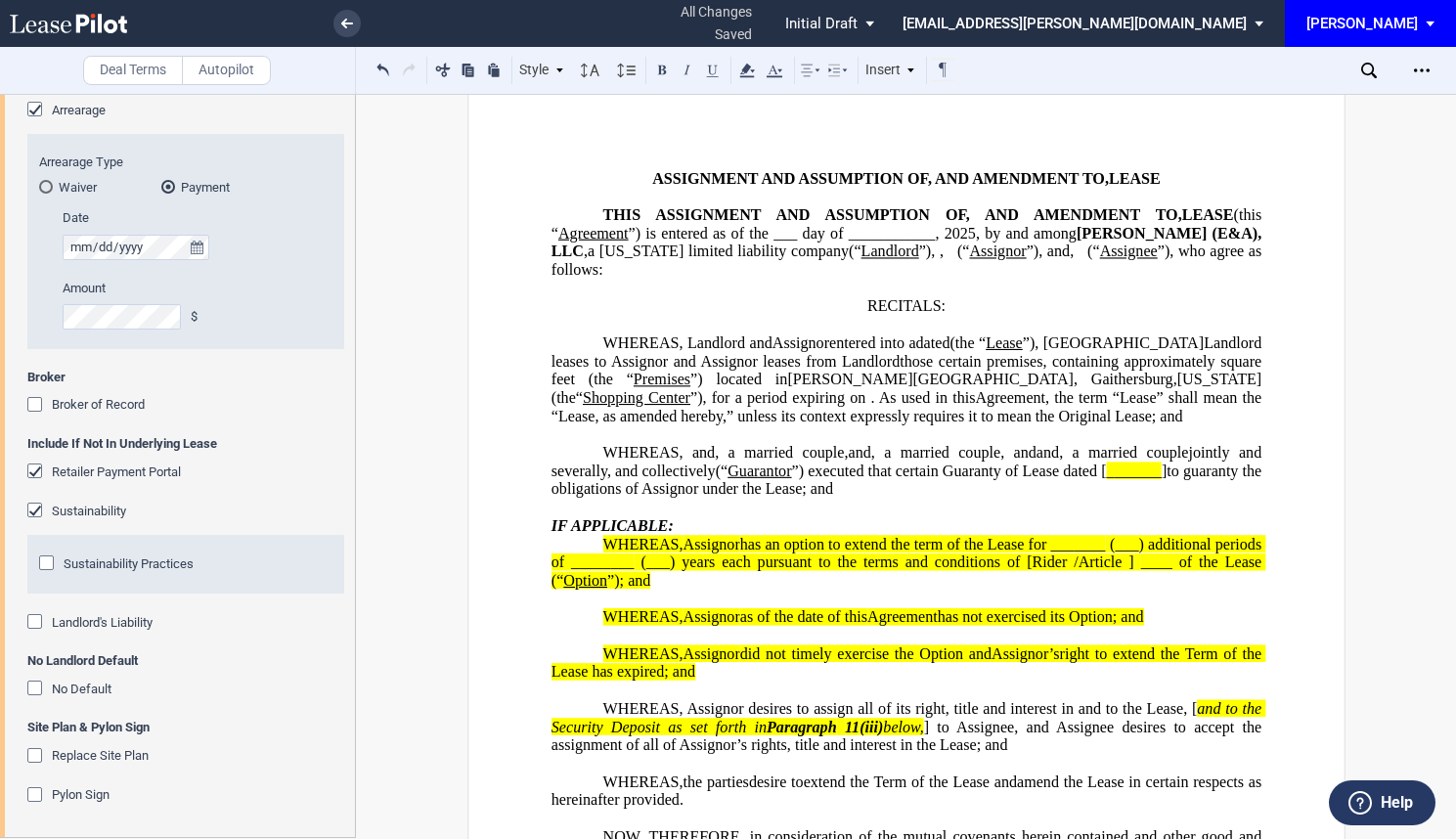
scroll to position [0, 0]
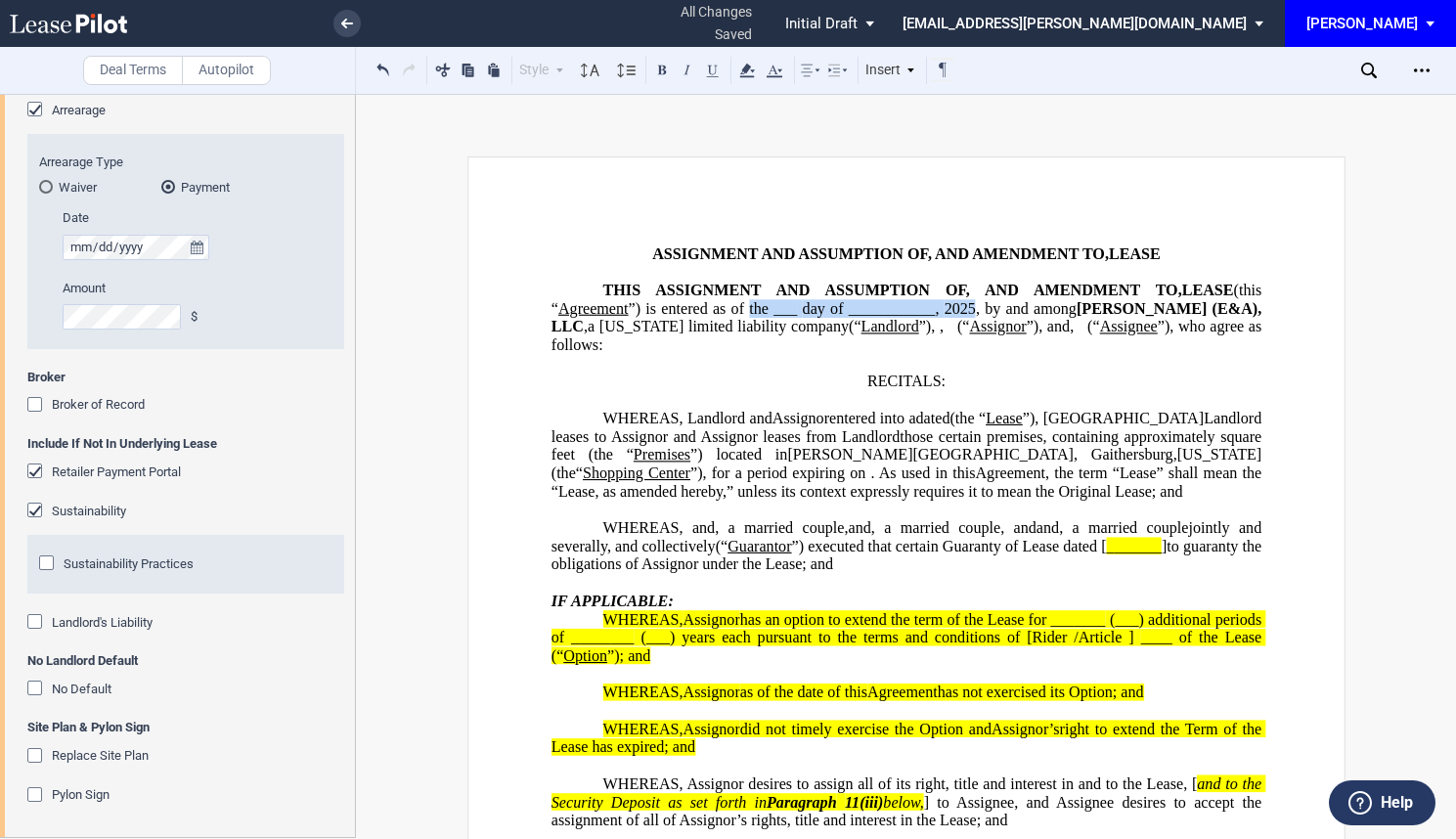
drag, startPoint x: 973, startPoint y: 308, endPoint x: 747, endPoint y: 308, distance: 226.0
click at [747, 308] on span "(this “ Agreement ”) is entered as of the ___ day of ___________, 2025 , by and…" at bounding box center [907, 308] width 714 height 53
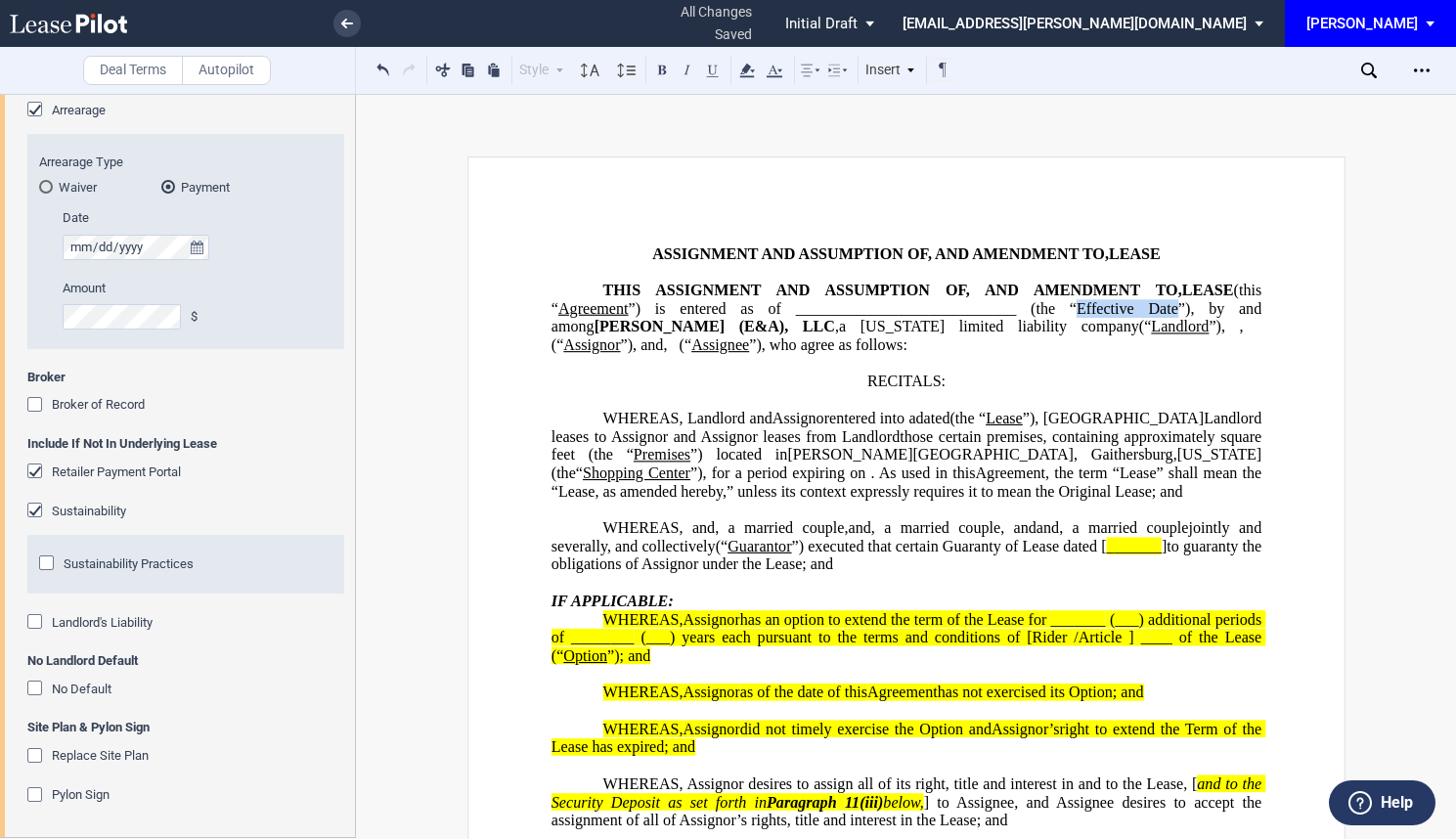
drag, startPoint x: 1133, startPoint y: 310, endPoint x: 1038, endPoint y: 309, distance: 95.0
click at [1038, 309] on span "”) is entered as of ____________________________ (the “Effective Date”)" at bounding box center [908, 308] width 562 height 18
click at [706, 69] on button at bounding box center [713, 69] width 24 height 24
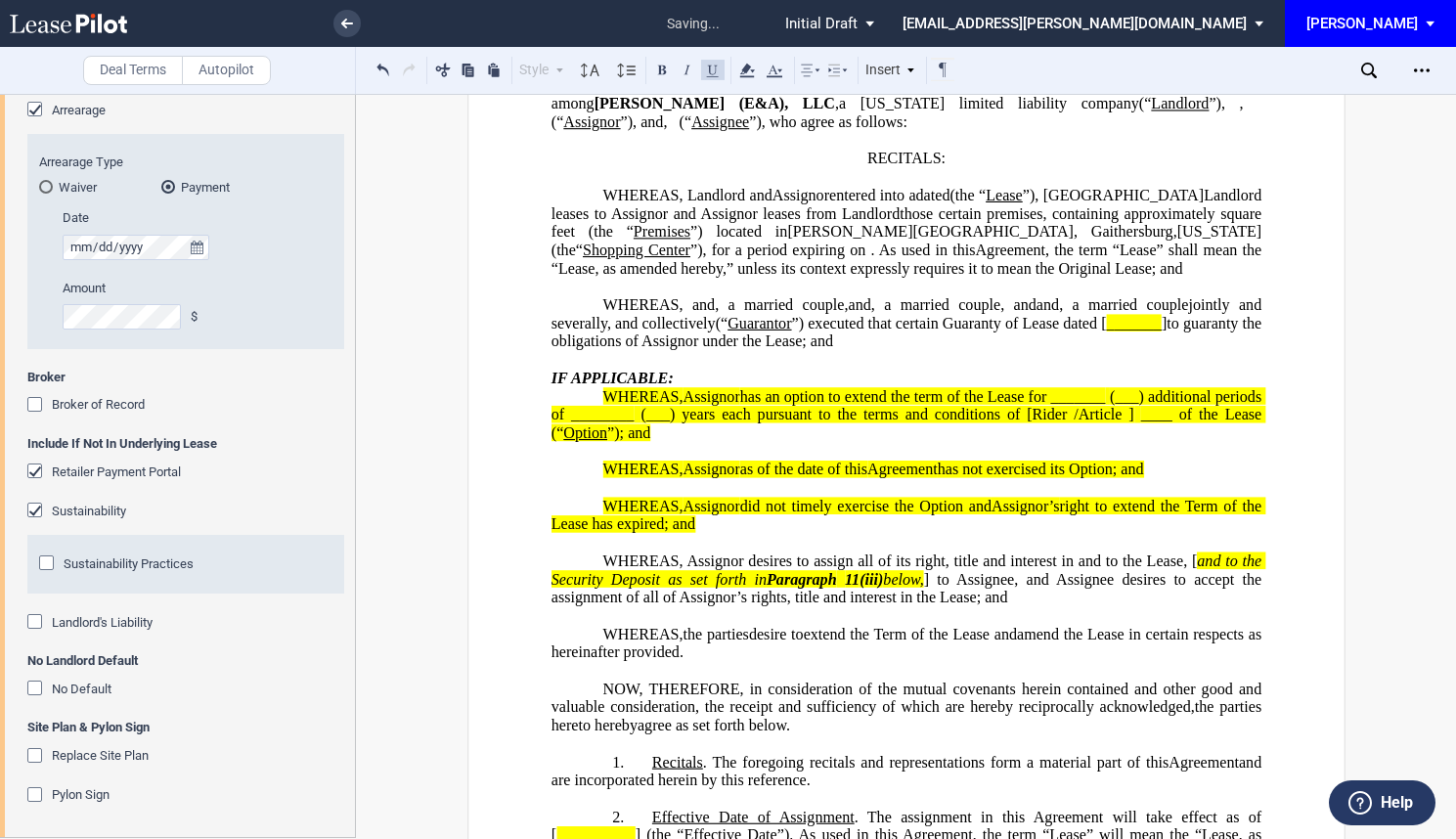
scroll to position [294, 0]
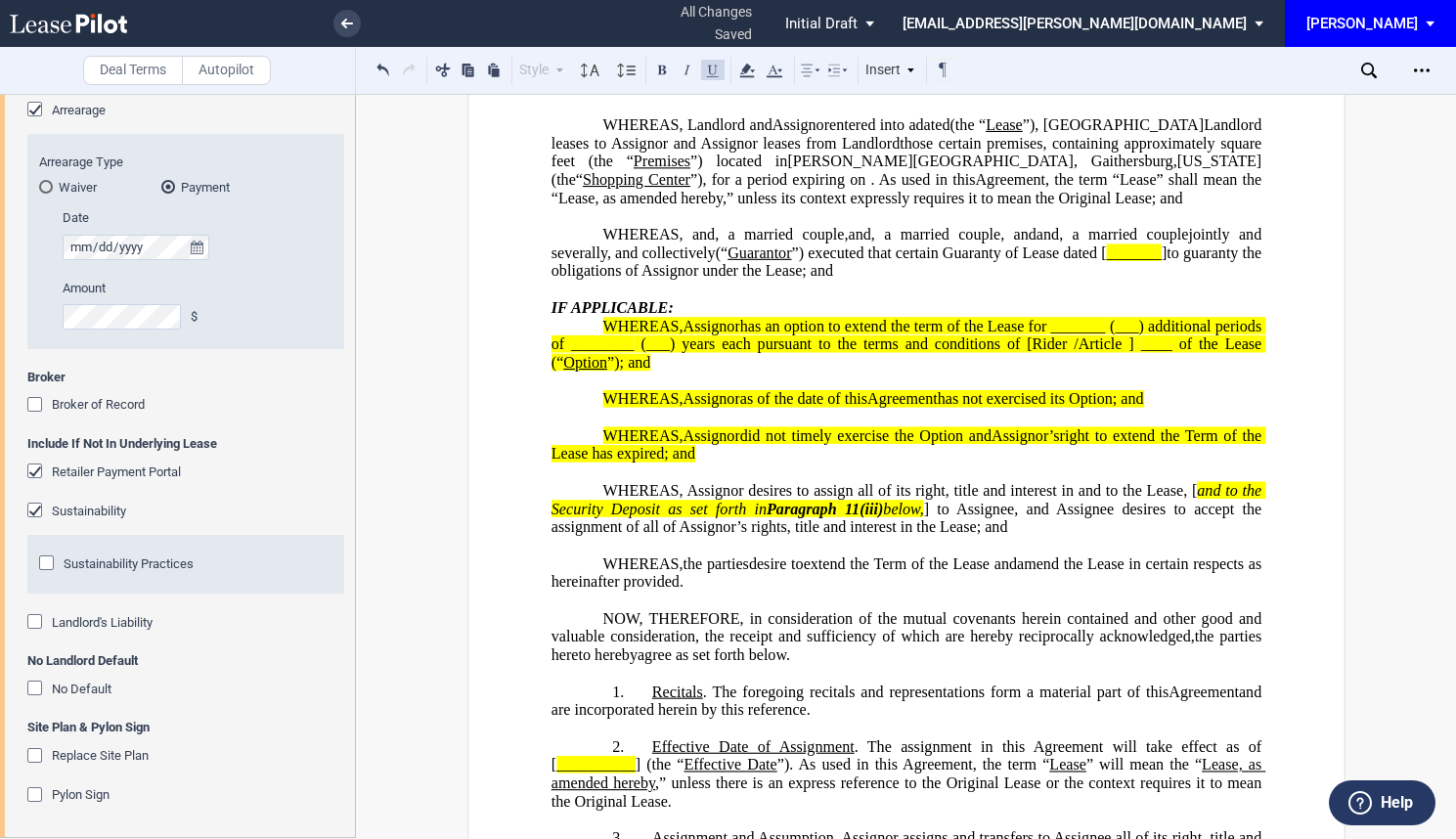
drag, startPoint x: 708, startPoint y: 513, endPoint x: 513, endPoint y: 364, distance: 245.4
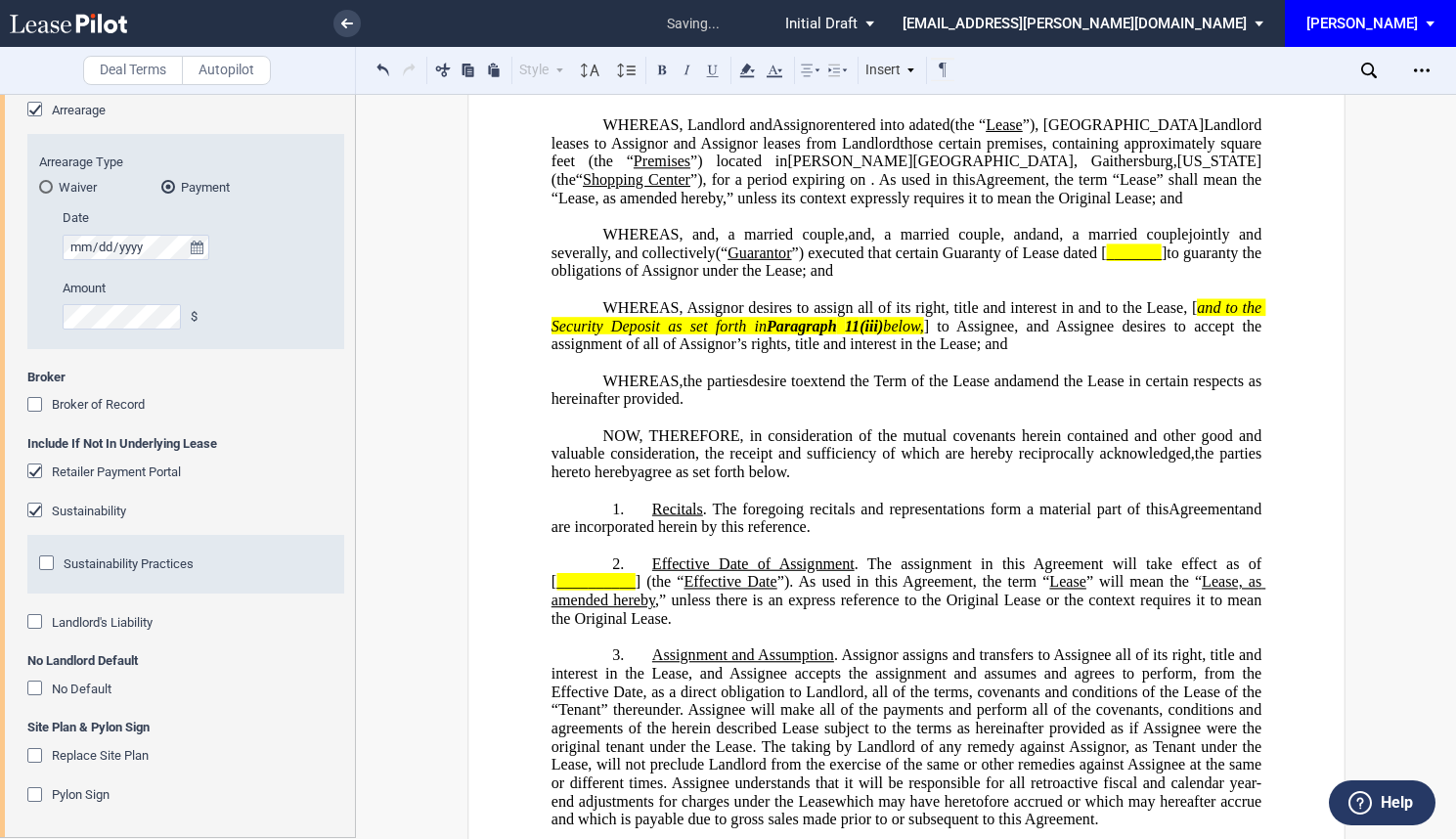
click at [1193, 334] on span "and to the Security Deposit as set forth in" at bounding box center [907, 317] width 715 height 36
click at [934, 352] on span "] to Assignee, and Assignee desires to accept the assignment of all of Assignor…" at bounding box center [907, 335] width 715 height 36
drag, startPoint x: 929, startPoint y: 378, endPoint x: 1190, endPoint y: 358, distance: 261.8
click at [1190, 353] on span "WHEREAS, Assignor desires to assign all of its right, title and interest in and…" at bounding box center [907, 326] width 714 height 53
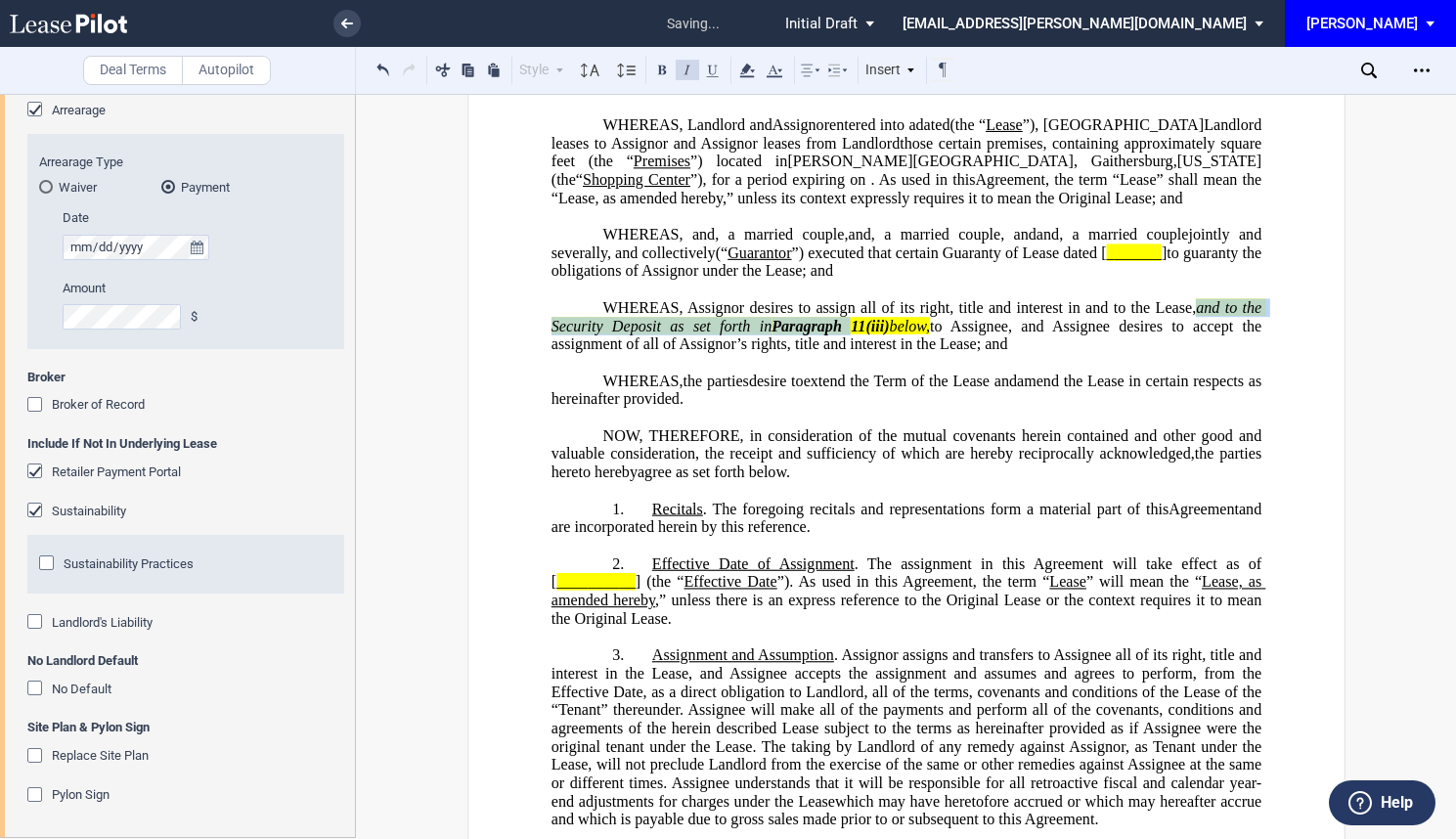
click at [689, 68] on button at bounding box center [688, 69] width 24 height 24
click at [751, 73] on icon at bounding box center [747, 70] width 24 height 24
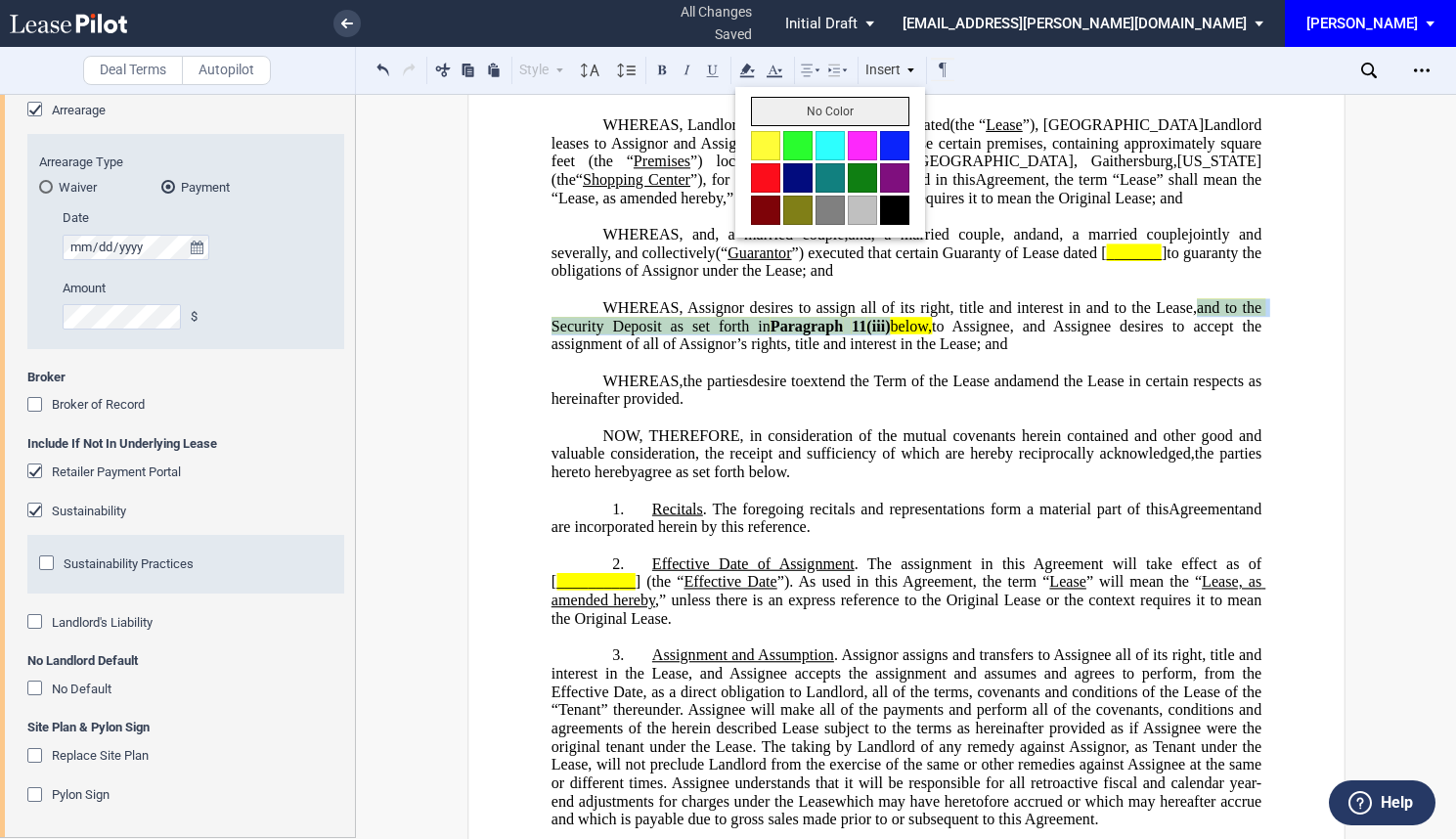
click at [805, 117] on button "No Color" at bounding box center [830, 112] width 158 height 30
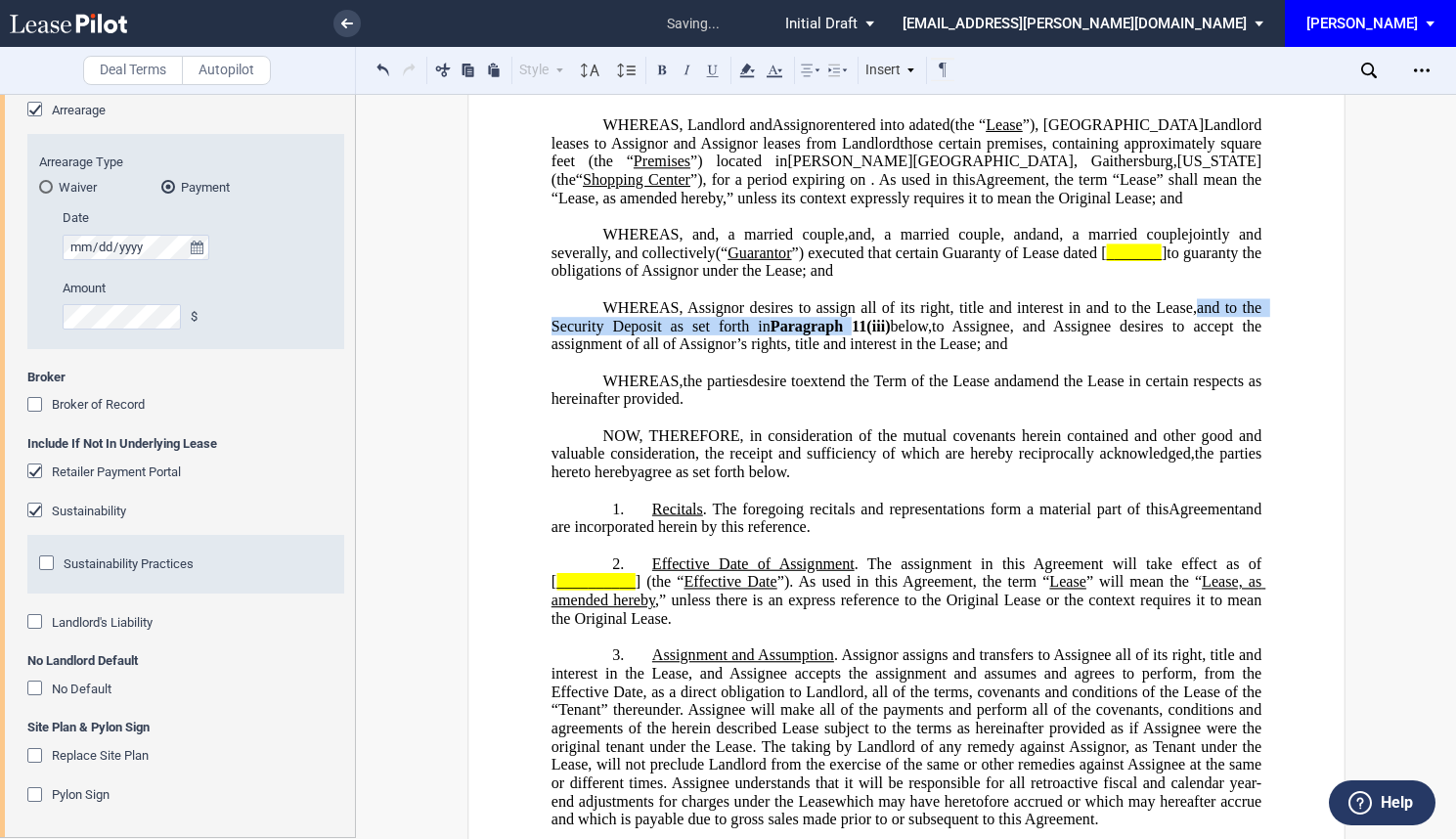
click at [1015, 354] on p "WHEREAS, Assignor desires to assign all of its right, title and interest in and…" at bounding box center [905, 326] width 710 height 54
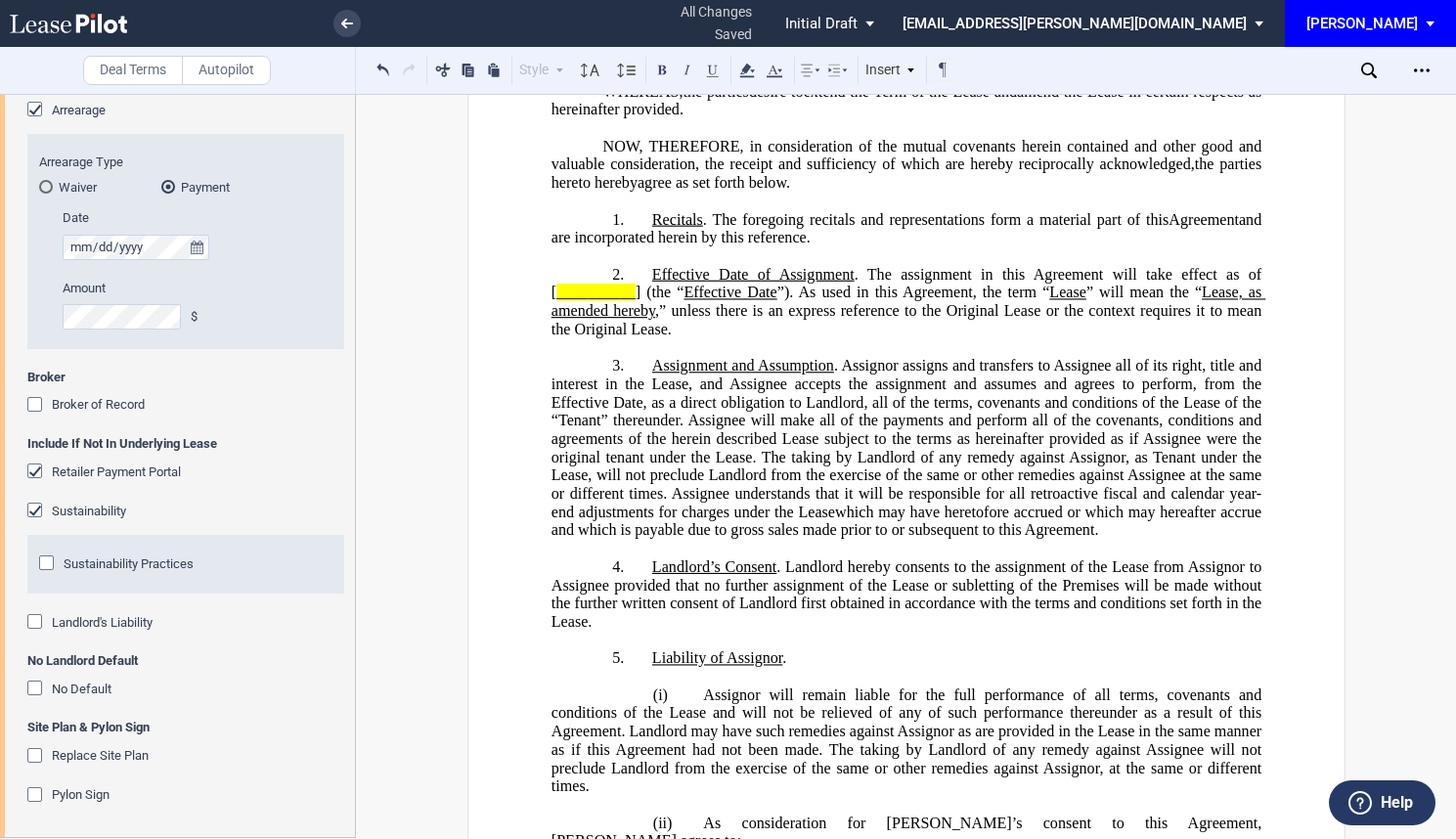
scroll to position [587, 0]
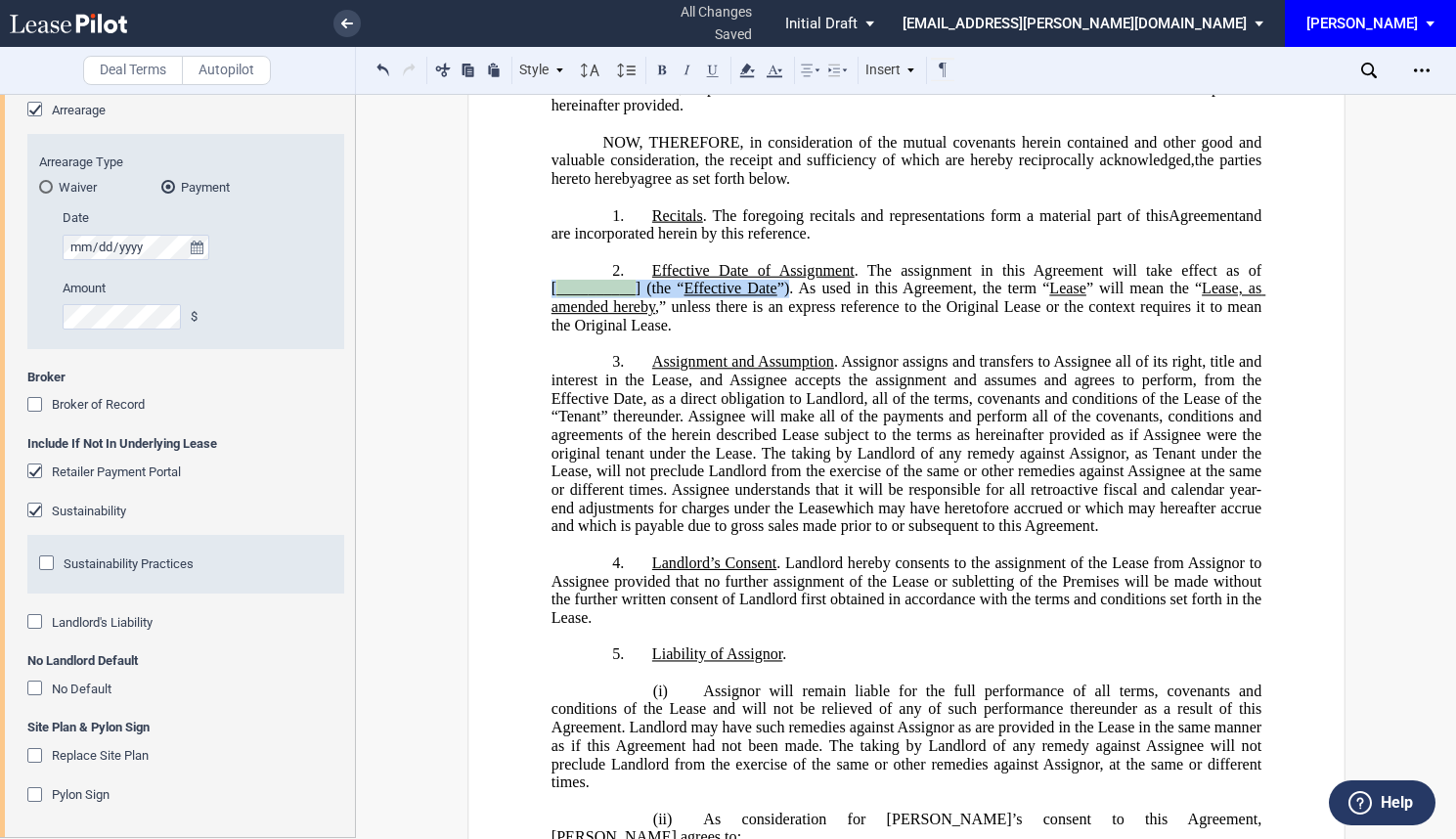
drag, startPoint x: 541, startPoint y: 343, endPoint x: 786, endPoint y: 347, distance: 245.0
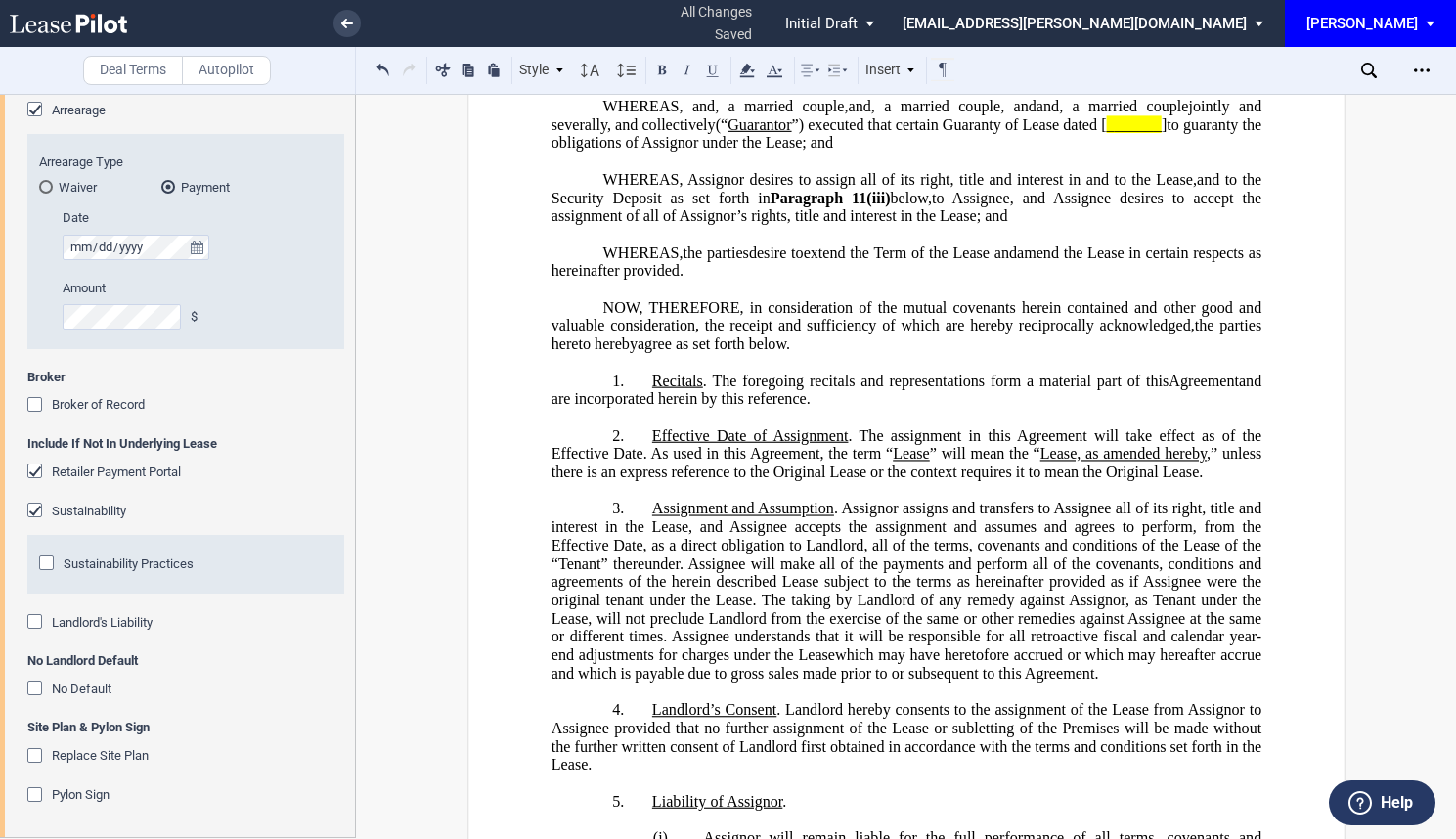
scroll to position [391, 0]
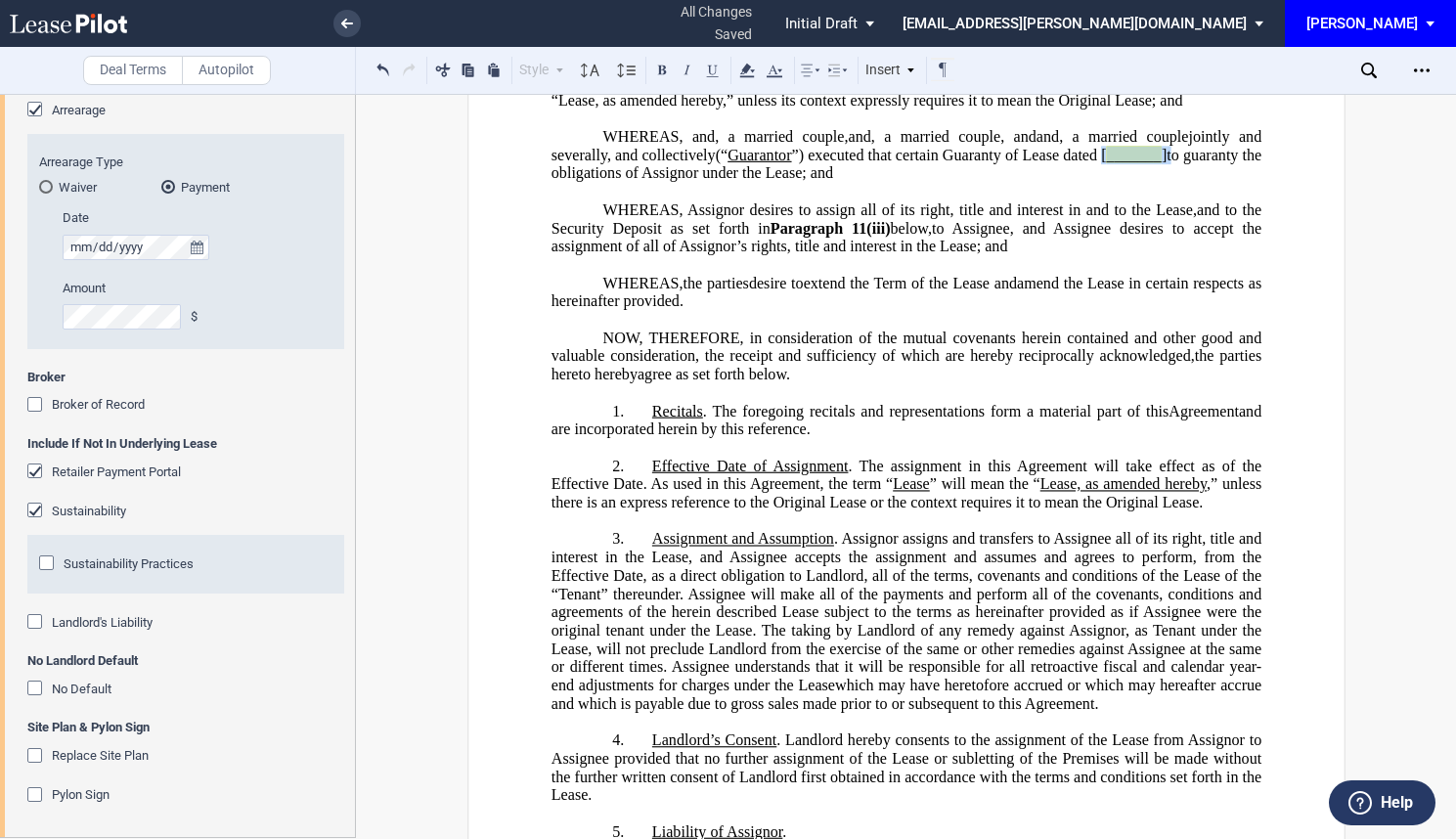
drag, startPoint x: 652, startPoint y: 231, endPoint x: 587, endPoint y: 229, distance: 65.0
click at [587, 183] on p "WHEREAS, , an individual and , a married couple , , , , and , an individual and…" at bounding box center [905, 155] width 710 height 54
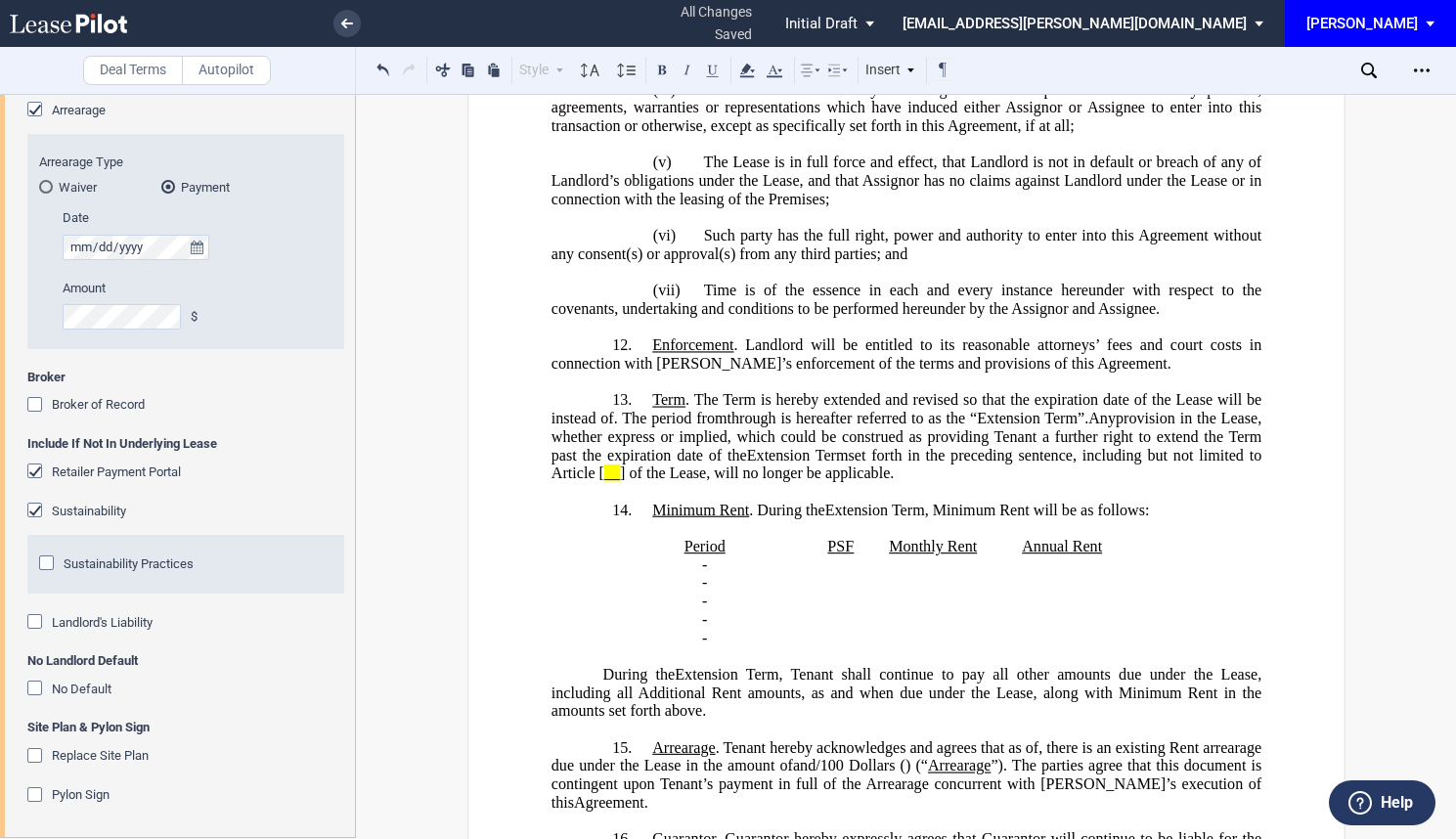
scroll to position [3324, 0]
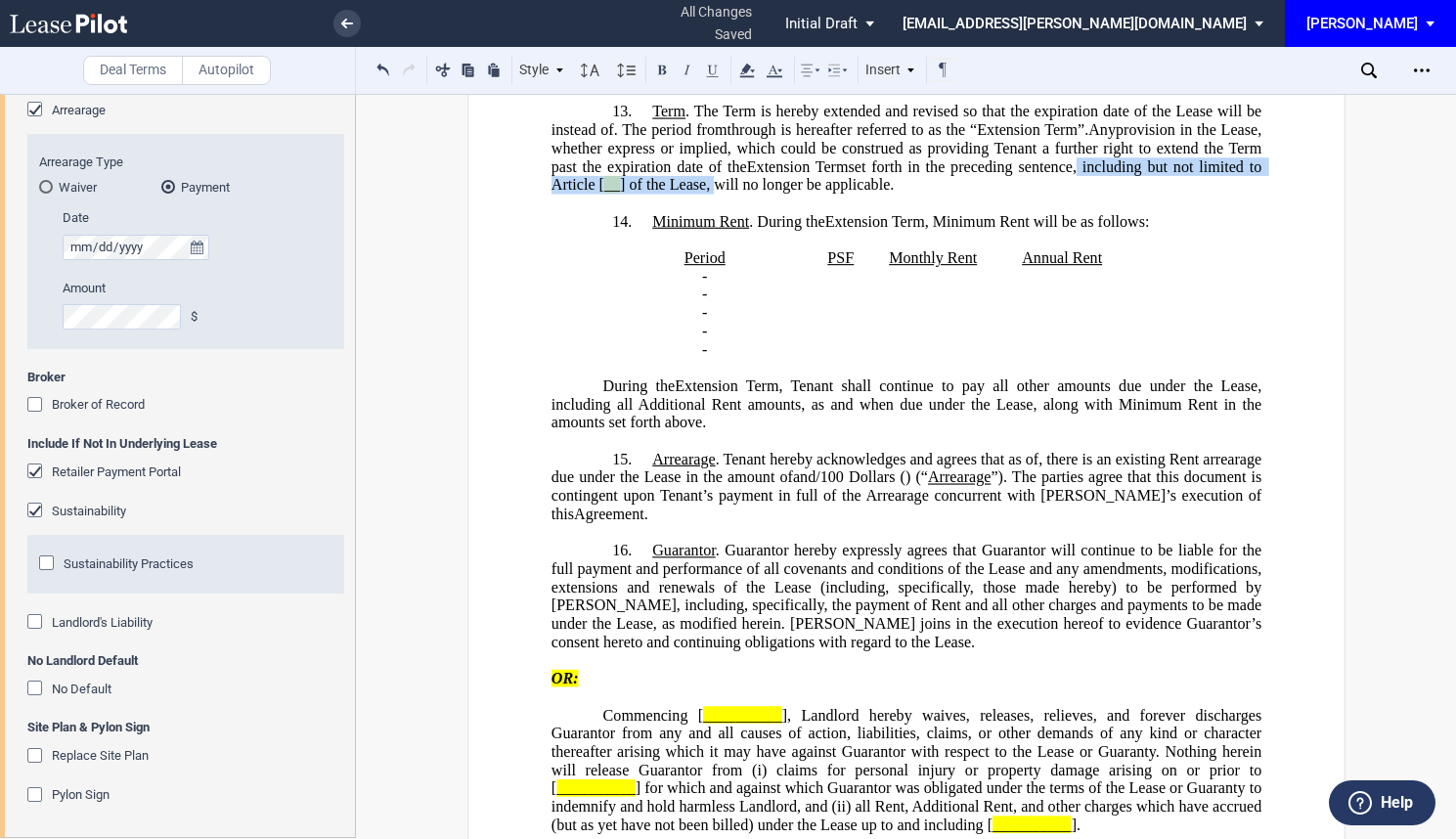
drag, startPoint x: 1141, startPoint y: 188, endPoint x: 775, endPoint y: 190, distance: 366.0
click at [775, 190] on span "set forth in the preceding sentence, including but not limited to Article [ __ …" at bounding box center [907, 175] width 714 height 36
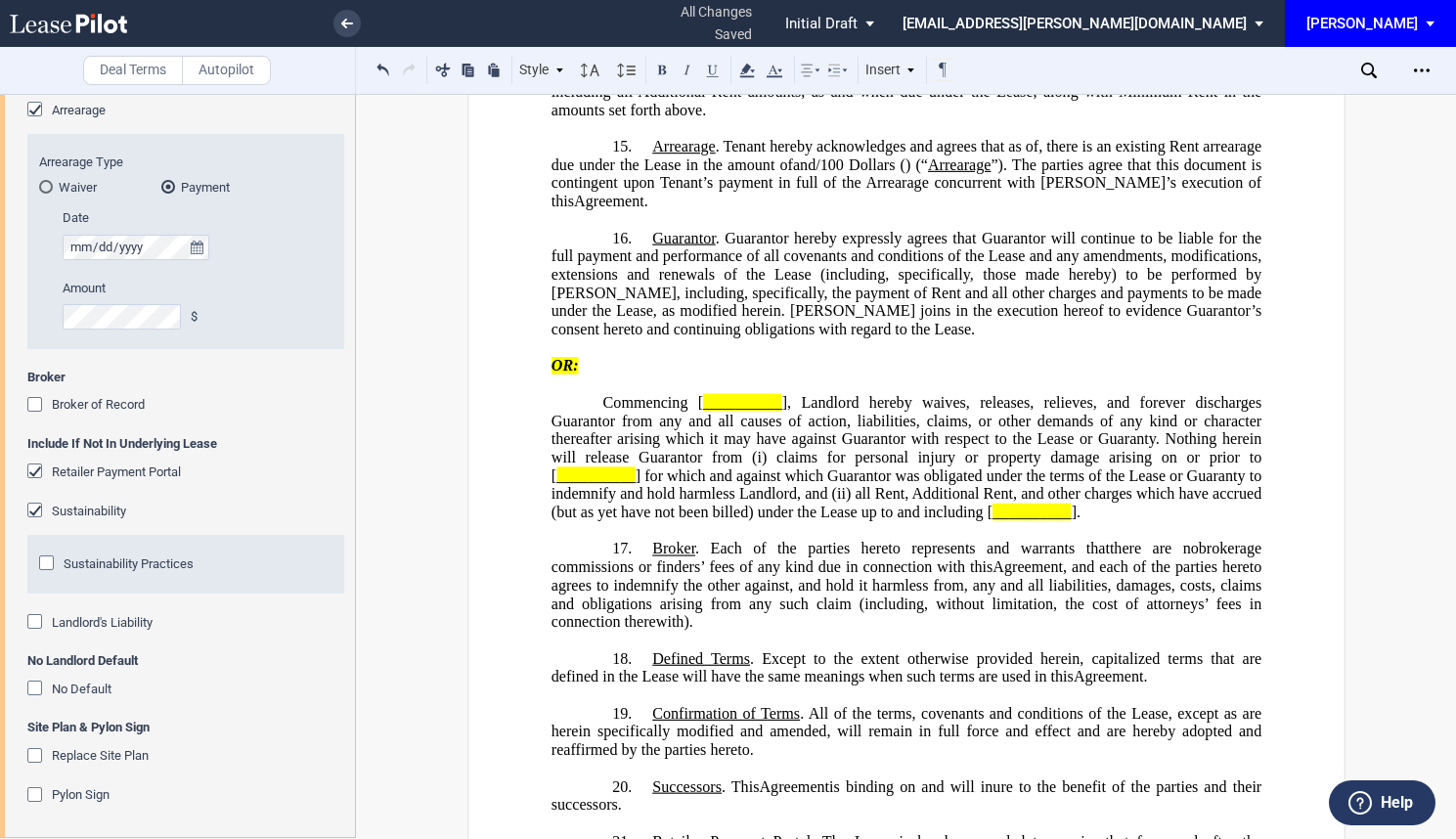
scroll to position [3716, 0]
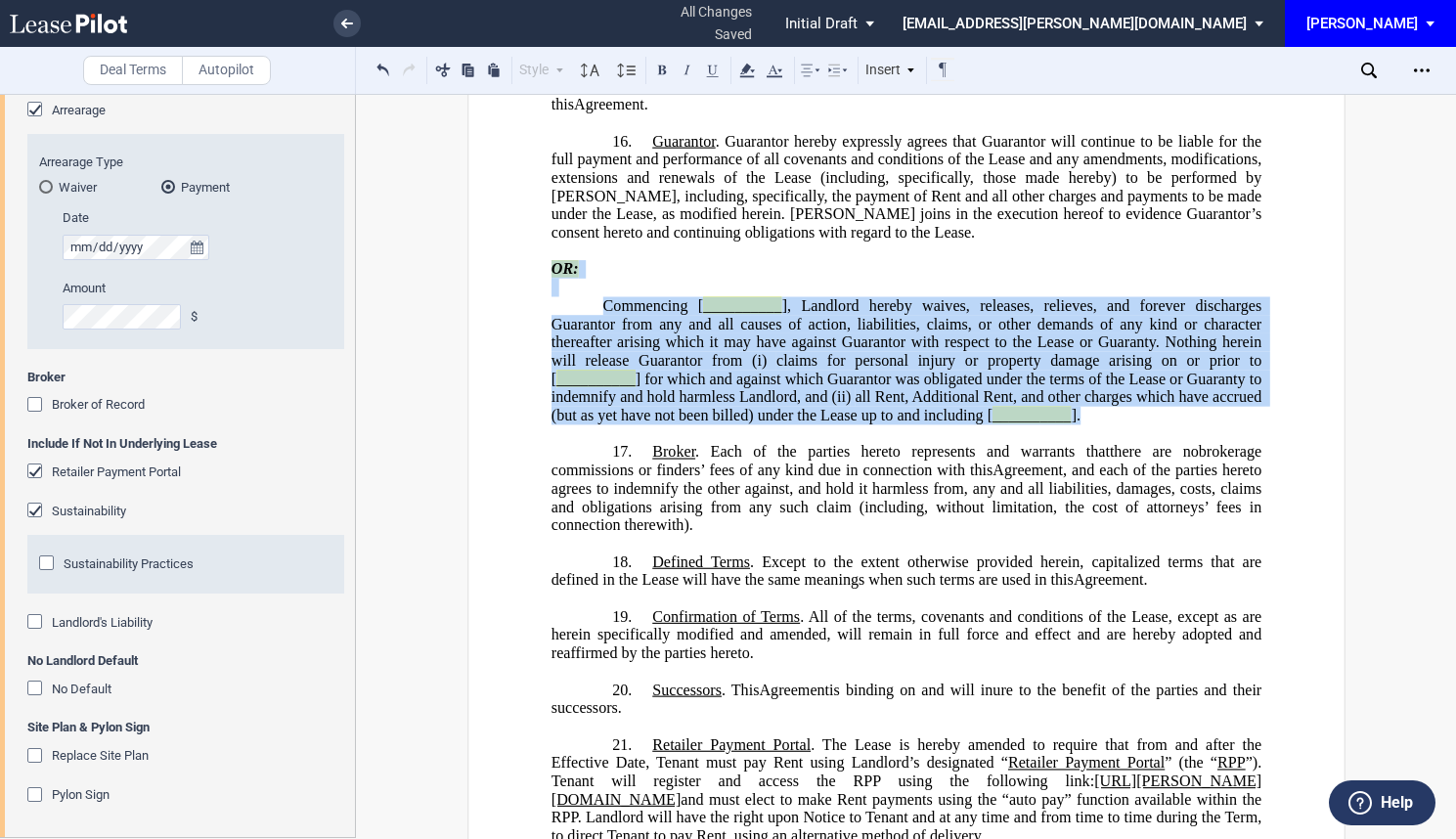
drag, startPoint x: 1104, startPoint y: 440, endPoint x: 531, endPoint y: 286, distance: 593.3
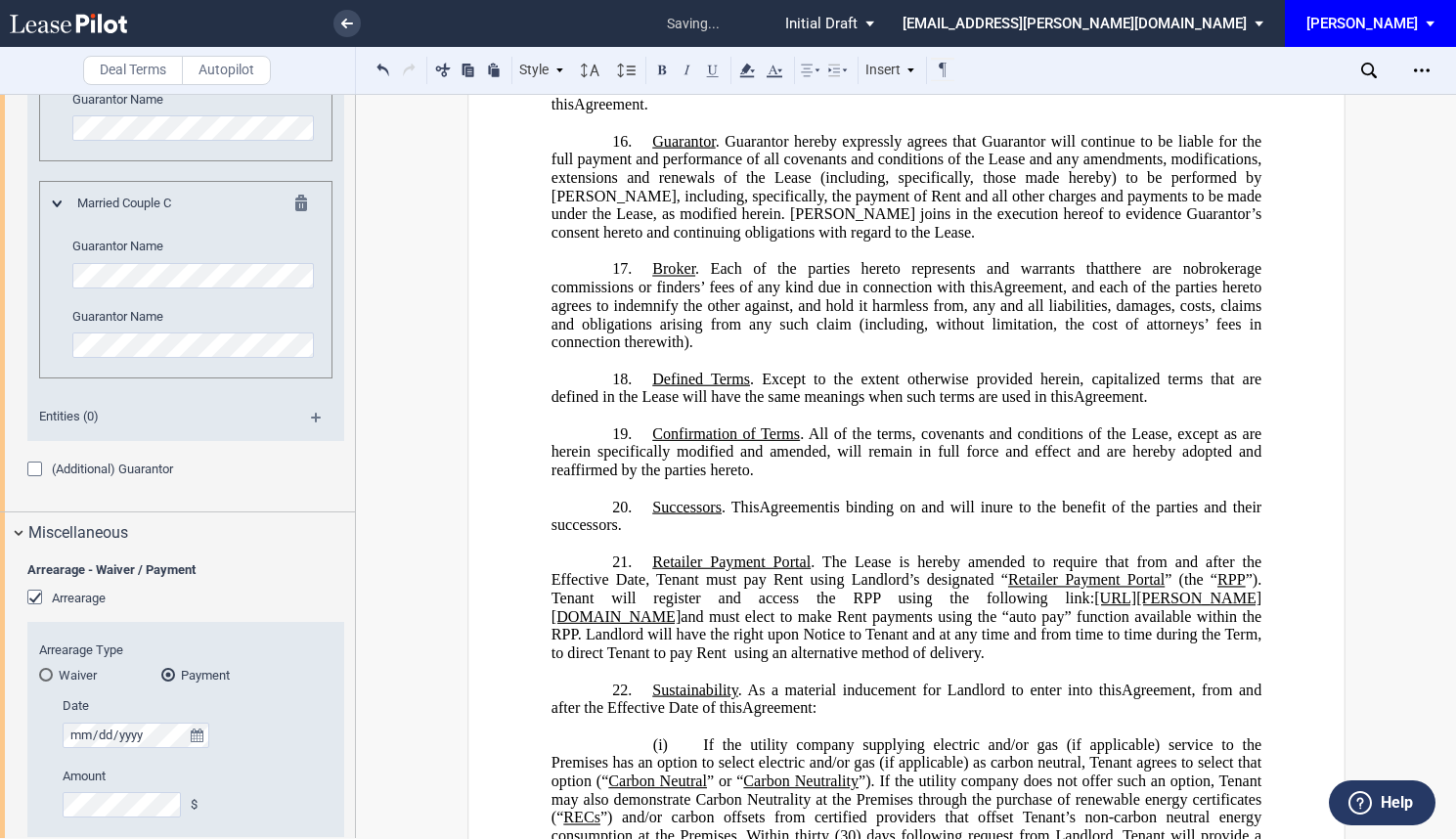
scroll to position [3015, 0]
click at [39, 468] on div "(Additional) Guarantor" at bounding box center [38, 472] width 20 height 20
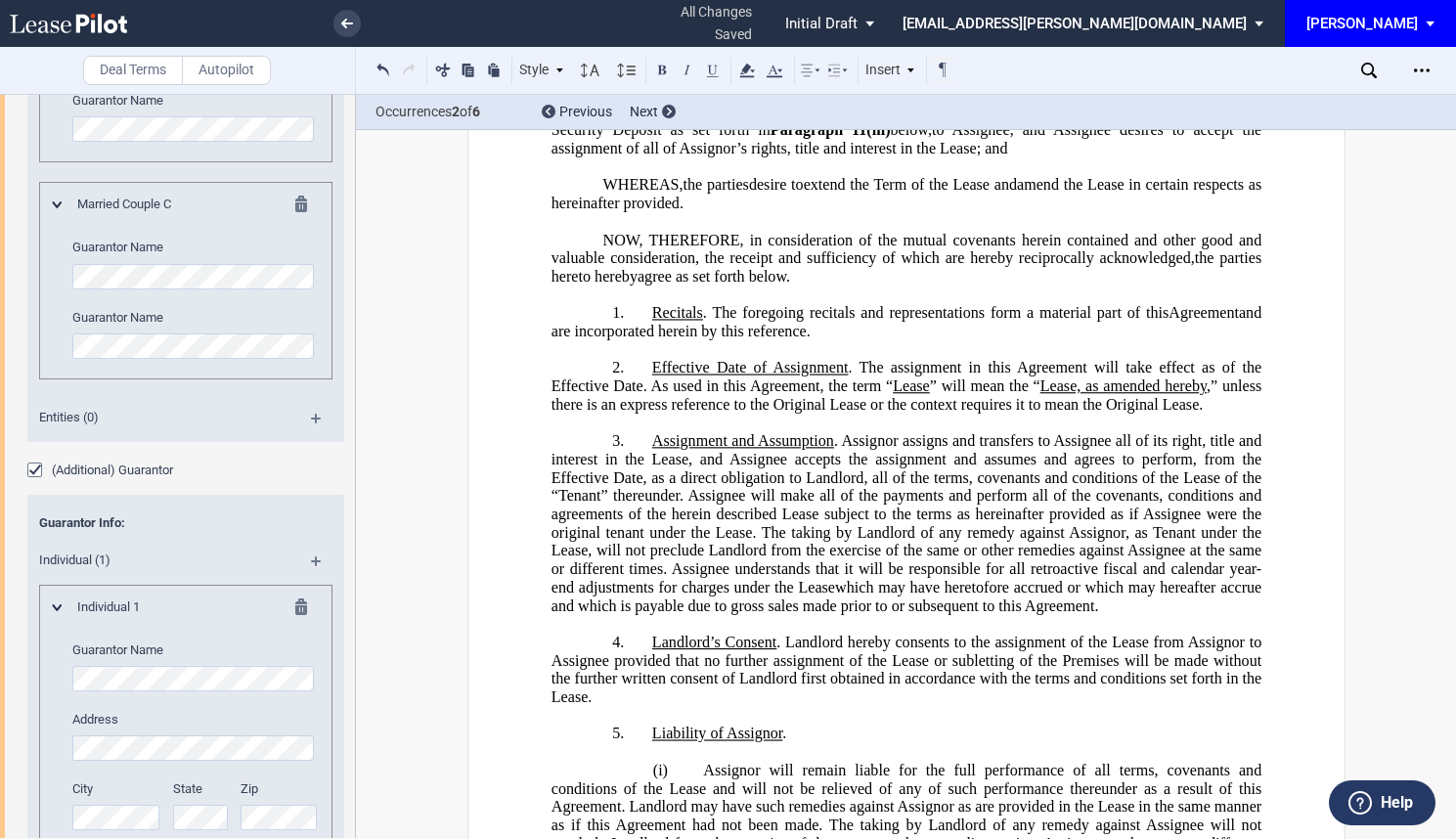
scroll to position [391, 0]
